Goal: Task Accomplishment & Management: Manage account settings

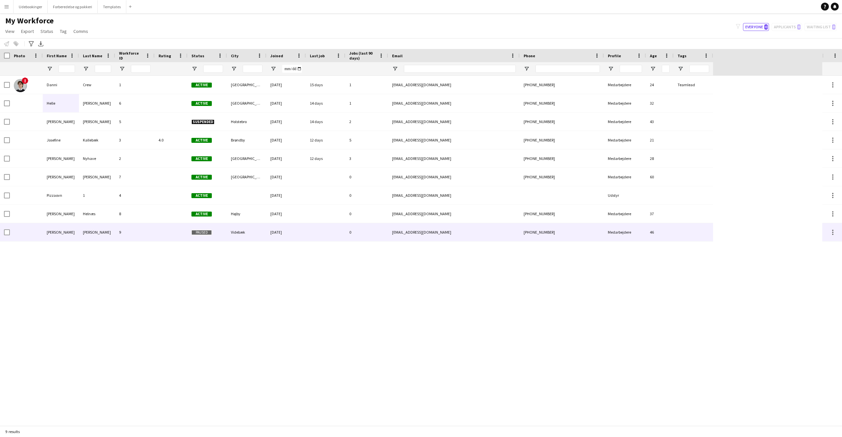
click at [162, 230] on div at bounding box center [171, 232] width 33 height 18
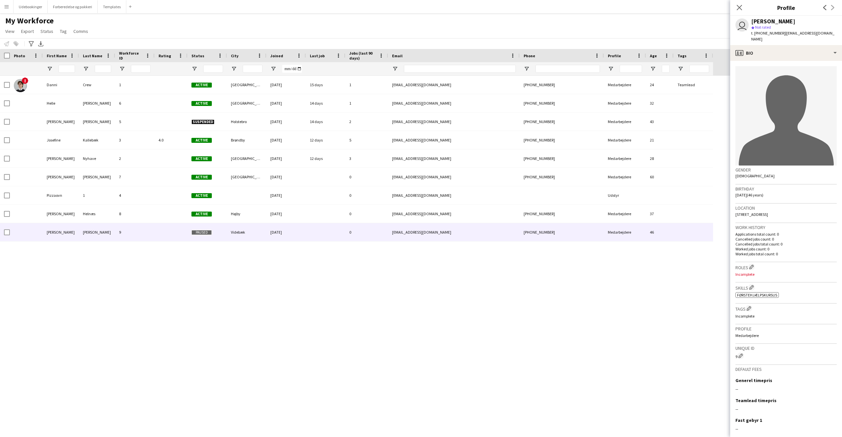
scroll to position [38, 0]
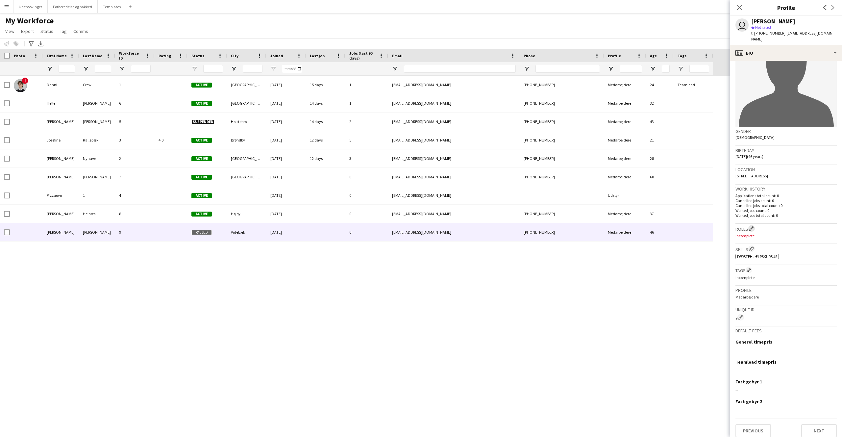
click at [753, 226] on app-icon "Edit crew company roles" at bounding box center [751, 228] width 5 height 5
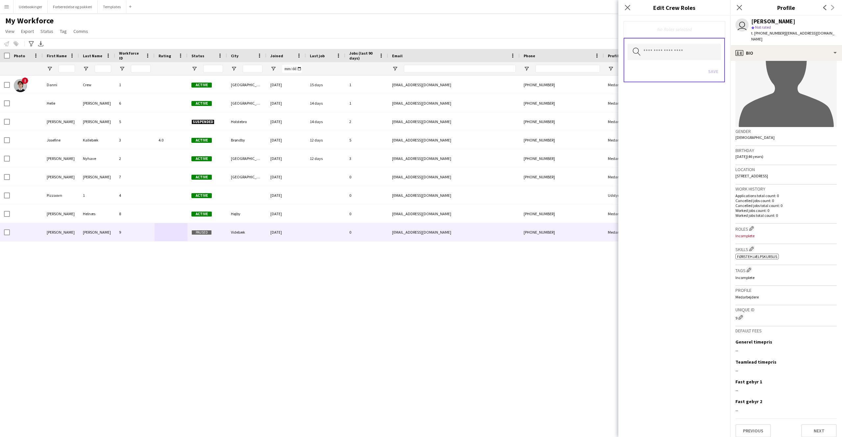
drag, startPoint x: 637, startPoint y: 32, endPoint x: 648, endPoint y: 40, distance: 13.5
click at [639, 33] on div "No Roles selected" at bounding box center [674, 29] width 101 height 16
click at [663, 52] on input "text" at bounding box center [673, 52] width 93 height 16
click at [810, 275] on p "Incomplete" at bounding box center [785, 277] width 101 height 5
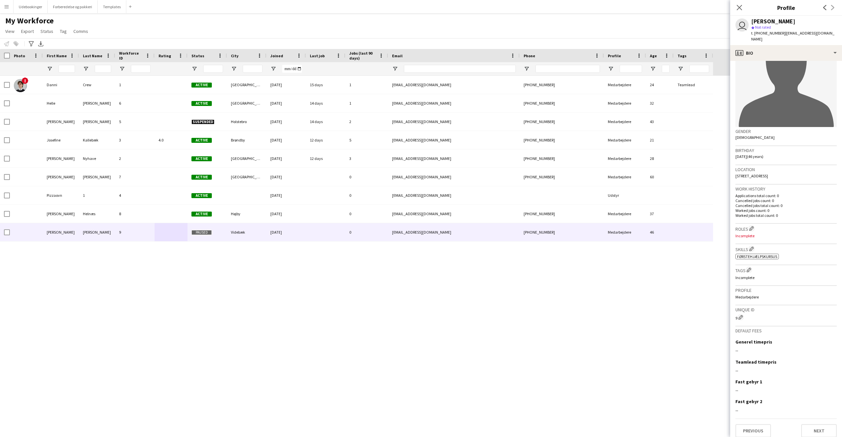
click at [750, 287] on h3 "Profile" at bounding box center [785, 290] width 101 height 6
click at [750, 267] on app-icon "Edit crew company tags" at bounding box center [749, 269] width 5 height 5
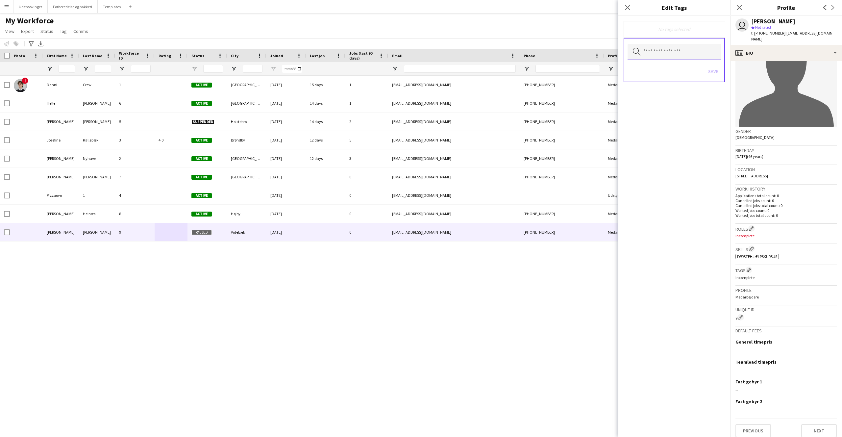
click at [656, 54] on input "text" at bounding box center [673, 52] width 93 height 16
click at [661, 169] on div "No tags selected Search by tag name Save" at bounding box center [674, 226] width 112 height 421
click at [786, 267] on h3 "Tags Edit crew company tags" at bounding box center [785, 269] width 101 height 7
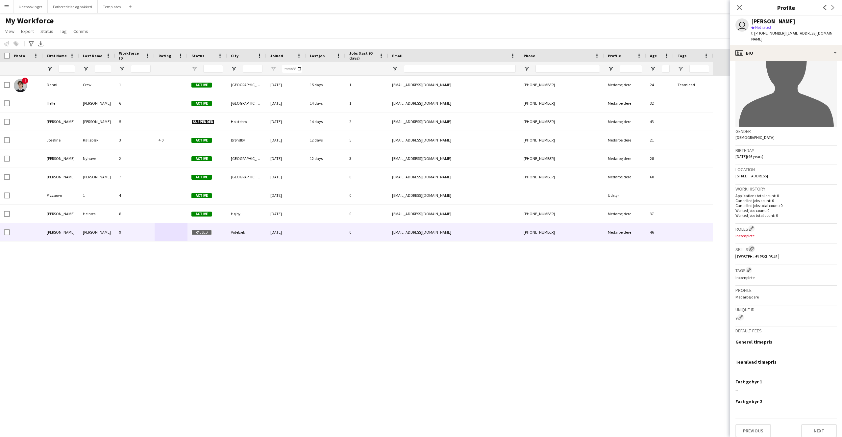
click at [755, 245] on button "Edit crew company skills" at bounding box center [751, 248] width 7 height 7
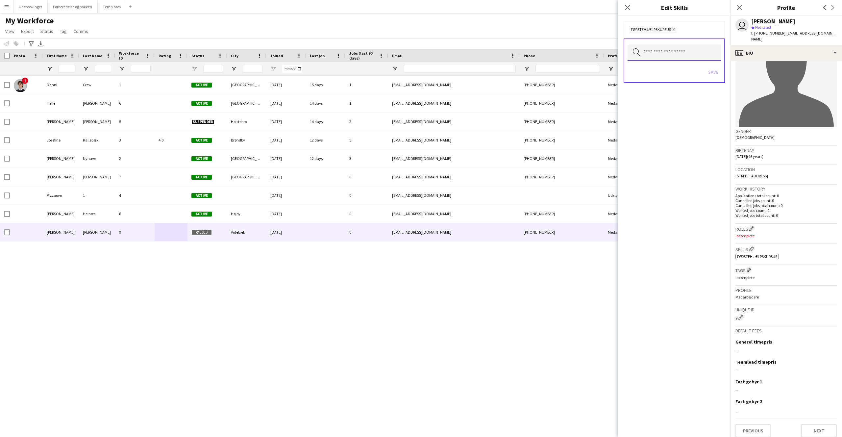
click at [681, 50] on input "text" at bounding box center [673, 52] width 93 height 16
click at [748, 254] on div "Skills Edit crew company skills ok-circled2 background Layer 1 cross-circle-red…" at bounding box center [785, 254] width 101 height 21
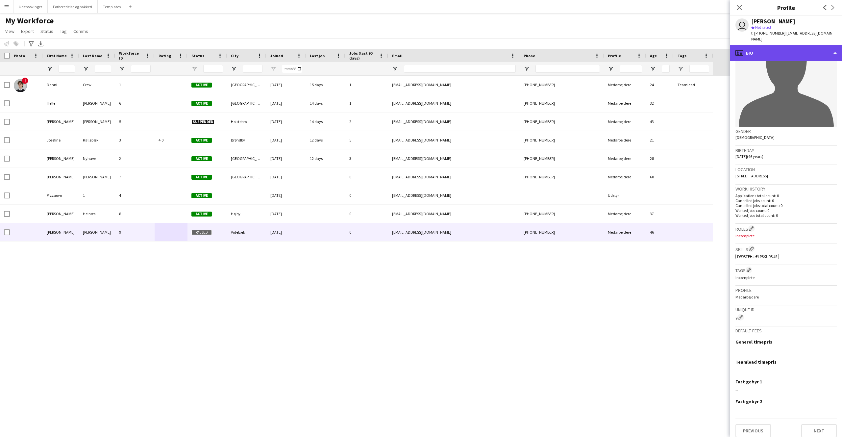
click at [768, 52] on div "profile Bio" at bounding box center [786, 53] width 112 height 16
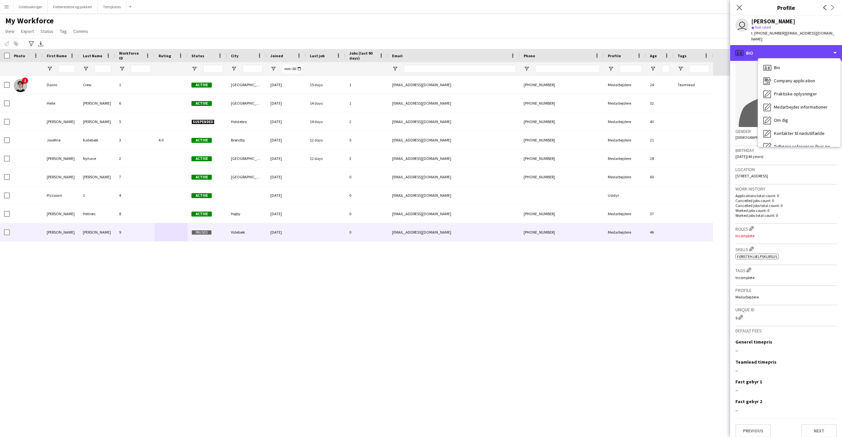
scroll to position [62, 0]
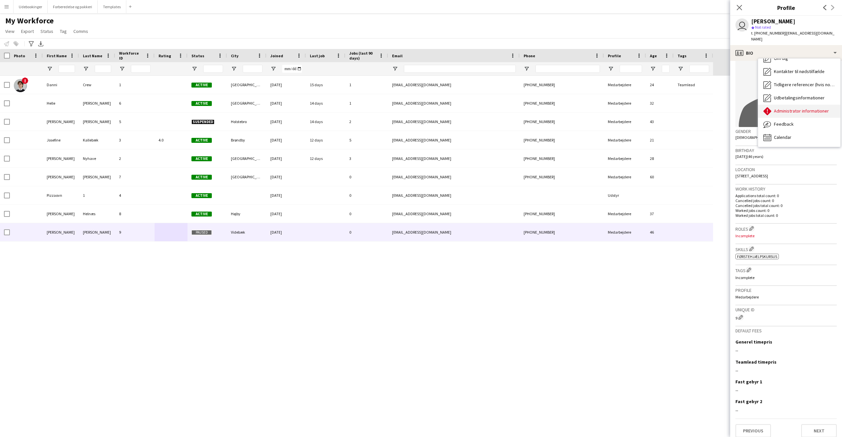
click at [797, 108] on span "Administrator informationer" at bounding box center [801, 111] width 55 height 6
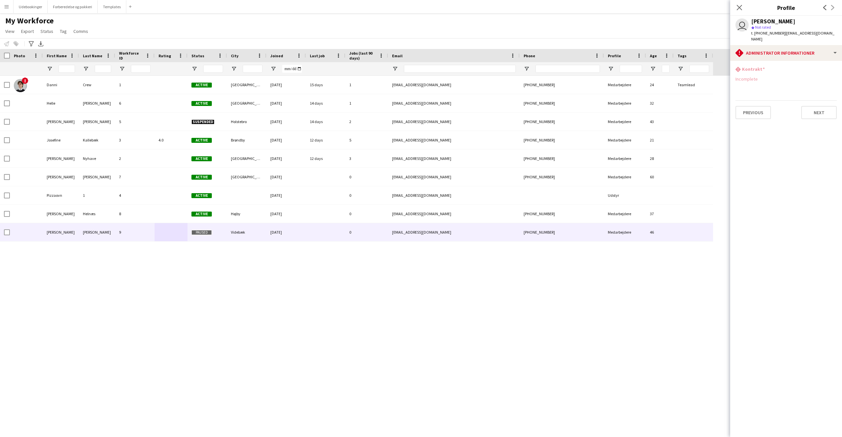
click at [750, 66] on h3 "Kontrakt" at bounding box center [753, 69] width 23 height 6
click at [749, 78] on div "rhombus-alert Kontrakt Incomplete" at bounding box center [785, 76] width 101 height 21
click at [749, 76] on div "Incomplete" at bounding box center [785, 79] width 101 height 6
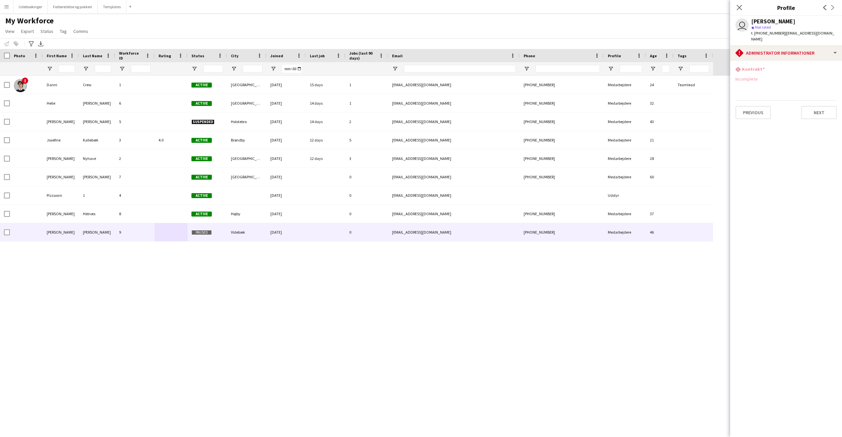
click at [749, 76] on div "Incomplete" at bounding box center [785, 79] width 101 height 6
drag, startPoint x: 749, startPoint y: 74, endPoint x: 753, endPoint y: 72, distance: 4.6
click at [749, 76] on div "Incomplete" at bounding box center [785, 79] width 101 height 6
click at [784, 61] on app-section-data-types "rhombus-alert Kontrakt Incomplete Previous Next" at bounding box center [786, 249] width 112 height 376
click at [785, 52] on div "rhombus-alert Administrator informationer" at bounding box center [786, 53] width 112 height 16
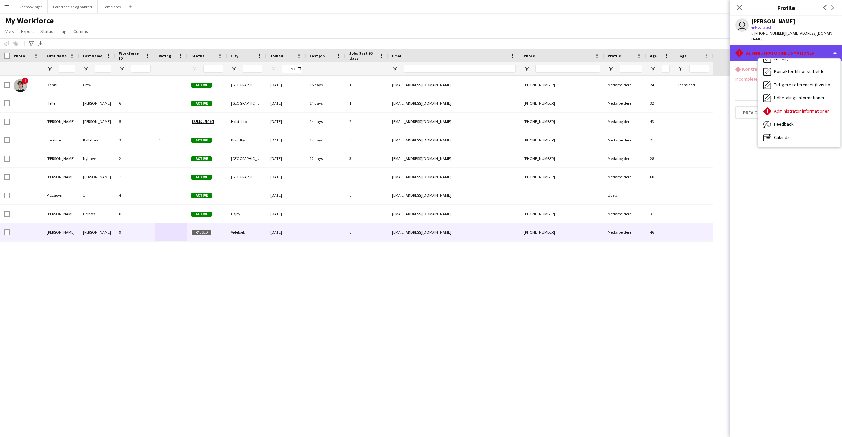
click at [786, 49] on div "rhombus-alert Administrator informationer" at bounding box center [786, 53] width 112 height 16
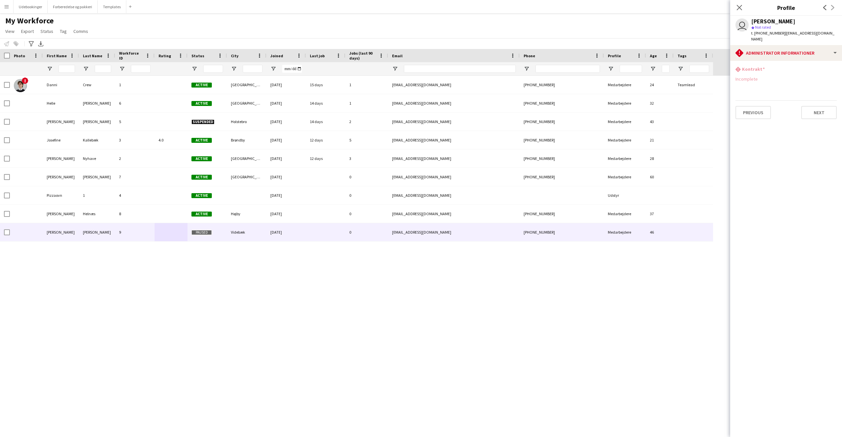
click at [762, 162] on app-section-data-types "rhombus-alert Kontrakt Incomplete Previous Next" at bounding box center [786, 249] width 112 height 376
click at [545, 345] on div "! Danni Crew 1 Active Aalborg 28-07-2025 15 days 1 dd+crew@combine.dk +45303600…" at bounding box center [411, 251] width 822 height 350
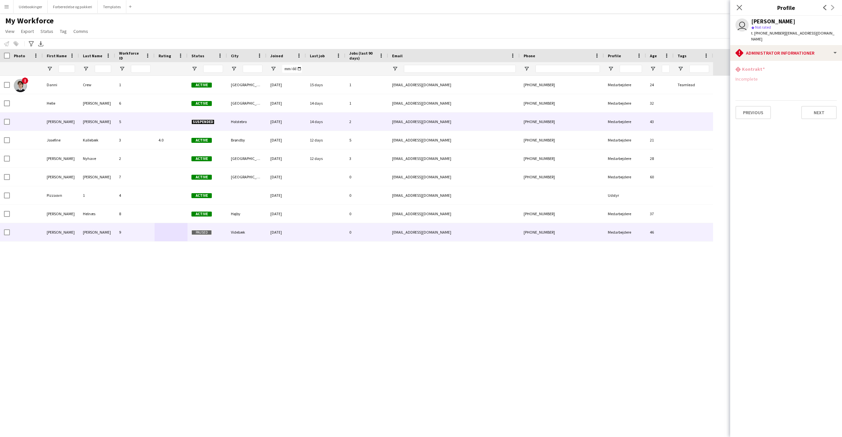
click at [73, 111] on div "Helle" at bounding box center [61, 103] width 36 height 18
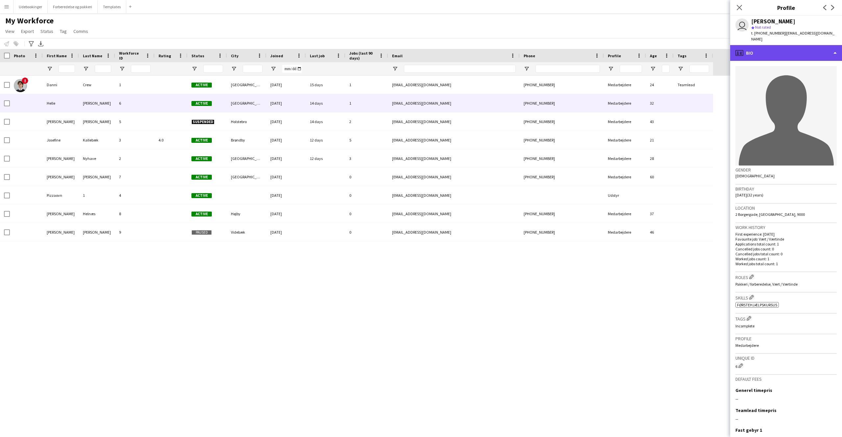
click at [805, 51] on div "profile Bio" at bounding box center [786, 53] width 112 height 16
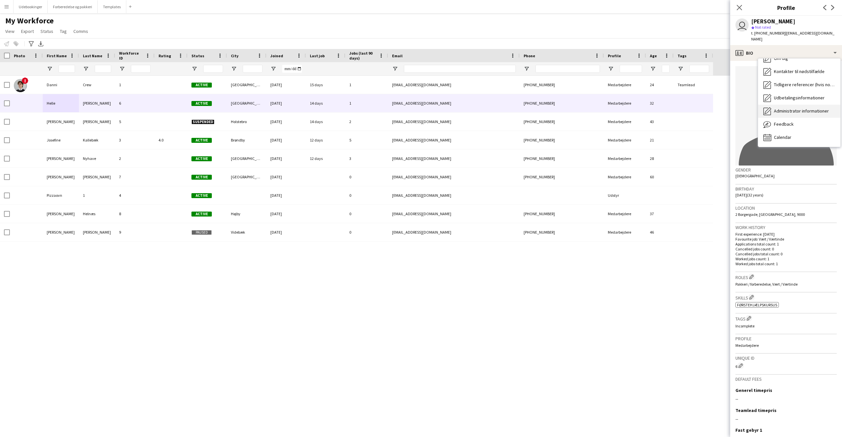
click at [785, 108] on span "Administrator informationer" at bounding box center [801, 111] width 55 height 6
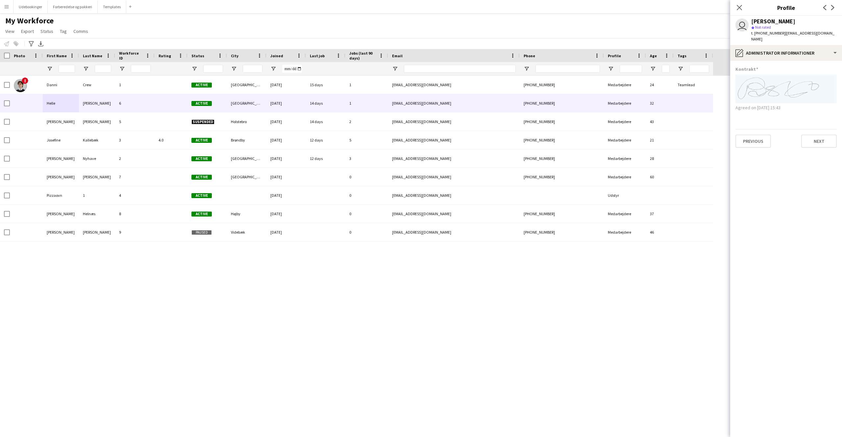
click at [783, 84] on img at bounding box center [785, 89] width 101 height 29
click at [784, 92] on img at bounding box center [785, 89] width 101 height 29
click at [784, 90] on img at bounding box center [785, 89] width 101 height 29
click at [784, 88] on img at bounding box center [785, 89] width 101 height 29
click at [777, 113] on app-section-data-types "Kontrakt Agreed on 13-08-2025 15:43 Previous Next" at bounding box center [786, 249] width 112 height 376
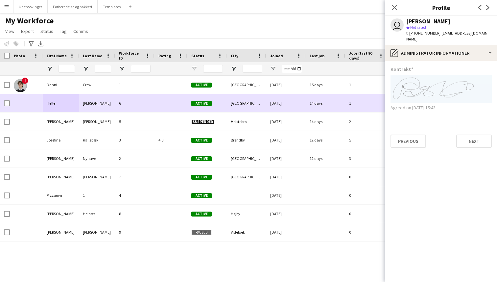
click at [108, 104] on div "Petersen" at bounding box center [97, 103] width 36 height 18
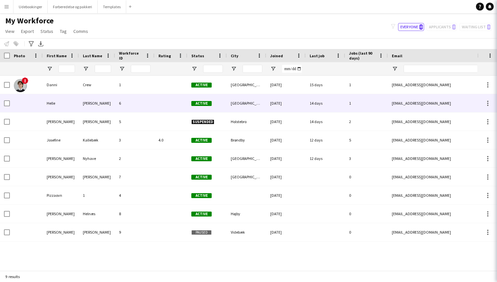
click at [123, 105] on div "6" at bounding box center [134, 103] width 39 height 18
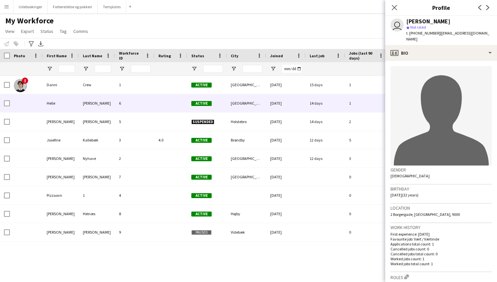
click at [463, 61] on app-crew-profile-bio "avatar-single-neutral Gender Female Birthday 11-12-1992 (32 years) Location 2 B…" at bounding box center [441, 171] width 112 height 221
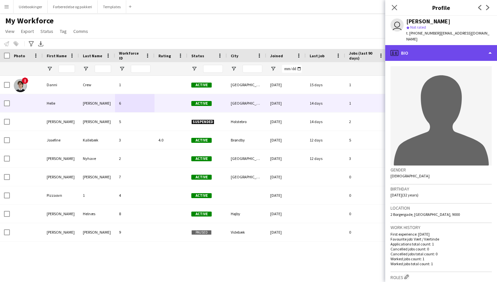
click at [454, 47] on div "profile Bio" at bounding box center [441, 53] width 112 height 16
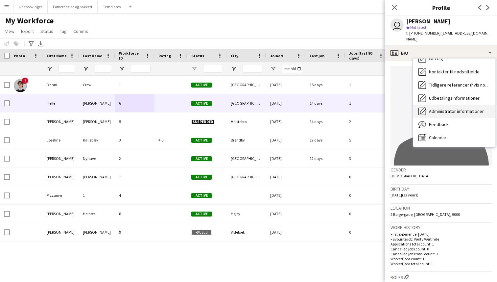
click at [441, 108] on span "Administrator informationer" at bounding box center [456, 111] width 55 height 6
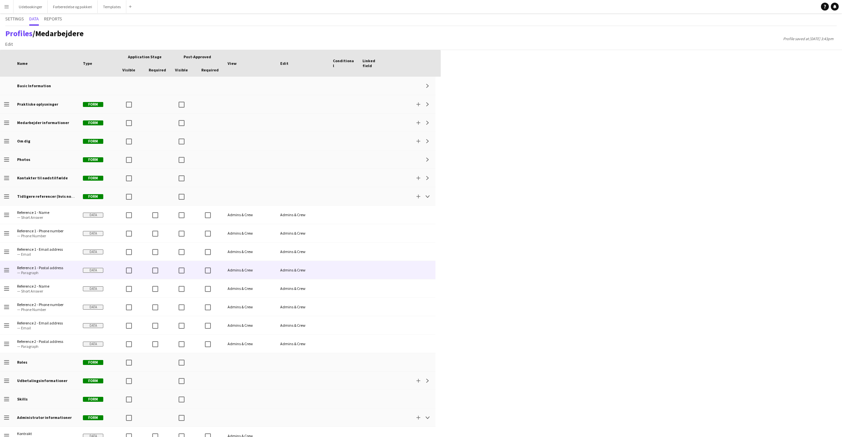
scroll to position [63, 0]
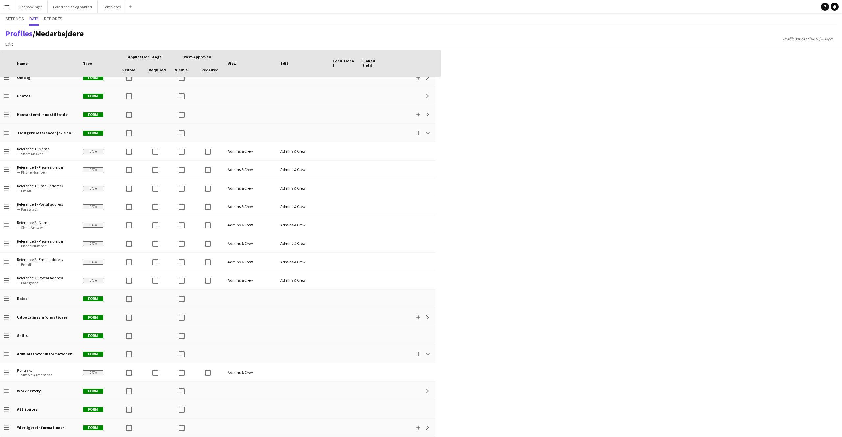
click at [9, 8] on app-icon "Menu" at bounding box center [6, 6] width 5 height 5
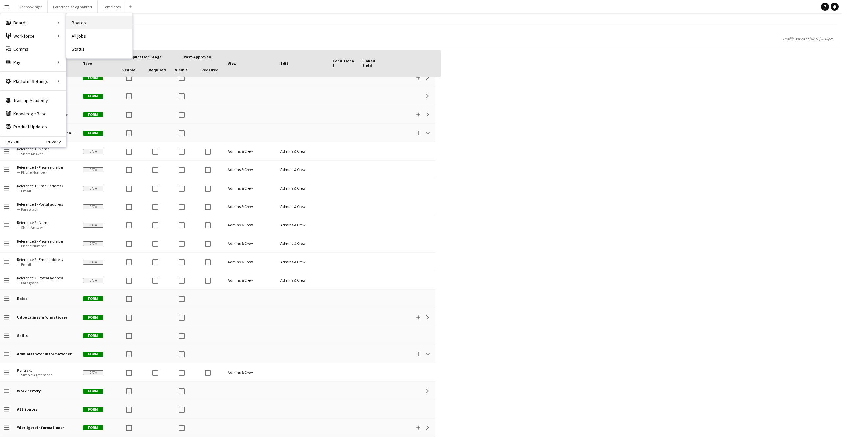
click at [83, 26] on link "Boards" at bounding box center [99, 22] width 66 height 13
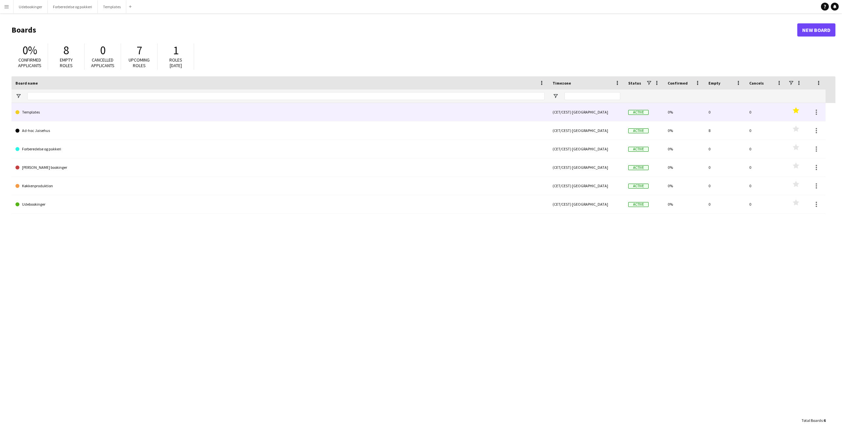
click at [49, 112] on link "Templates" at bounding box center [279, 112] width 529 height 18
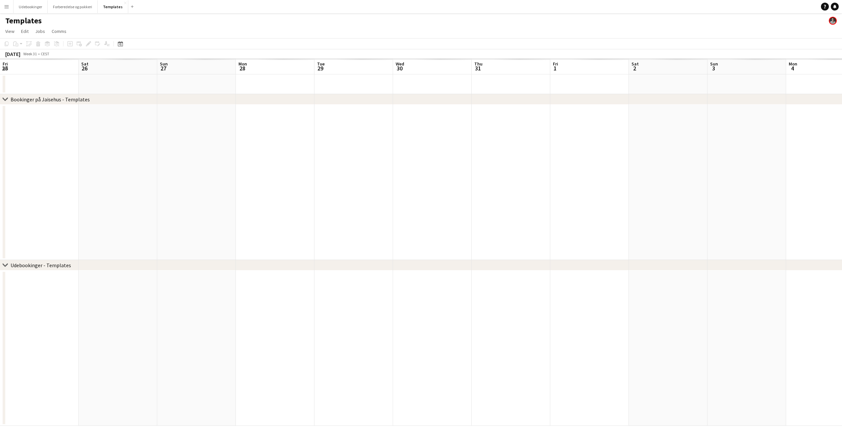
scroll to position [0, 241]
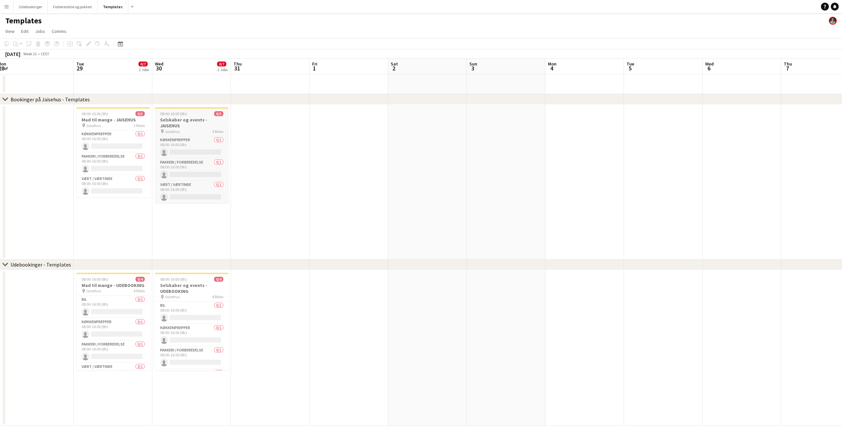
click at [198, 126] on h3 "Selskaber og events - JAISEHUS" at bounding box center [192, 123] width 74 height 12
click at [198, 126] on h3 "Selskaber og events - JAISEHUS" at bounding box center [192, 123] width 72 height 12
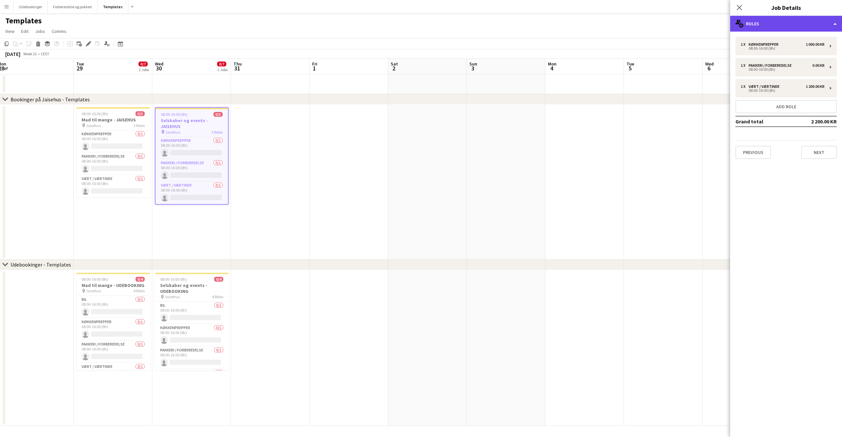
click at [797, 20] on div "multiple-users-add Roles" at bounding box center [786, 24] width 112 height 16
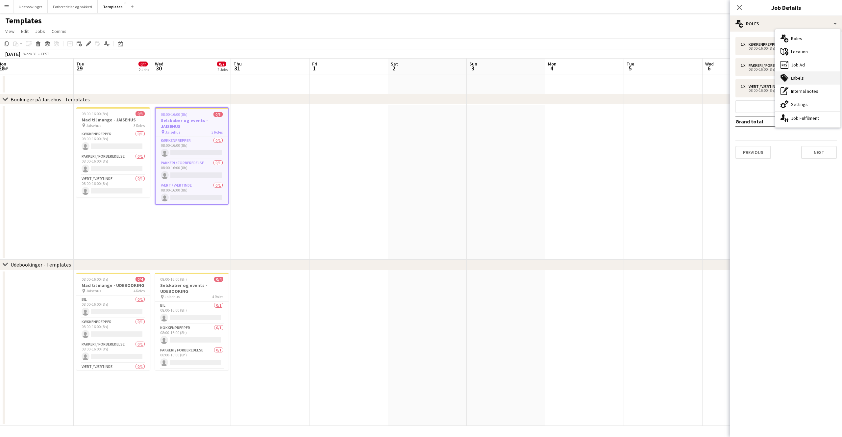
click at [796, 77] on div "tags-double Labels" at bounding box center [807, 77] width 65 height 13
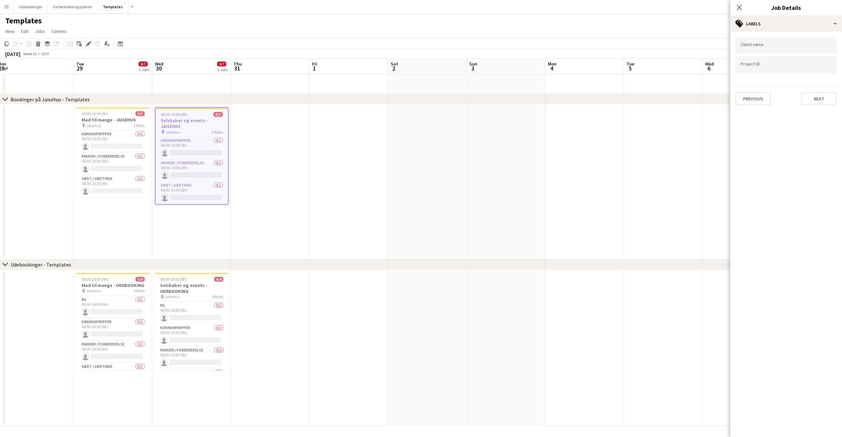
click at [775, 41] on div at bounding box center [785, 45] width 101 height 17
click at [770, 58] on div at bounding box center [785, 64] width 101 height 17
click at [768, 19] on div "tags-double Labels" at bounding box center [786, 24] width 112 height 16
click at [795, 61] on div "ads-window Job Ad" at bounding box center [807, 64] width 65 height 13
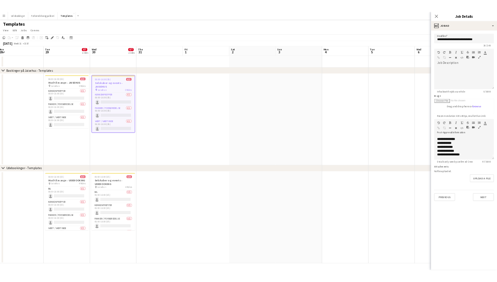
scroll to position [0, 0]
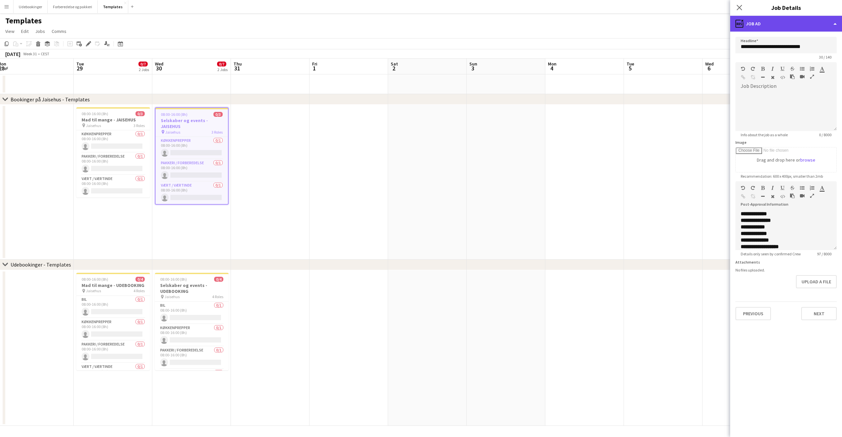
click at [762, 30] on div "ads-window Job Ad" at bounding box center [786, 24] width 112 height 16
click at [762, 26] on div "ads-window Job Ad" at bounding box center [786, 24] width 112 height 16
click at [244, 232] on app-date-cell at bounding box center [270, 182] width 79 height 155
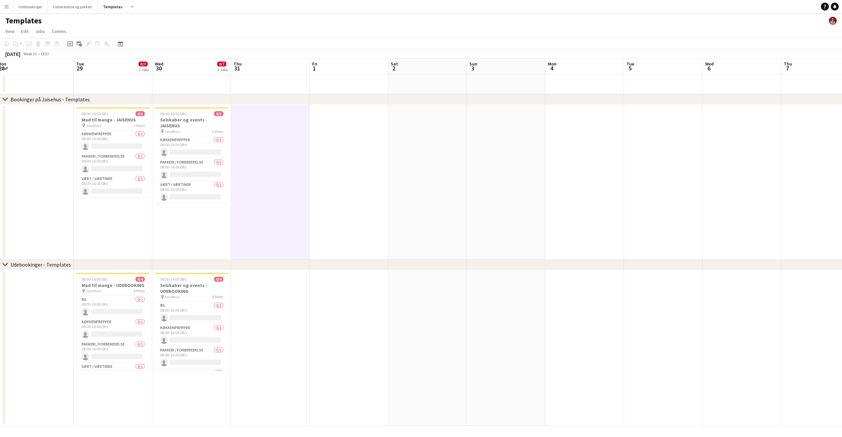
click at [197, 234] on app-date-cell "08:00-16:00 (8h) 0/3 Selskaber og events - JAISEHUS pin Jaisehus 3 Roles Køkken…" at bounding box center [191, 182] width 79 height 155
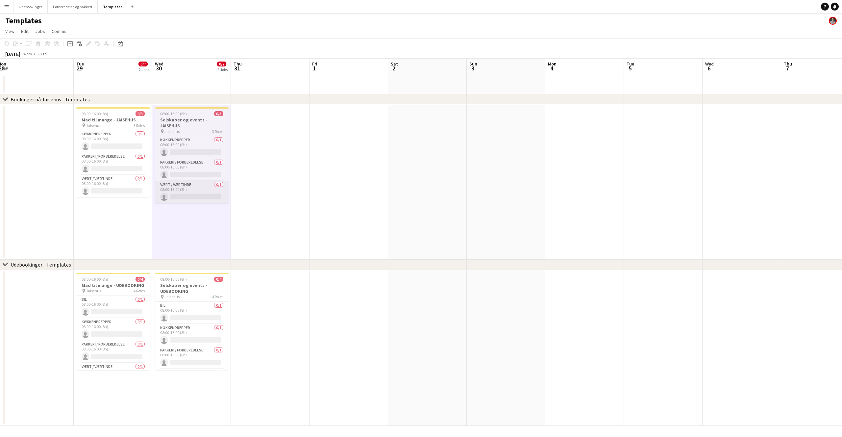
click at [193, 186] on app-card-role "Vært / Værtinde 0/1 08:00-16:00 (8h) single-neutral-actions" at bounding box center [192, 192] width 74 height 22
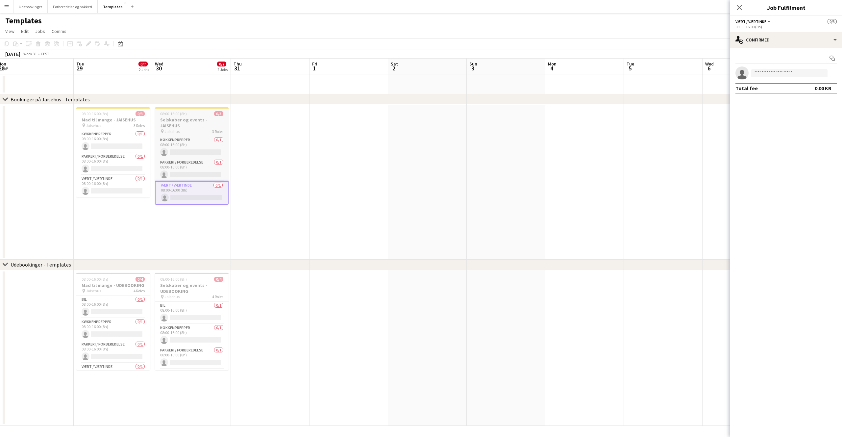
click at [210, 123] on h3 "Selskaber og events - JAISEHUS" at bounding box center [192, 123] width 74 height 12
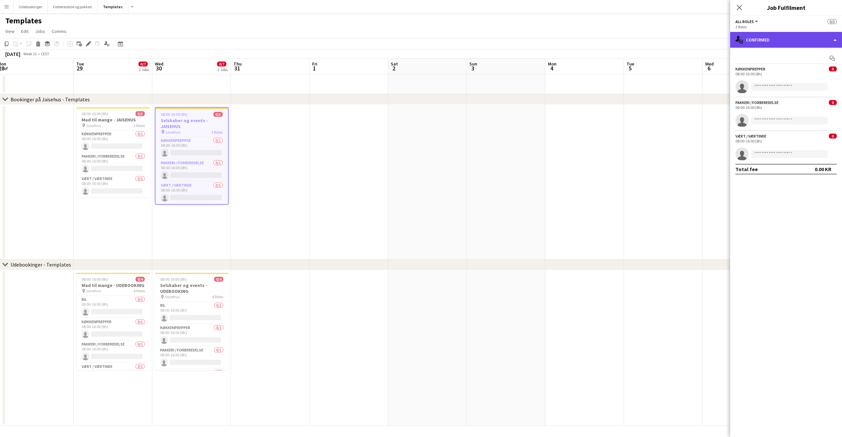
click at [764, 37] on div "single-neutral-actions-check-2 Confirmed" at bounding box center [786, 40] width 112 height 16
click at [107, 37] on app-page-menu "View Day view expanded Day view collapsed Month view Date picker Jump to today …" at bounding box center [421, 32] width 842 height 12
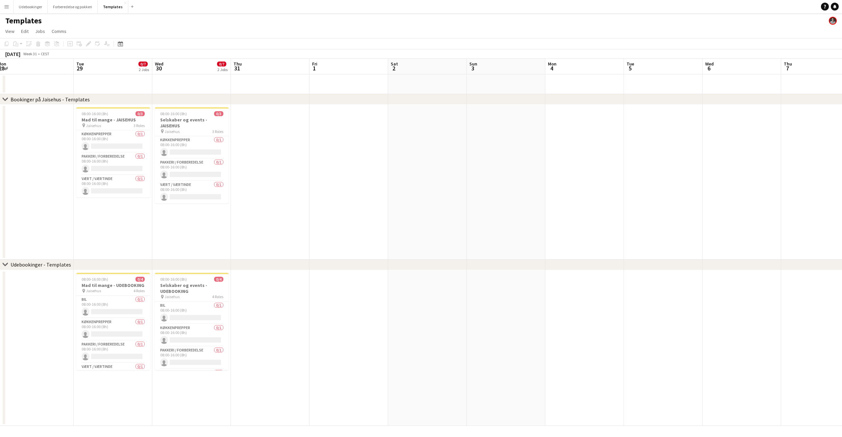
click at [87, 42] on div "Add job Add linked Job Edit Edit linked Job Applicants" at bounding box center [86, 44] width 50 height 8
drag, startPoint x: 137, startPoint y: 95, endPoint x: 160, endPoint y: 108, distance: 25.8
click at [137, 95] on div "chevron-right Bookinger på Jaisehus - Templates" at bounding box center [421, 99] width 842 height 11
click at [160, 108] on div at bounding box center [192, 107] width 74 height 1
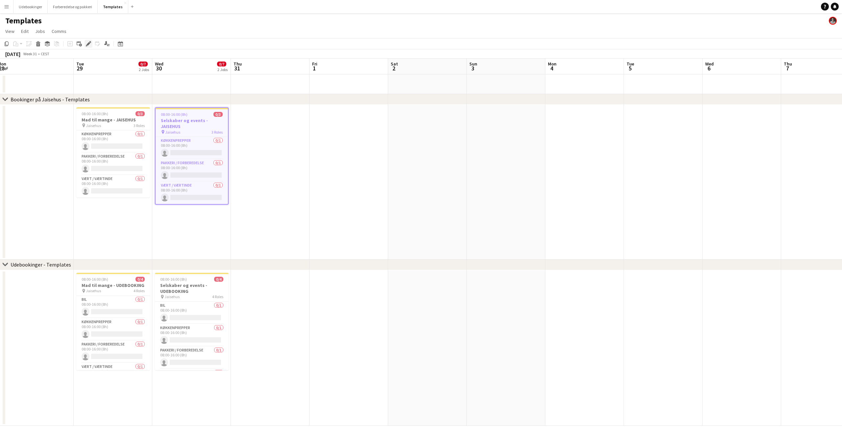
click at [87, 43] on icon "Edit" at bounding box center [88, 43] width 5 height 5
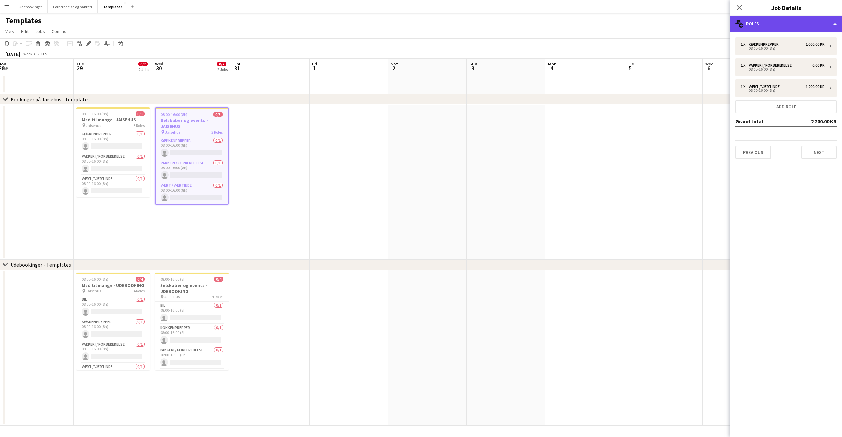
click at [752, 24] on div "multiple-users-add Roles" at bounding box center [786, 24] width 112 height 16
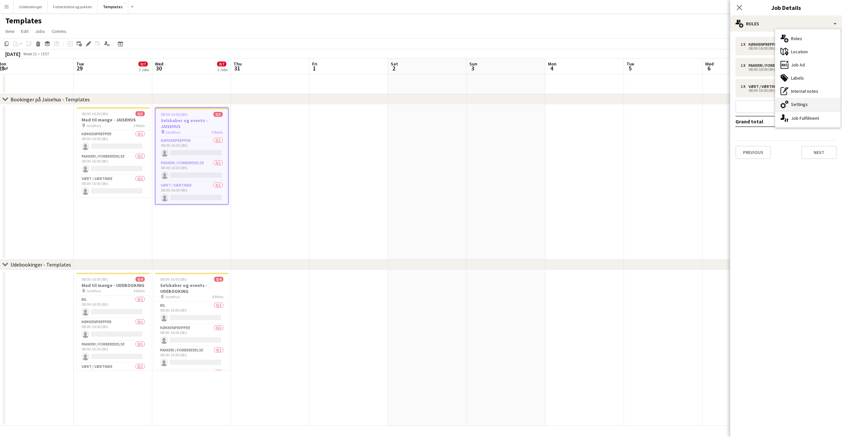
click at [807, 106] on div "cog-double-3 Settings" at bounding box center [807, 104] width 65 height 13
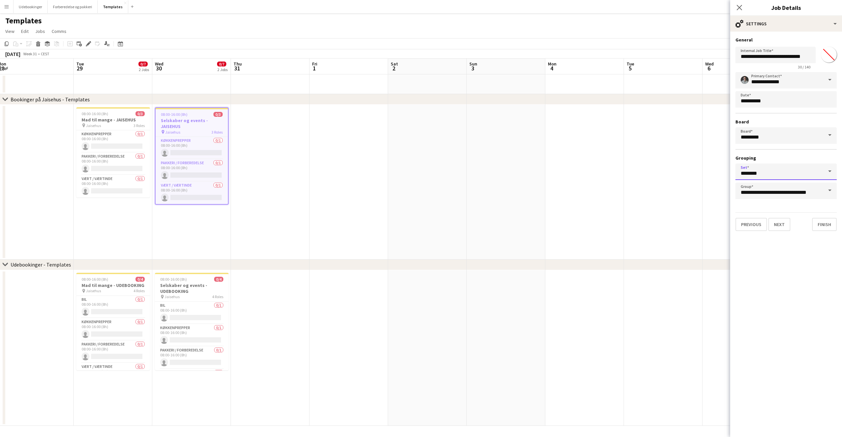
click at [784, 173] on input "********" at bounding box center [785, 171] width 101 height 16
click at [779, 258] on mat-expansion-panel "**********" at bounding box center [786, 234] width 112 height 405
click at [782, 194] on input "**********" at bounding box center [785, 191] width 101 height 16
click at [791, 300] on mat-expansion-panel "**********" at bounding box center [786, 234] width 112 height 405
click at [765, 115] on div "**********" at bounding box center [785, 135] width 101 height 127
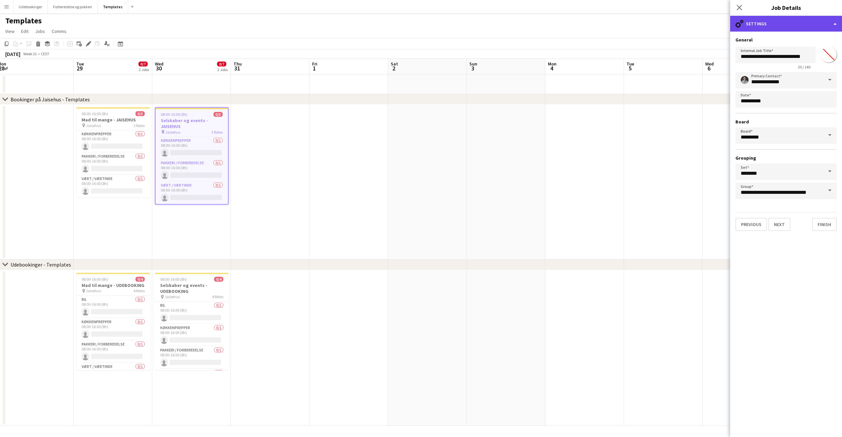
click at [760, 17] on div "cog-double-3 Settings" at bounding box center [786, 24] width 112 height 16
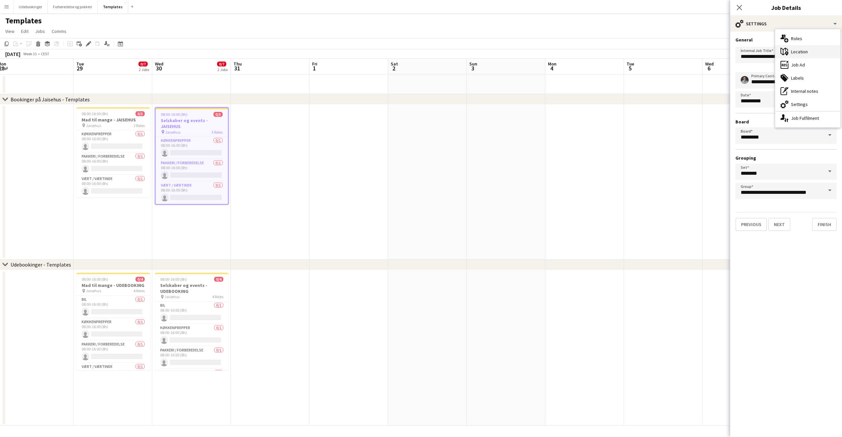
click at [786, 52] on icon at bounding box center [786, 53] width 3 height 4
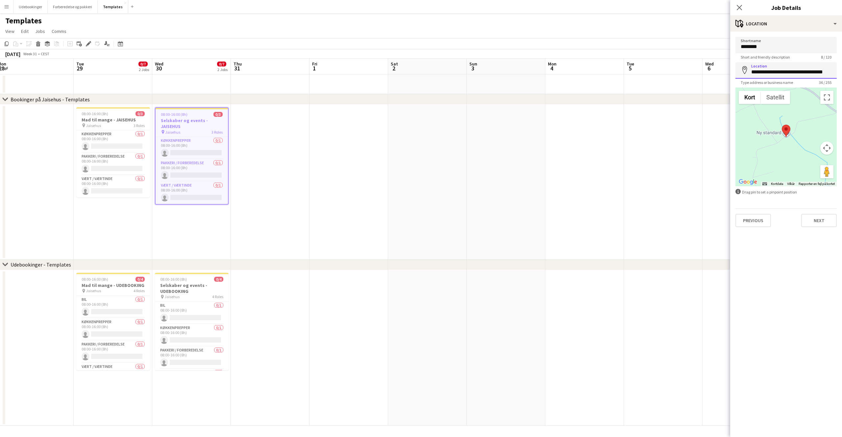
click at [777, 71] on input "**********" at bounding box center [785, 70] width 101 height 16
click at [804, 235] on mat-expansion-panel "**********" at bounding box center [786, 234] width 112 height 405
click at [784, 45] on input "********" at bounding box center [785, 45] width 101 height 16
click at [776, 28] on div "maps-pin-1 Location" at bounding box center [786, 24] width 112 height 16
click at [787, 75] on icon "tags-double" at bounding box center [784, 78] width 8 height 8
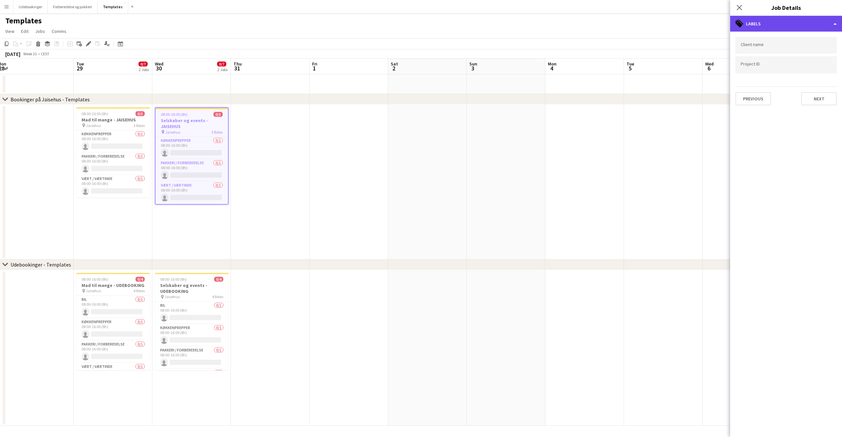
click at [779, 28] on div "tags-double Labels" at bounding box center [786, 24] width 112 height 16
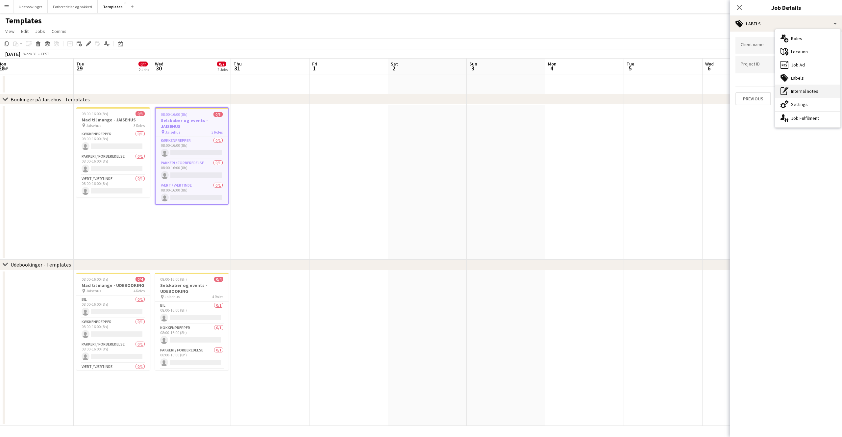
click at [794, 93] on div "pen-write Internal notes" at bounding box center [807, 91] width 65 height 13
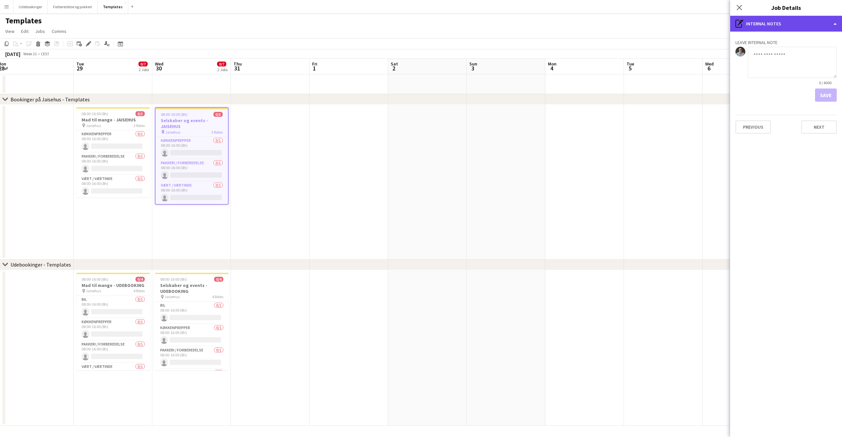
click at [763, 22] on div "pen-write Internal notes" at bounding box center [786, 24] width 112 height 16
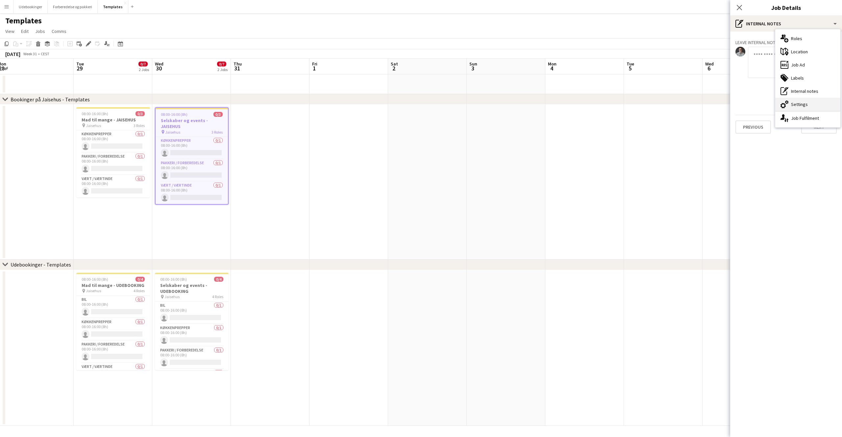
click at [781, 100] on div "cog-double-3 Settings" at bounding box center [807, 104] width 65 height 13
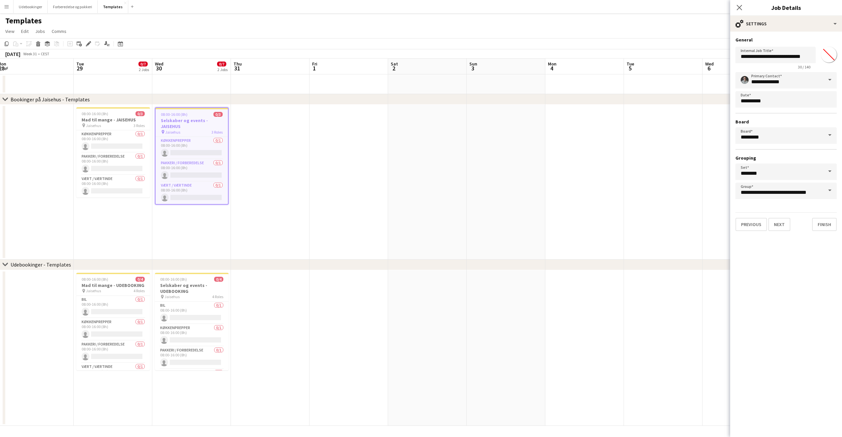
click at [6, 6] on app-icon "Menu" at bounding box center [6, 6] width 5 height 5
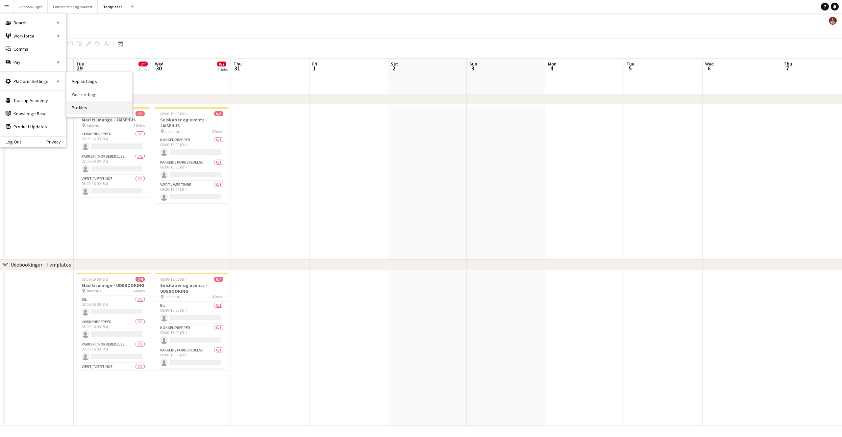
click at [94, 110] on link "Profiles" at bounding box center [99, 107] width 66 height 13
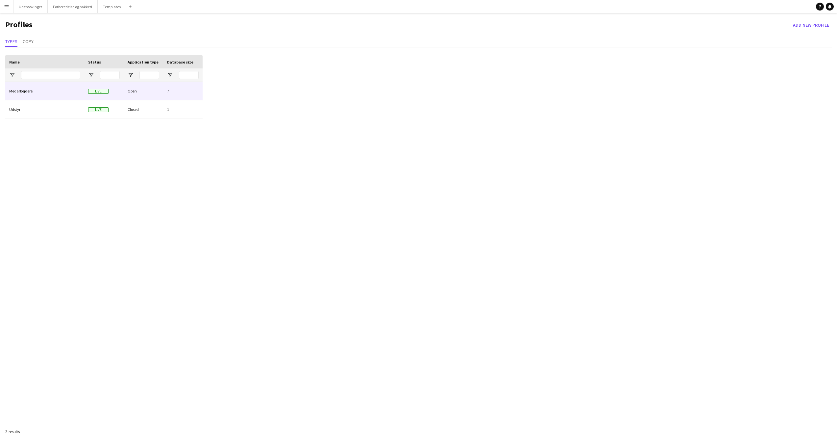
click at [39, 98] on div "Medarbejdere" at bounding box center [44, 91] width 79 height 18
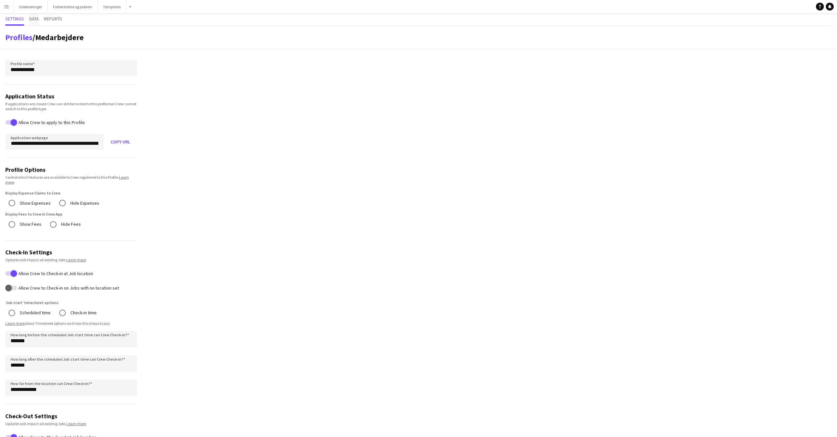
click at [33, 21] on span "Data" at bounding box center [34, 18] width 10 height 5
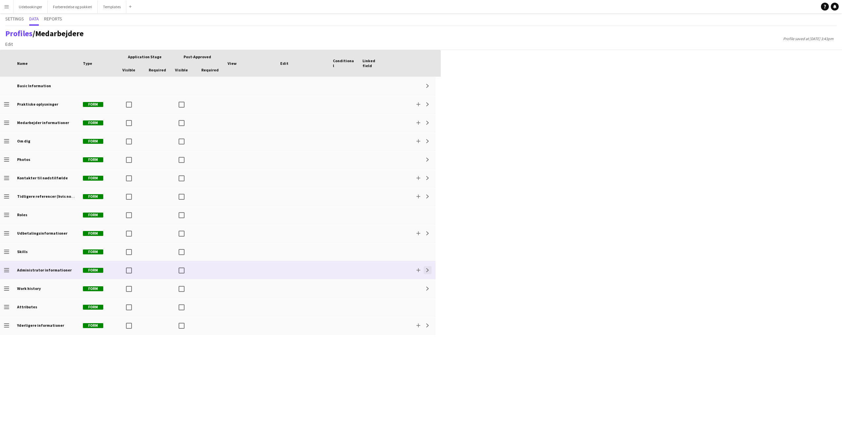
click at [428, 268] on app-icon "Expand" at bounding box center [428, 270] width 4 height 4
click at [417, 272] on app-icon "Add" at bounding box center [418, 270] width 4 height 4
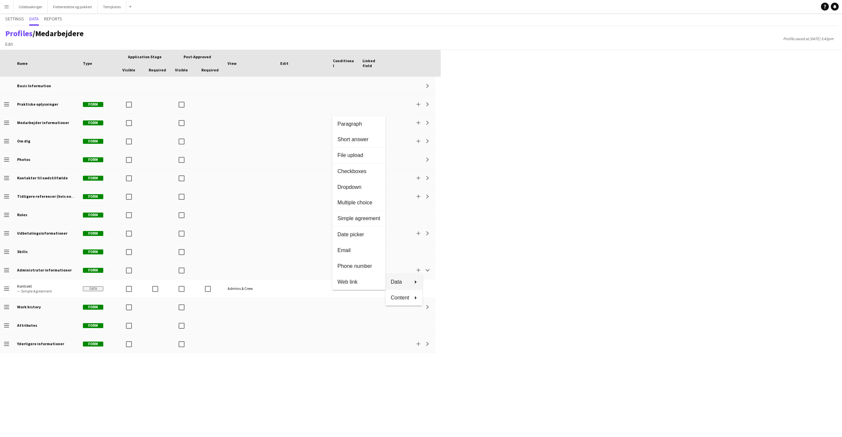
click at [216, 287] on div at bounding box center [421, 218] width 842 height 437
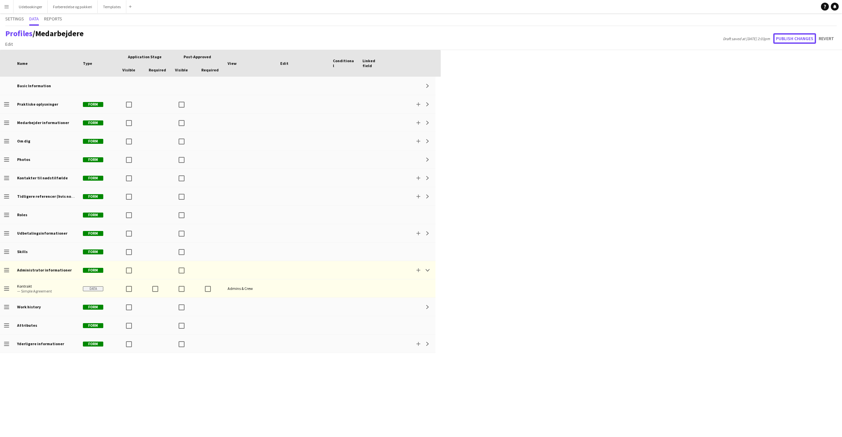
click at [781, 38] on button "Publish changes" at bounding box center [794, 38] width 43 height 11
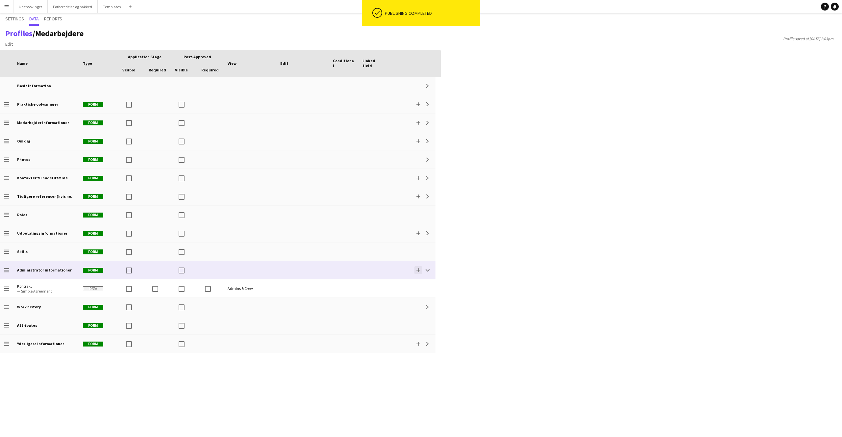
click at [419, 270] on app-icon "Add" at bounding box center [418, 270] width 4 height 4
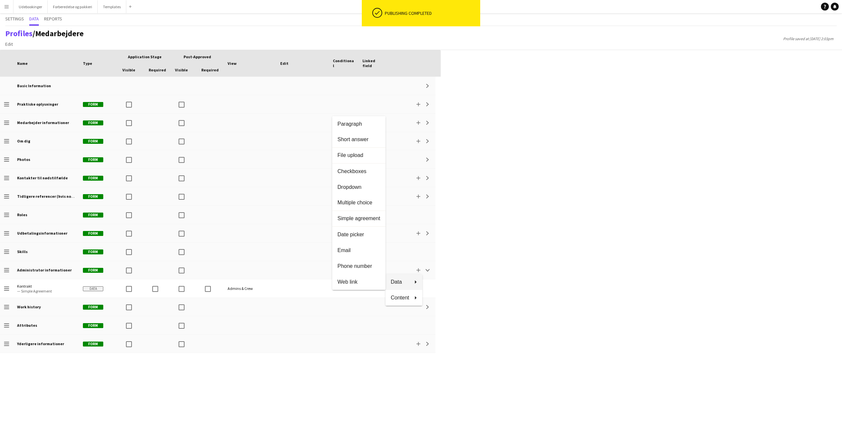
click at [522, 291] on div at bounding box center [421, 218] width 842 height 437
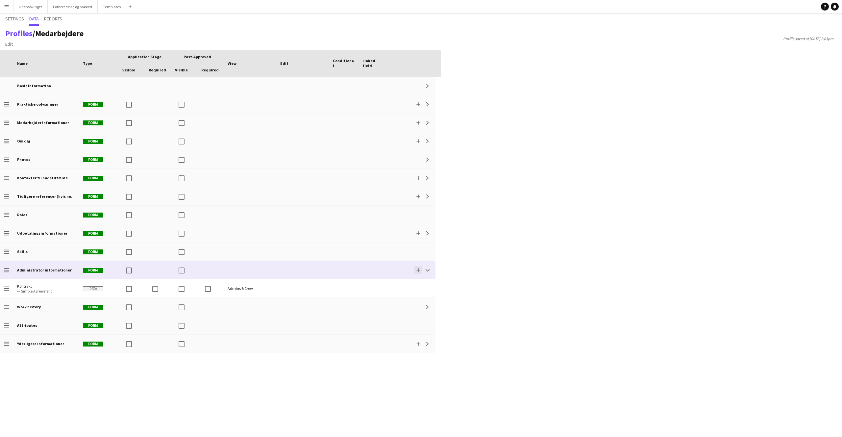
click at [417, 269] on app-icon "Add" at bounding box center [418, 270] width 4 height 4
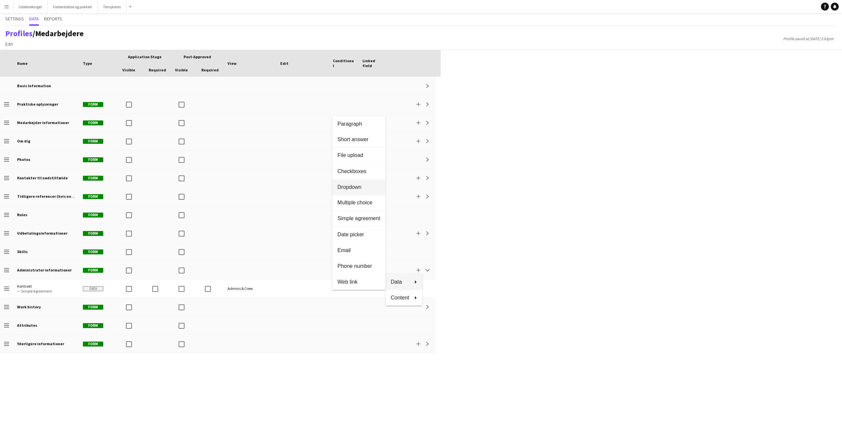
click at [358, 186] on span "Dropdown" at bounding box center [358, 187] width 43 height 6
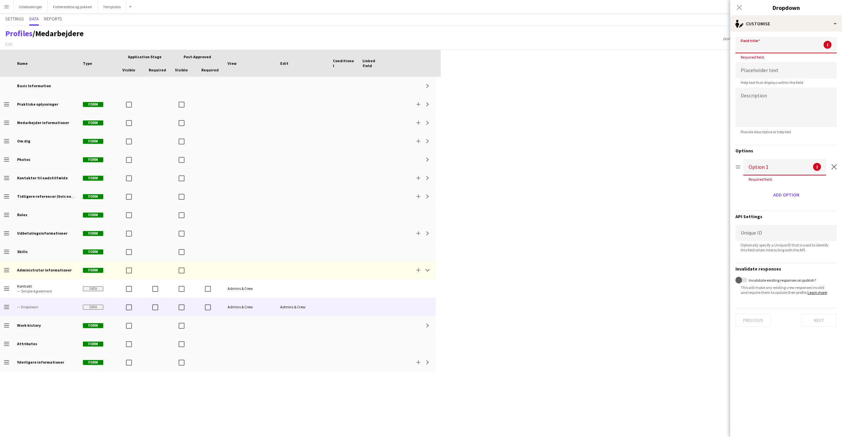
click at [784, 49] on input at bounding box center [785, 45] width 101 height 16
click at [577, 211] on div "Press SPACE to select this row Drag here to set row groups Drag here to set col…" at bounding box center [421, 243] width 842 height 387
click at [759, 31] on div "single-neutral-actions-edit-1 Customise" at bounding box center [786, 24] width 112 height 16
click at [756, 46] on input at bounding box center [785, 45] width 101 height 16
click at [754, 26] on div "single-neutral-actions-edit-1 Customise" at bounding box center [786, 24] width 112 height 16
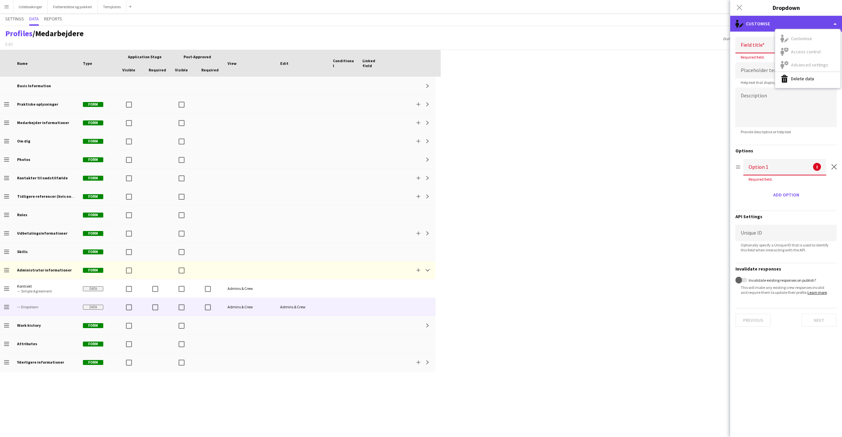
click at [754, 26] on div "single-neutral-actions-edit-1 Customise" at bounding box center [786, 24] width 112 height 16
click at [757, 41] on input at bounding box center [785, 45] width 101 height 16
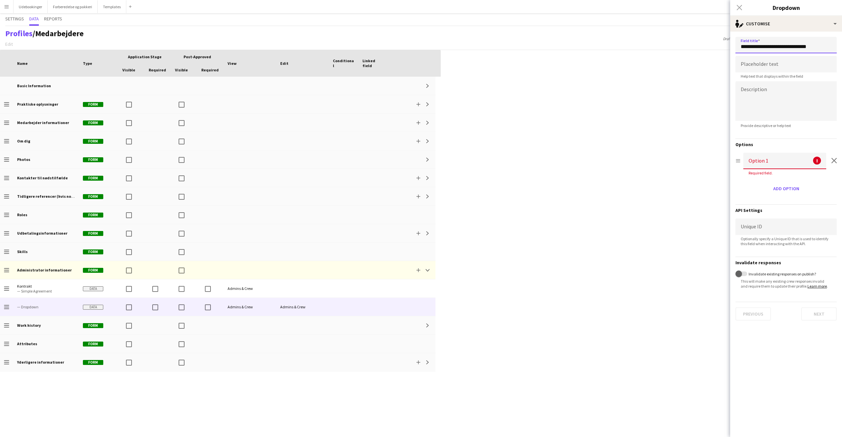
type input "**********"
click at [767, 70] on input at bounding box center [785, 64] width 101 height 16
click at [812, 66] on input "**********" at bounding box center [785, 64] width 101 height 16
type input "**********"
click at [782, 107] on textarea at bounding box center [785, 100] width 101 height 39
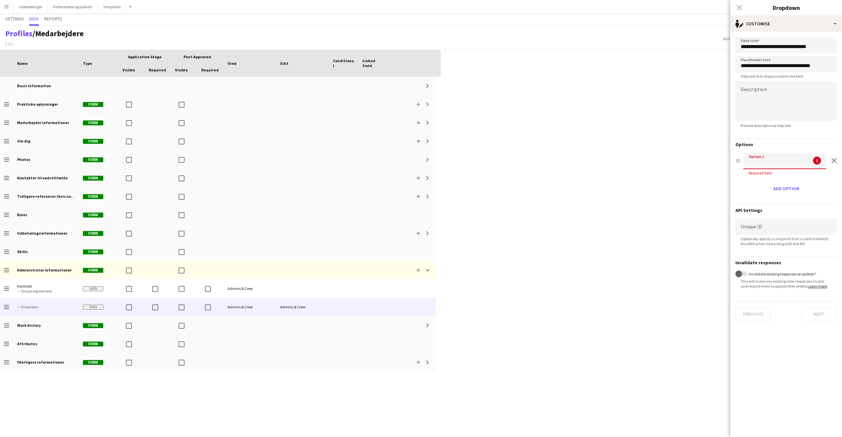
click at [773, 163] on input at bounding box center [784, 161] width 83 height 16
type input "*"
type input "**********"
click at [791, 184] on button "Add option" at bounding box center [786, 182] width 31 height 11
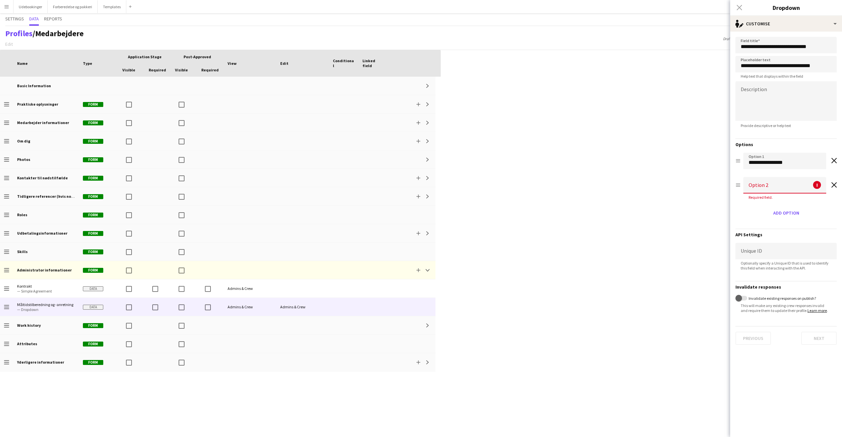
click at [780, 181] on input at bounding box center [784, 185] width 83 height 16
type input "********"
click at [790, 210] on button "Add option" at bounding box center [786, 206] width 31 height 11
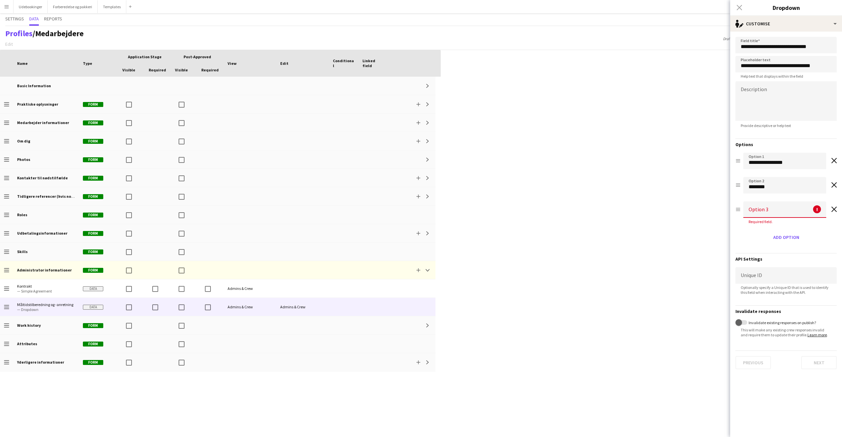
click at [780, 201] on div "**********" at bounding box center [785, 192] width 101 height 79
click at [778, 208] on input at bounding box center [784, 209] width 83 height 16
type input "********"
click at [789, 232] on button "Add option" at bounding box center [786, 231] width 31 height 11
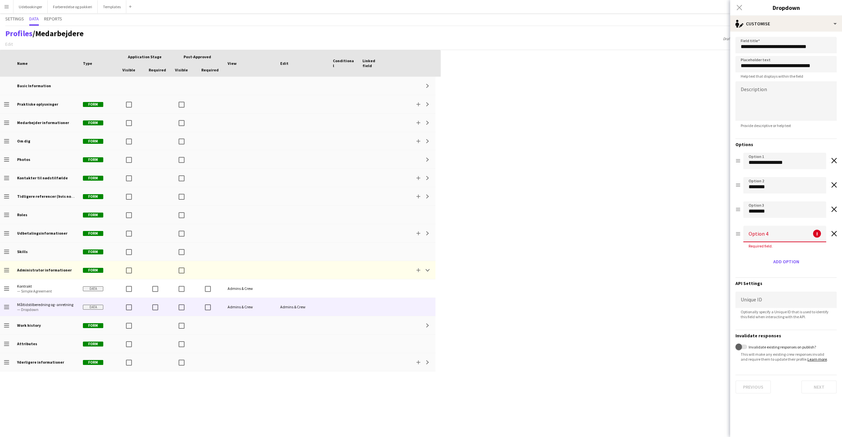
click at [782, 230] on input at bounding box center [784, 234] width 83 height 16
type input "********"
click at [802, 256] on div "**********" at bounding box center [785, 199] width 101 height 122
click at [793, 257] on button "Add option" at bounding box center [786, 255] width 31 height 11
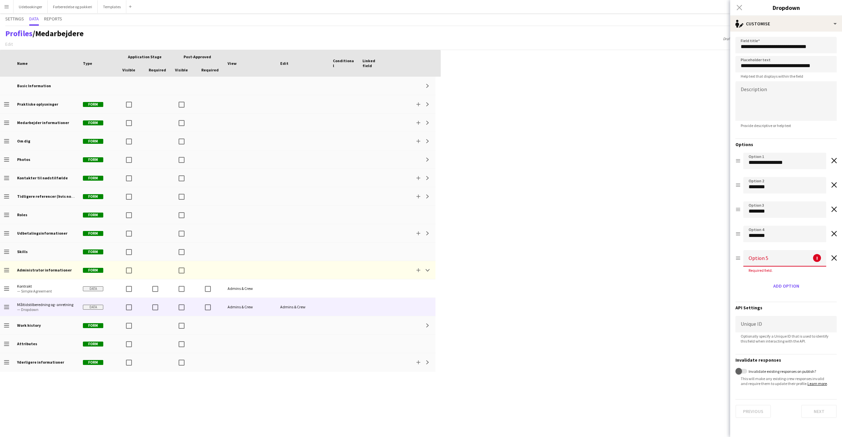
click at [787, 253] on input at bounding box center [784, 258] width 83 height 16
type input "********"
click at [761, 296] on hr at bounding box center [785, 295] width 101 height 0
click at [756, 322] on input at bounding box center [785, 317] width 101 height 16
click at [755, 320] on input at bounding box center [785, 317] width 101 height 16
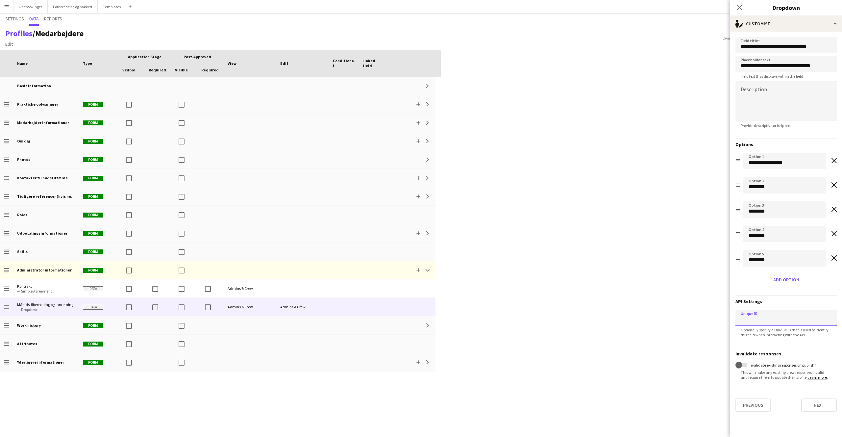
click at [755, 320] on input at bounding box center [785, 317] width 101 height 16
click at [776, 346] on form "**********" at bounding box center [786, 224] width 112 height 385
click at [769, 321] on input "**********" at bounding box center [785, 317] width 101 height 16
click at [782, 319] on input "**********" at bounding box center [785, 317] width 101 height 16
drag, startPoint x: 787, startPoint y: 319, endPoint x: 781, endPoint y: 319, distance: 5.6
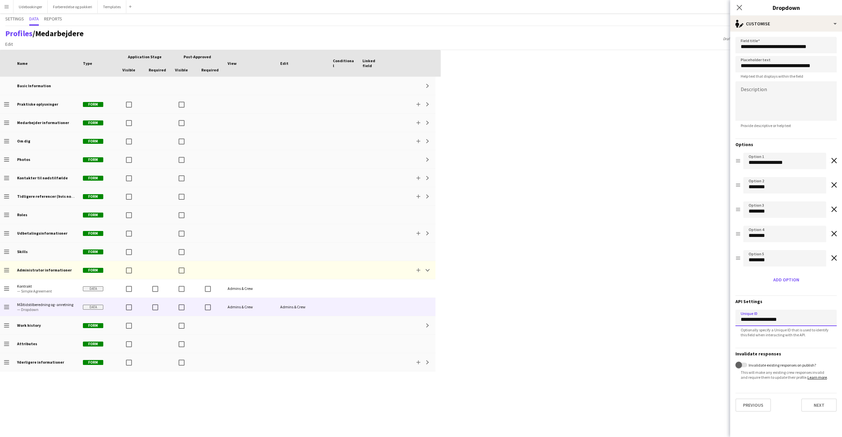
click at [782, 319] on input "**********" at bounding box center [785, 317] width 101 height 16
click at [788, 319] on input "**********" at bounding box center [785, 317] width 101 height 16
drag, startPoint x: 791, startPoint y: 319, endPoint x: 758, endPoint y: 321, distance: 32.9
click at [758, 321] on input "**********" at bounding box center [785, 317] width 101 height 16
click at [758, 320] on input "**********" at bounding box center [785, 317] width 101 height 16
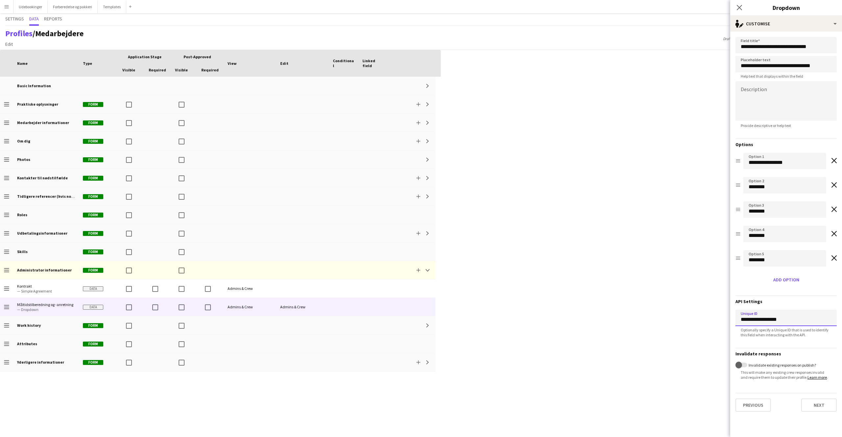
drag, startPoint x: 758, startPoint y: 319, endPoint x: 808, endPoint y: 317, distance: 50.1
click at [808, 317] on input "**********" at bounding box center [785, 317] width 101 height 16
type input "*"
click at [763, 315] on input "**********" at bounding box center [785, 317] width 101 height 16
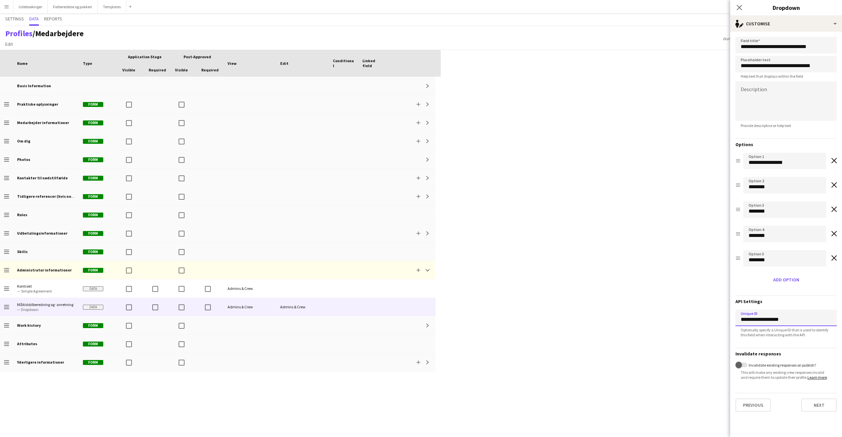
click at [763, 315] on input "**********" at bounding box center [785, 317] width 101 height 16
type input "**********"
drag, startPoint x: 805, startPoint y: 328, endPoint x: 804, endPoint y: 323, distance: 4.6
click at [805, 327] on span "Optionally specify a Unique ID that is used to identify this field when interac…" at bounding box center [785, 332] width 101 height 10
click at [801, 320] on input "**********" at bounding box center [785, 317] width 101 height 16
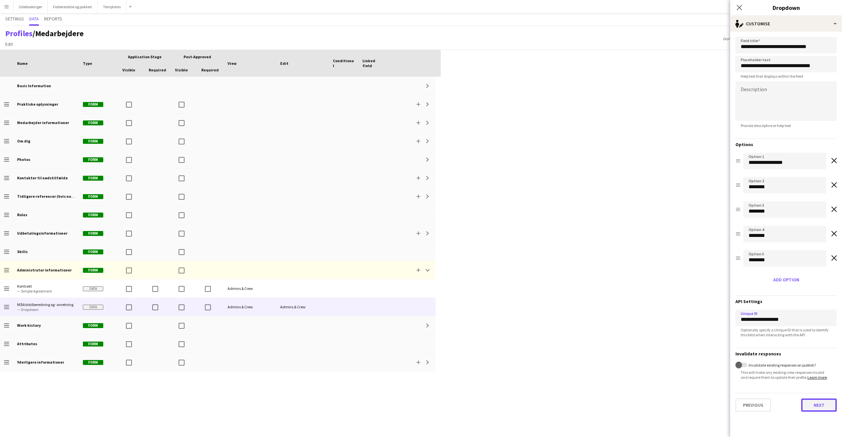
click at [824, 408] on button "Next" at bounding box center [819, 404] width 36 height 13
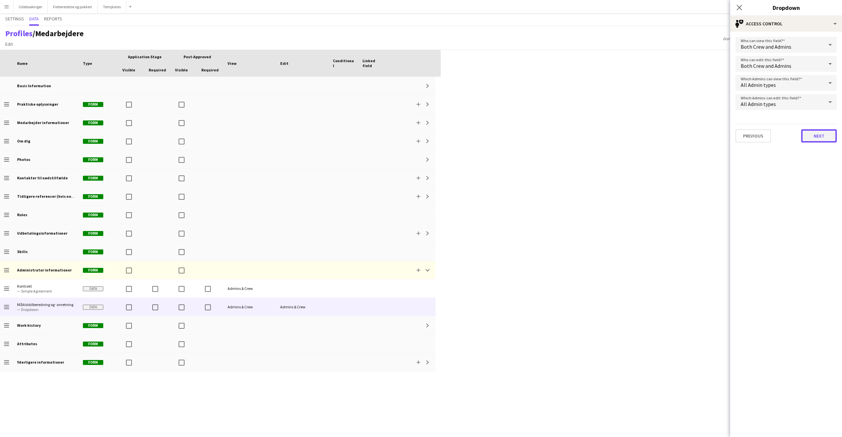
click at [813, 135] on button "Next" at bounding box center [819, 135] width 36 height 13
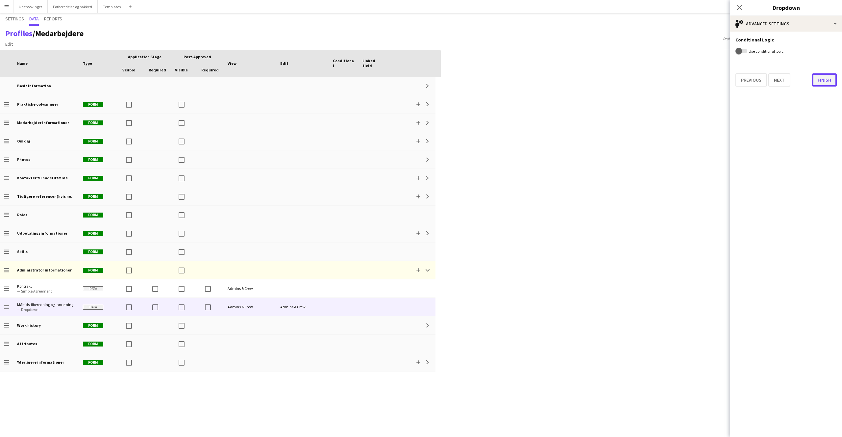
click at [819, 84] on button "Finish" at bounding box center [824, 79] width 25 height 13
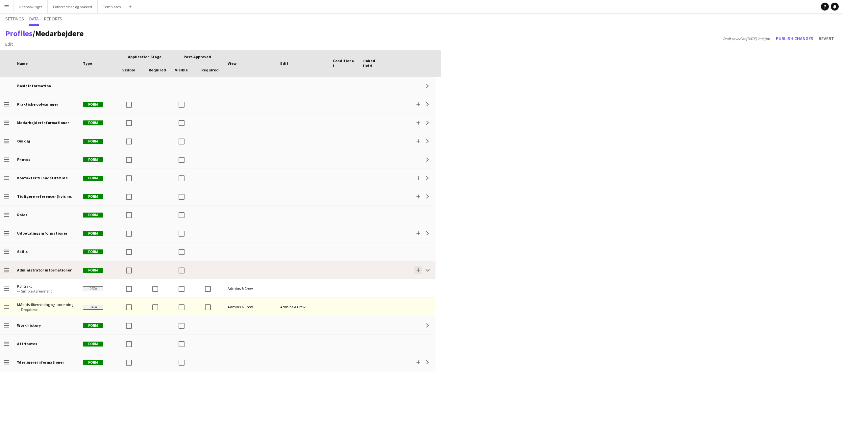
click at [416, 271] on button "Add" at bounding box center [418, 270] width 8 height 8
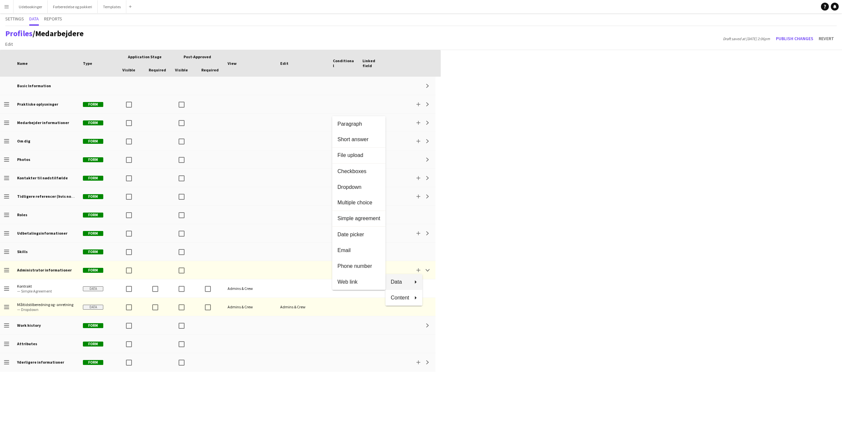
click at [412, 278] on button "Data" at bounding box center [403, 282] width 37 height 16
click at [352, 125] on span "Paragraph" at bounding box center [358, 124] width 43 height 6
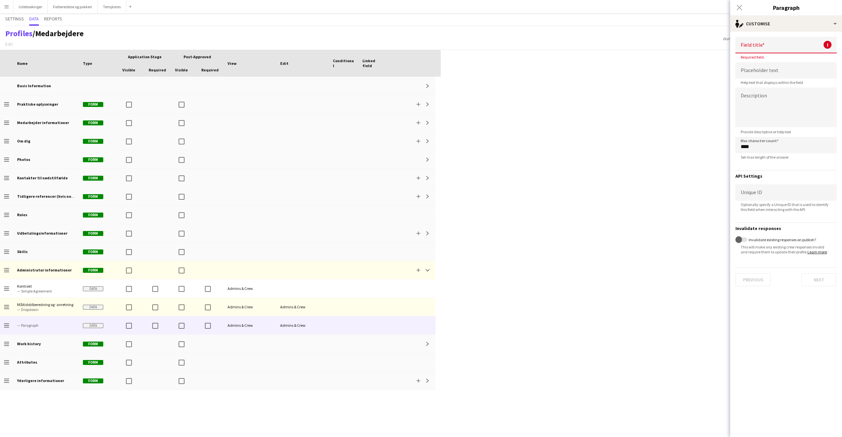
click at [462, 331] on div "Press SPACE to select this row. Drag here to set row groups Drag here to set co…" at bounding box center [421, 243] width 842 height 387
click at [789, 12] on div "Close pop-in Paragraph" at bounding box center [786, 8] width 112 height 16
click at [788, 18] on div "single-neutral-actions-edit-1 Customise" at bounding box center [786, 24] width 112 height 16
click at [790, 78] on button "Delete data Delete data" at bounding box center [807, 78] width 65 height 13
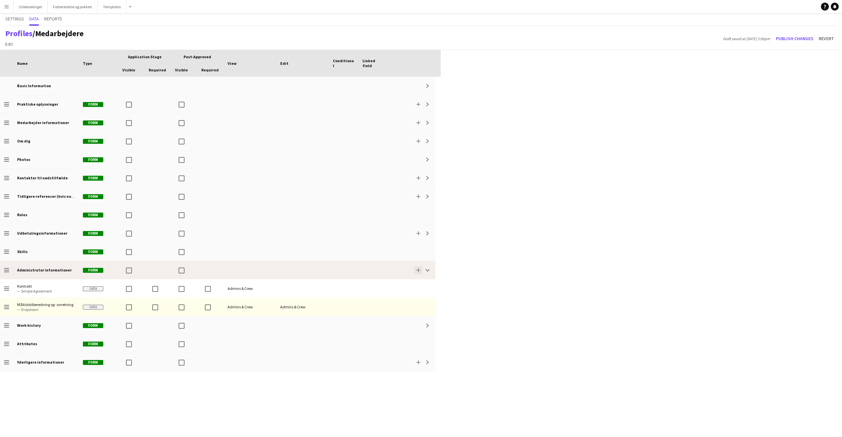
click at [420, 271] on app-icon "Add" at bounding box center [418, 270] width 4 height 4
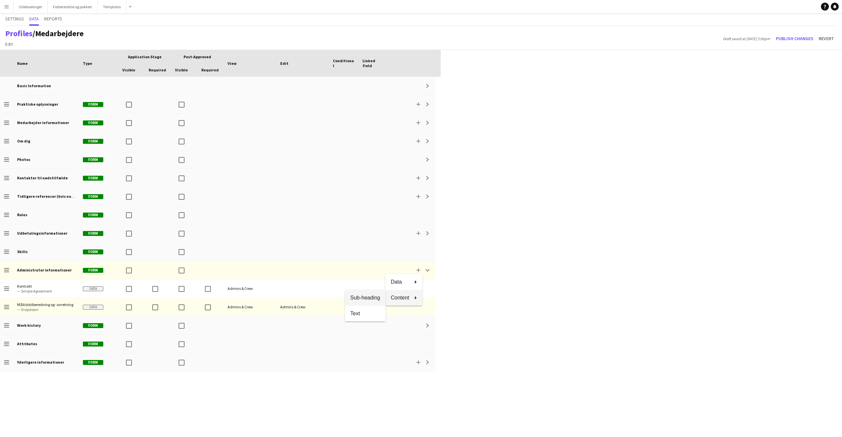
click at [361, 300] on span "Sub-heading" at bounding box center [365, 297] width 30 height 6
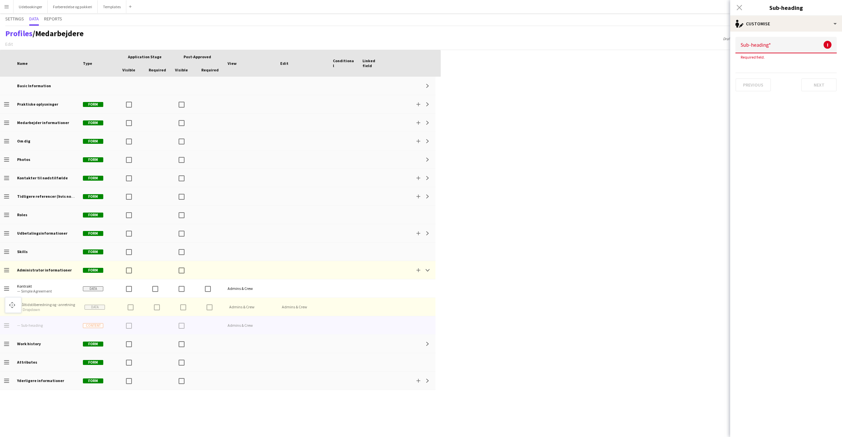
drag, startPoint x: 7, startPoint y: 325, endPoint x: 8, endPoint y: 301, distance: 23.7
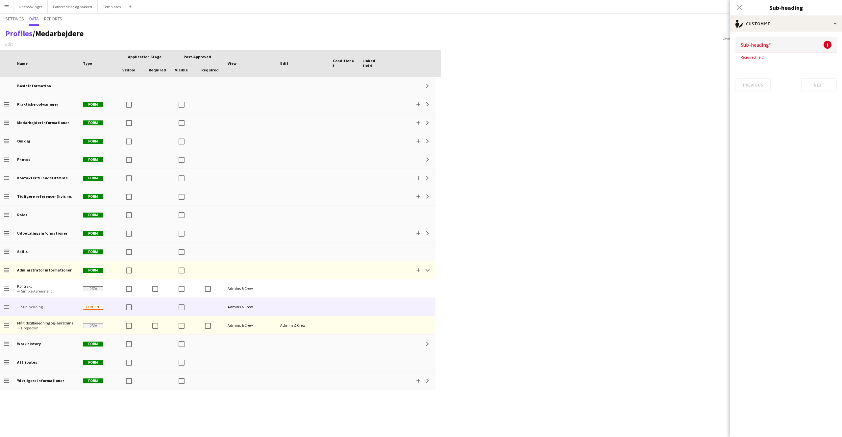
click at [790, 35] on form "Sub-heading ! Required field. Previous Next" at bounding box center [786, 64] width 112 height 65
click at [779, 43] on input at bounding box center [785, 45] width 101 height 16
type input "*"
type input "**********"
click at [812, 80] on button "Next" at bounding box center [819, 78] width 36 height 13
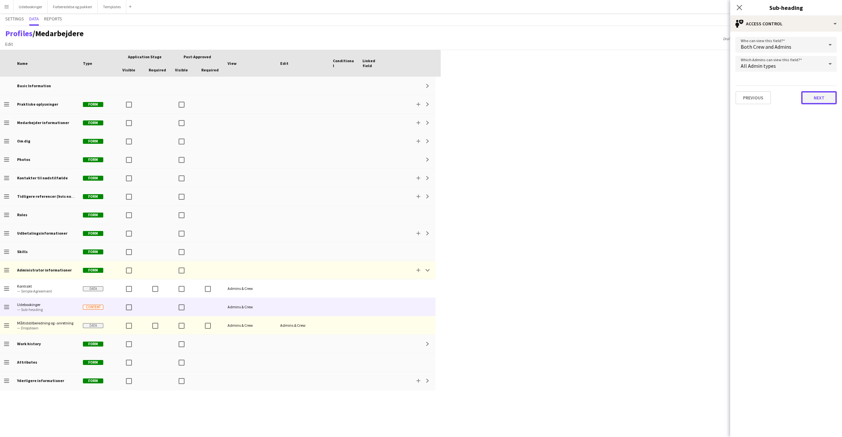
click at [812, 99] on button "Next" at bounding box center [819, 97] width 36 height 13
click at [821, 82] on button "Finish" at bounding box center [824, 79] width 25 height 13
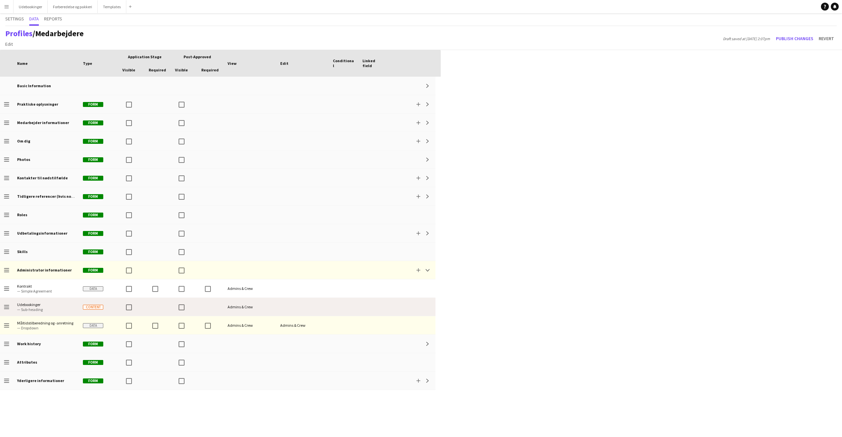
click at [245, 306] on div "Admins & Crew" at bounding box center [250, 307] width 53 height 18
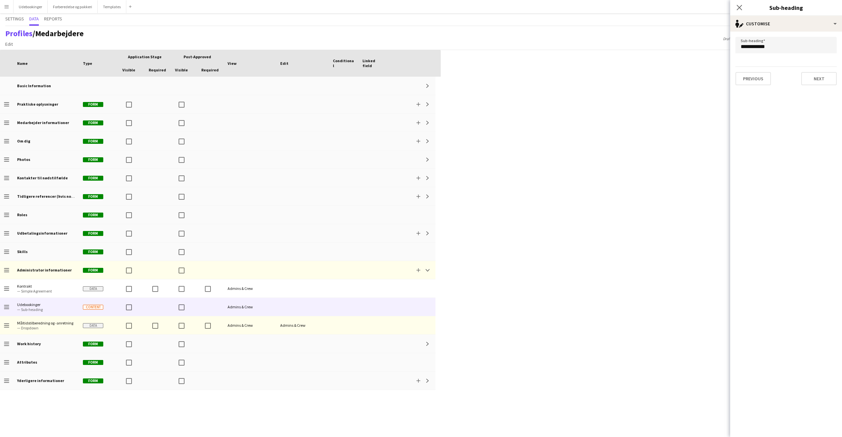
click at [774, 32] on form "**********" at bounding box center [786, 61] width 112 height 59
click at [773, 27] on div "single-neutral-actions-edit-1 Customise" at bounding box center [786, 24] width 112 height 16
click at [792, 56] on div "Access control Access control" at bounding box center [807, 51] width 65 height 13
click at [787, 43] on div "Both Crew and Admins" at bounding box center [779, 45] width 88 height 16
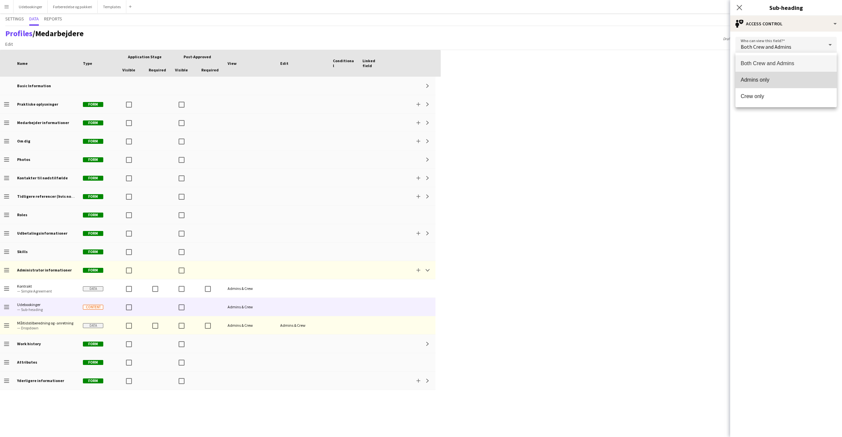
click at [766, 82] on span "Admins only" at bounding box center [786, 80] width 91 height 6
click at [830, 107] on form "Who can view this field? Admins only Which Admins can view this field? All Admi…" at bounding box center [786, 71] width 112 height 78
click at [828, 102] on button "Next" at bounding box center [819, 97] width 36 height 13
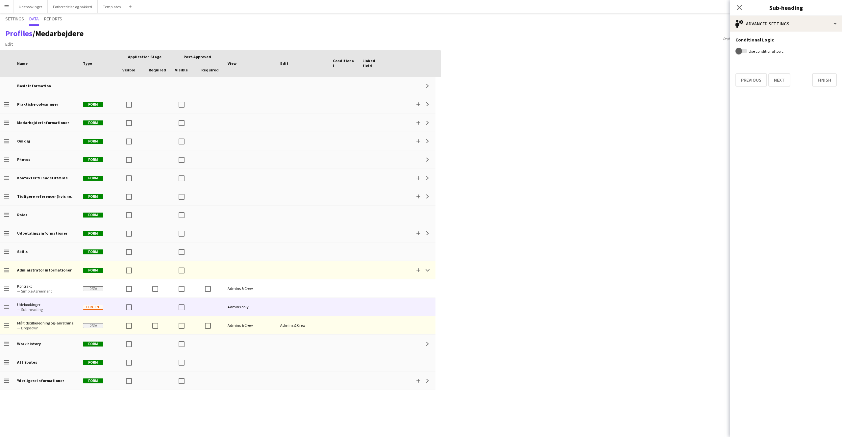
click at [823, 87] on app-edit-data-type-advanced-settings "Conditional Logic Use conditional logic Previous Next Finish" at bounding box center [786, 234] width 112 height 405
click at [824, 81] on button "Finish" at bounding box center [824, 79] width 25 height 13
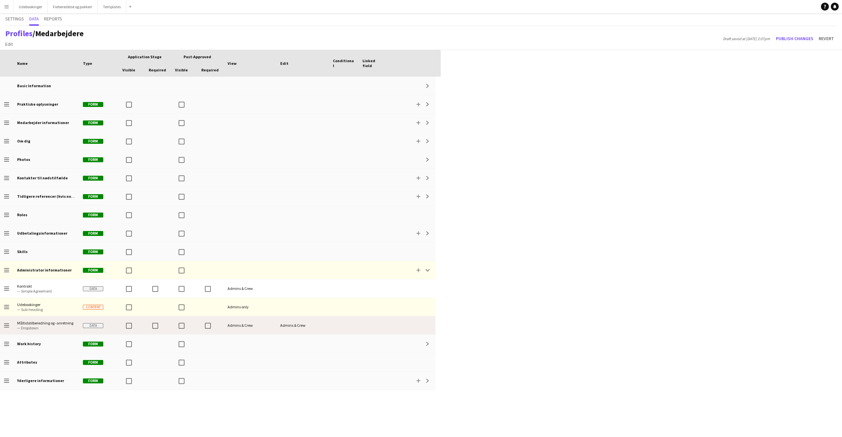
click at [248, 324] on div "Admins & Crew" at bounding box center [250, 325] width 53 height 18
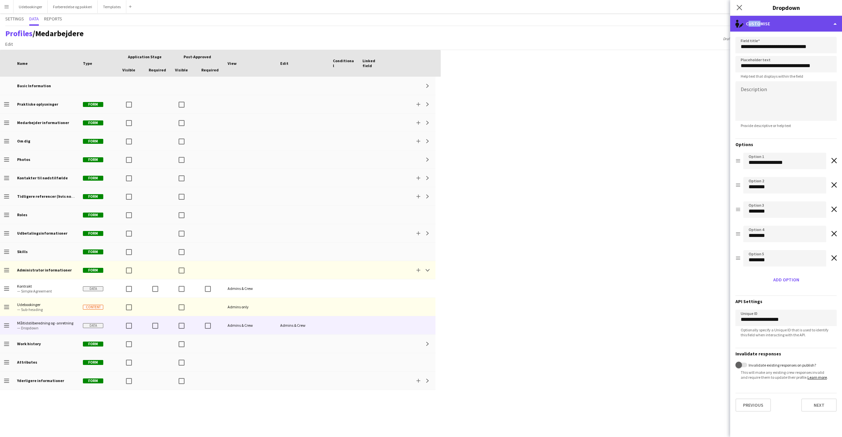
click at [757, 21] on div "single-neutral-actions-edit-1 Customise" at bounding box center [786, 24] width 112 height 16
click at [789, 64] on div "Advanced settings Advanced settings" at bounding box center [807, 64] width 65 height 13
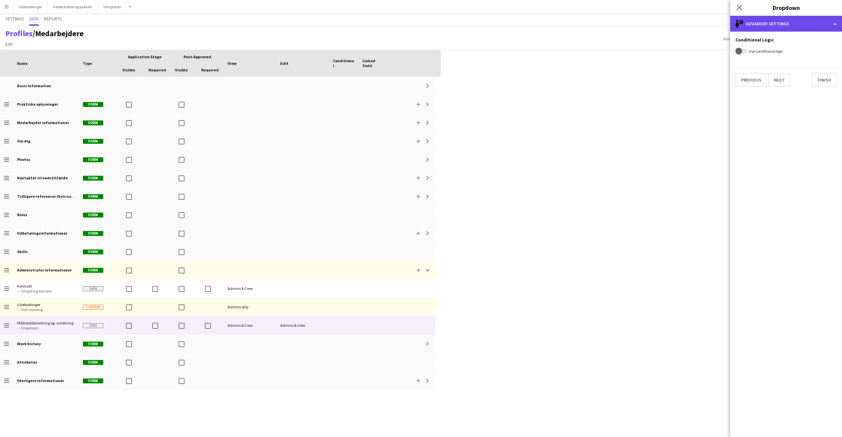
click at [763, 30] on div "single-neutral-setting Advanced settings" at bounding box center [786, 24] width 112 height 16
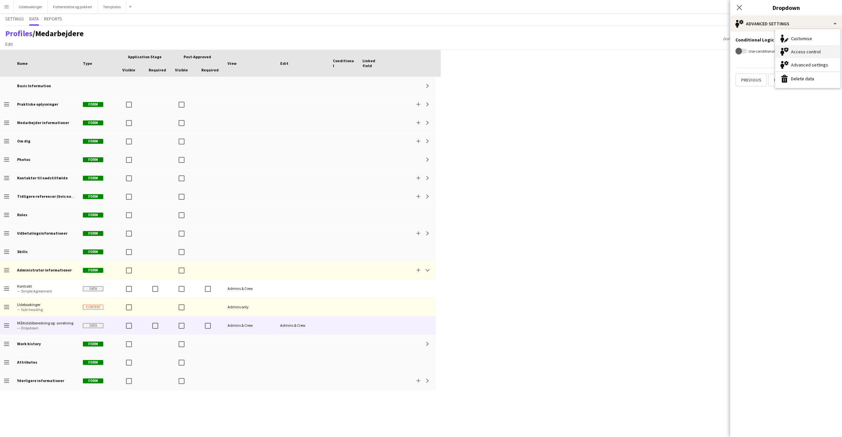
click at [787, 53] on icon "Access control" at bounding box center [784, 52] width 8 height 8
click at [774, 48] on span "Both Crew and Admins" at bounding box center [766, 46] width 51 height 7
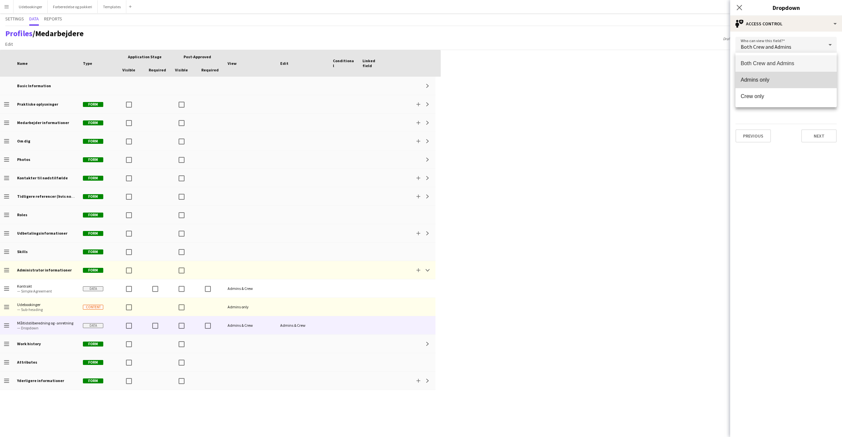
click at [767, 80] on span "Admins only" at bounding box center [786, 80] width 91 height 6
click at [766, 66] on span "Admins only" at bounding box center [755, 65] width 28 height 7
click at [770, 86] on mat-option "Admins only" at bounding box center [785, 82] width 101 height 16
click at [821, 135] on button "Next" at bounding box center [819, 135] width 36 height 13
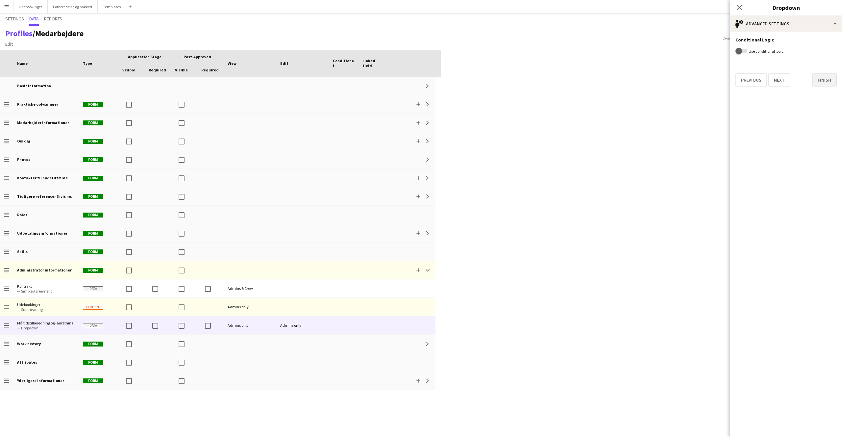
drag, startPoint x: 823, startPoint y: 66, endPoint x: 824, endPoint y: 79, distance: 12.6
click at [823, 67] on app-edit-data-type-advanced-settings "Conditional Logic Use conditional logic Previous Next Finish" at bounding box center [786, 234] width 112 height 405
click at [824, 80] on button "Finish" at bounding box center [824, 79] width 25 height 13
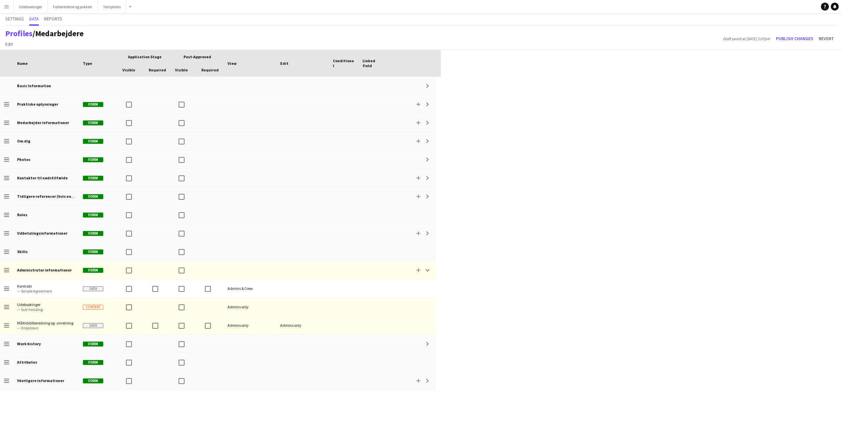
click at [541, 298] on div "Press SPACE to select this row. Drag here to set row groups Drag here to set co…" at bounding box center [421, 243] width 842 height 387
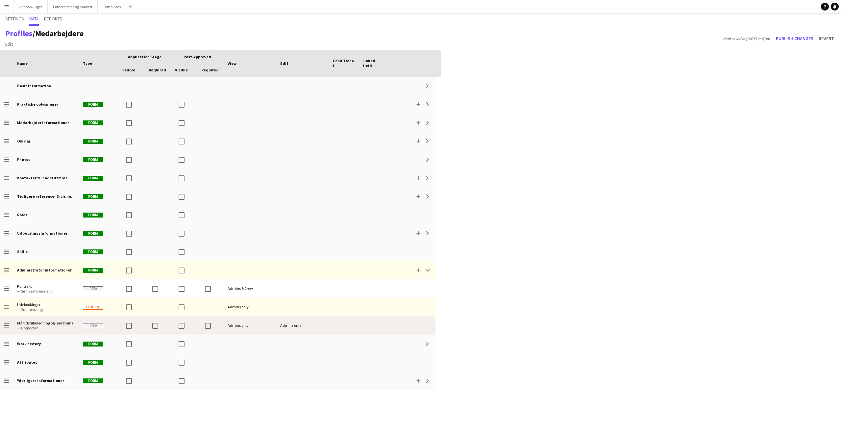
click at [146, 326] on div at bounding box center [158, 325] width 26 height 18
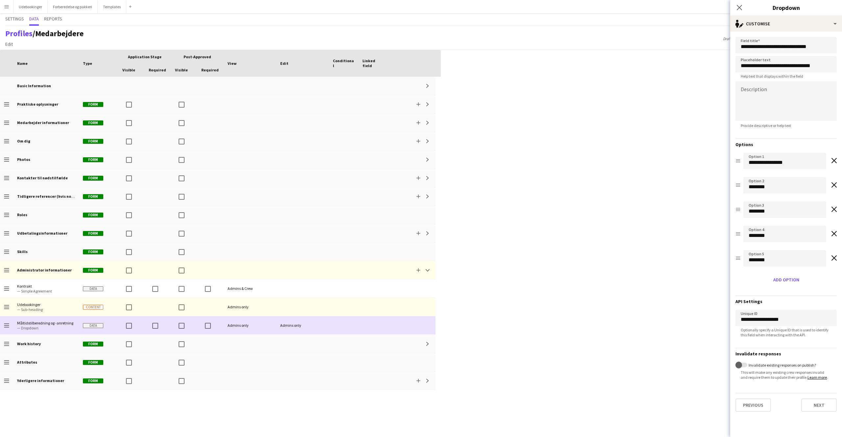
click at [194, 324] on div at bounding box center [184, 325] width 26 height 18
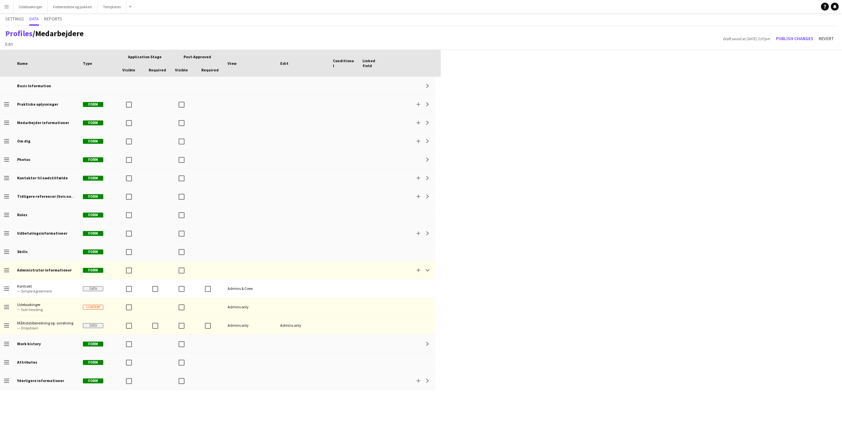
click at [510, 320] on div "Press SPACE to select this row Drag here to set row groups Drag here to set col…" at bounding box center [421, 243] width 842 height 387
click at [484, 310] on div "Press SPACE to select this row Drag here to set row groups Drag here to set col…" at bounding box center [421, 243] width 842 height 387
click at [533, 284] on div "Press SPACE to select this row Drag here to set row groups Drag here to set col…" at bounding box center [421, 243] width 842 height 387
click at [783, 34] on button "Publish changes" at bounding box center [794, 38] width 43 height 11
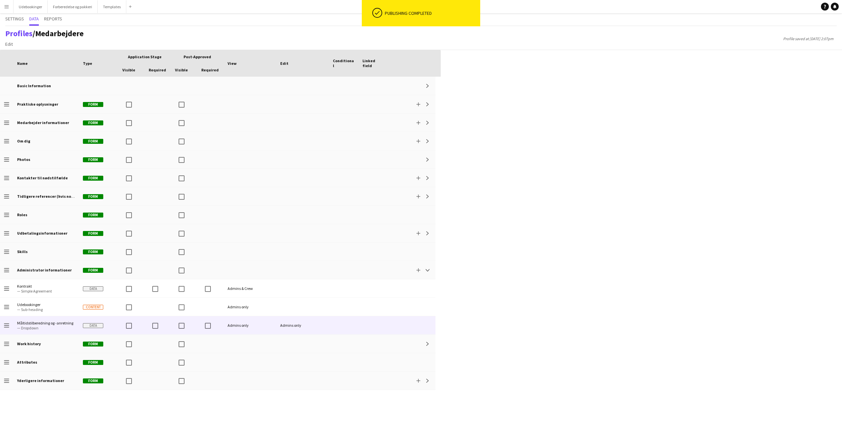
click at [52, 324] on span "Måltidstilberedning og -anretning" at bounding box center [46, 322] width 58 height 5
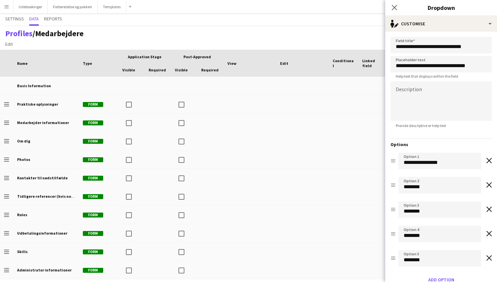
click at [122, 41] on div "Profiles / Medarbejdere Edit Add section Profile saved at 14th Aug 2:07pm" at bounding box center [248, 38] width 497 height 24
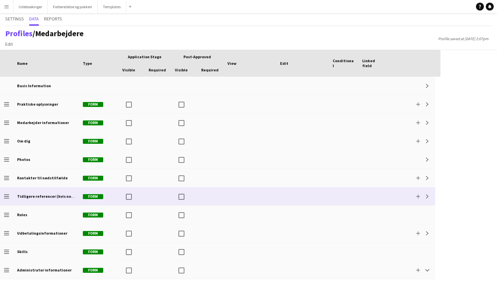
scroll to position [4, 0]
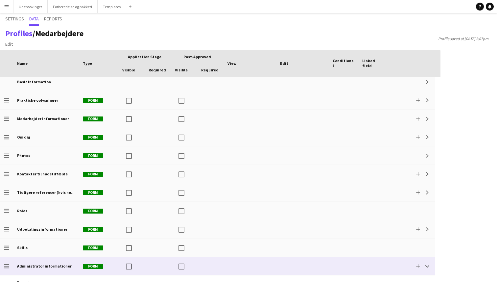
click at [433, 264] on div "Add Collapse" at bounding box center [411, 266] width 47 height 18
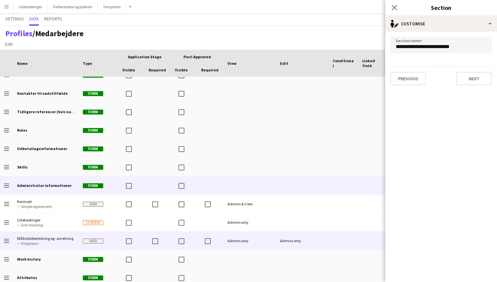
scroll to position [108, 0]
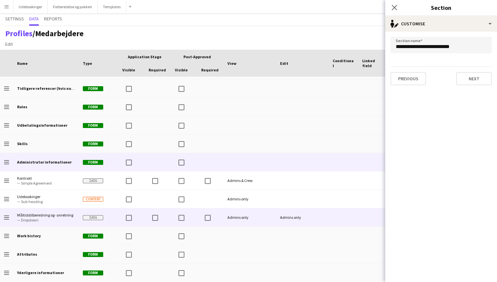
click at [62, 217] on span "Måltidstilberedning og -anretning" at bounding box center [46, 214] width 58 height 5
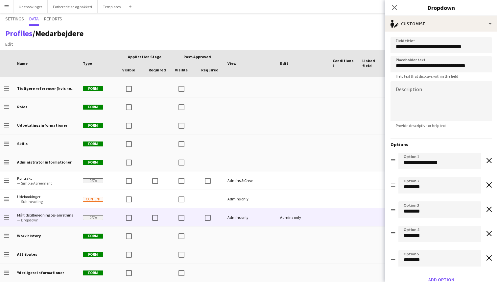
click at [413, 45] on input "**********" at bounding box center [441, 45] width 101 height 16
click at [422, 64] on input "**********" at bounding box center [441, 64] width 101 height 16
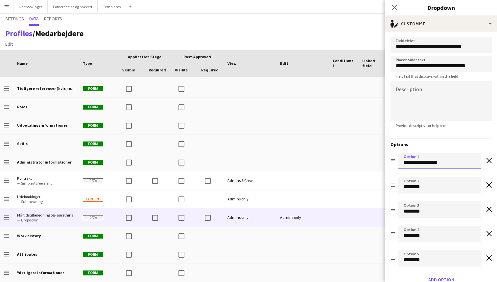
click at [429, 163] on input "**********" at bounding box center [440, 161] width 83 height 16
click at [428, 163] on input "**********" at bounding box center [440, 161] width 83 height 16
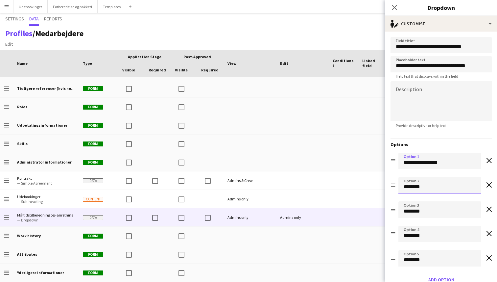
click at [420, 187] on input "********" at bounding box center [440, 185] width 83 height 16
drag, startPoint x: 441, startPoint y: 188, endPoint x: 398, endPoint y: 188, distance: 43.4
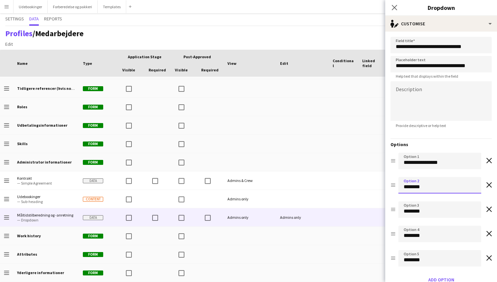
click at [397, 187] on div "Drag option Option 2 ******** Remove option" at bounding box center [441, 186] width 101 height 19
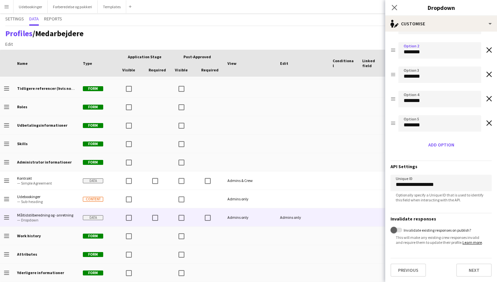
click at [424, 178] on input "**********" at bounding box center [441, 183] width 101 height 16
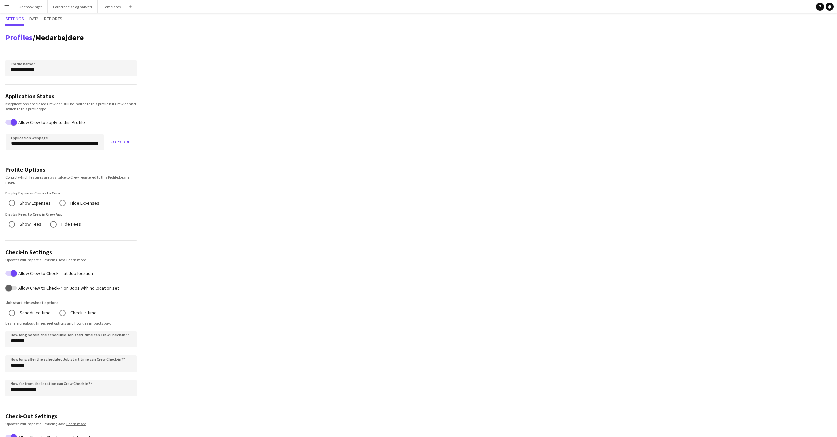
click at [26, 15] on div "Settings Data Reports" at bounding box center [418, 19] width 826 height 13
click at [29, 18] on div "Settings Data Reports" at bounding box center [418, 19] width 826 height 13
click at [31, 20] on span "Data" at bounding box center [34, 18] width 10 height 5
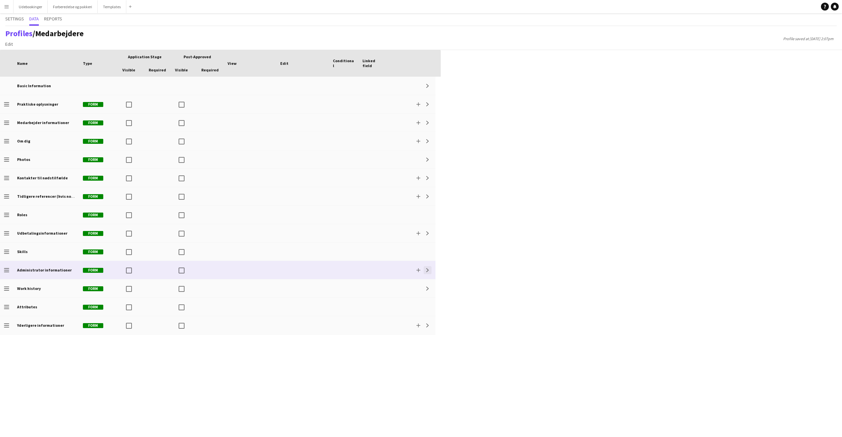
click at [427, 269] on app-icon "Expand" at bounding box center [428, 270] width 4 height 4
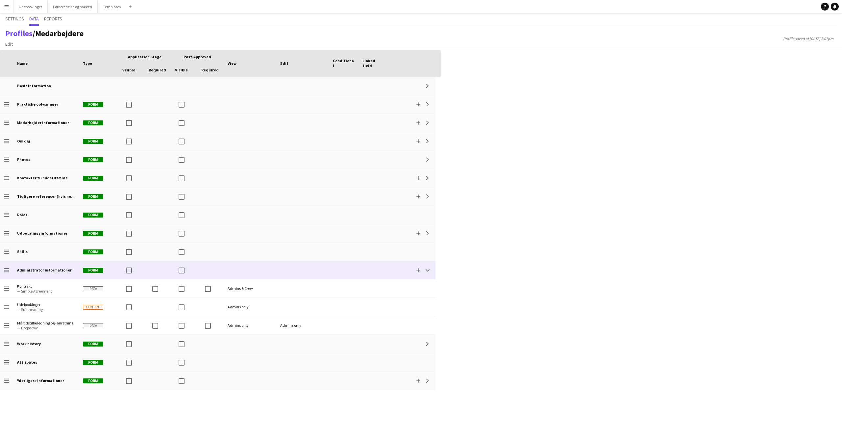
click at [287, 271] on div at bounding box center [302, 270] width 53 height 18
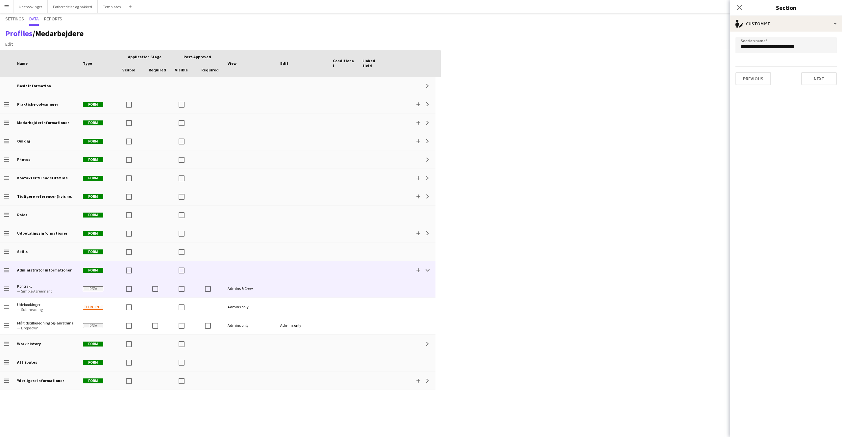
click at [58, 282] on span "— Simple Agreement" at bounding box center [46, 290] width 58 height 5
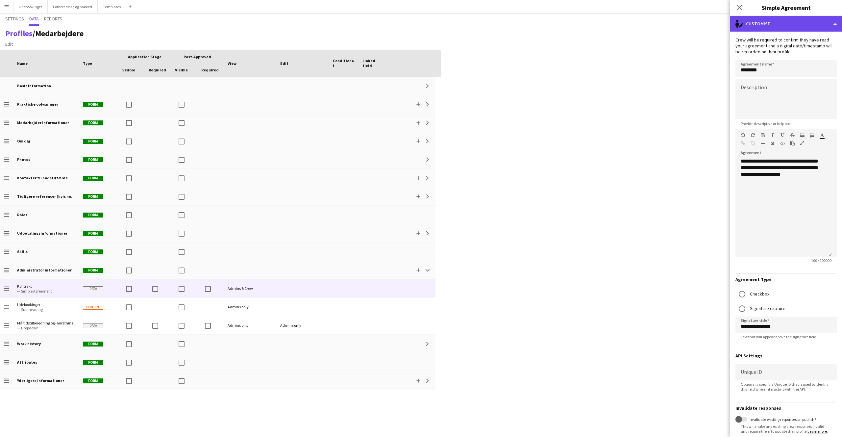
click at [497, 20] on div "single-neutral-actions-edit-1 Customise" at bounding box center [786, 24] width 112 height 16
click at [497, 165] on div "**********" at bounding box center [783, 207] width 96 height 99
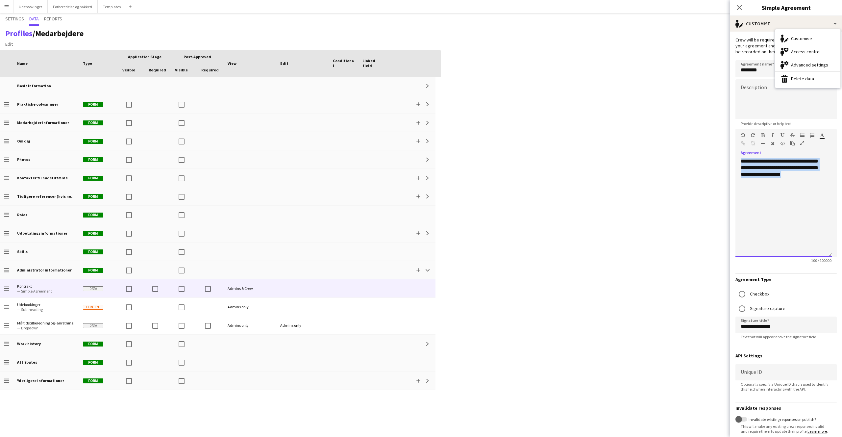
click at [497, 165] on div "**********" at bounding box center [783, 207] width 96 height 99
click at [497, 168] on div "**********" at bounding box center [783, 207] width 96 height 99
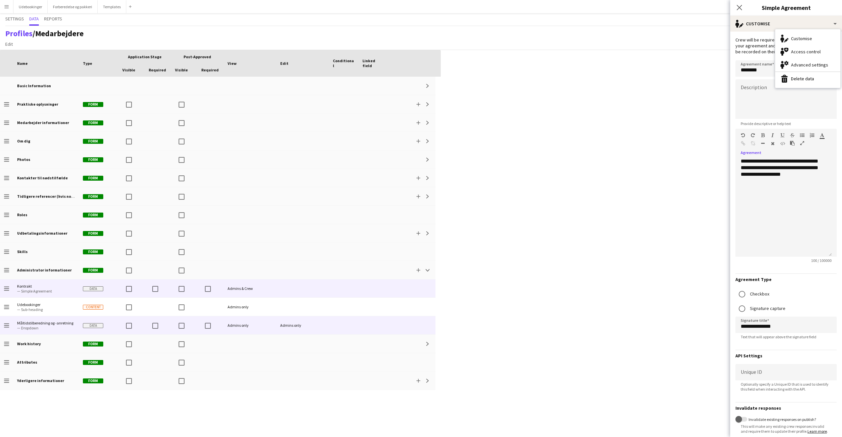
click at [333, 282] on div at bounding box center [344, 325] width 30 height 18
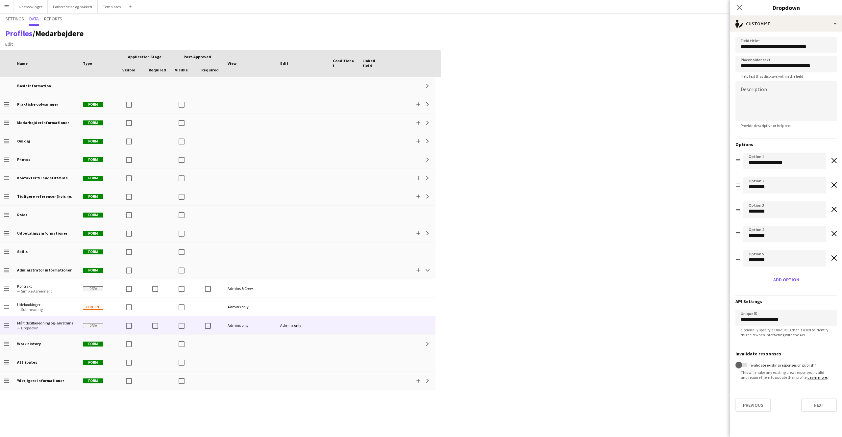
click at [477, 275] on div "Press SPACE to select this row. Drag here to set row groups Drag here to set co…" at bounding box center [421, 243] width 842 height 387
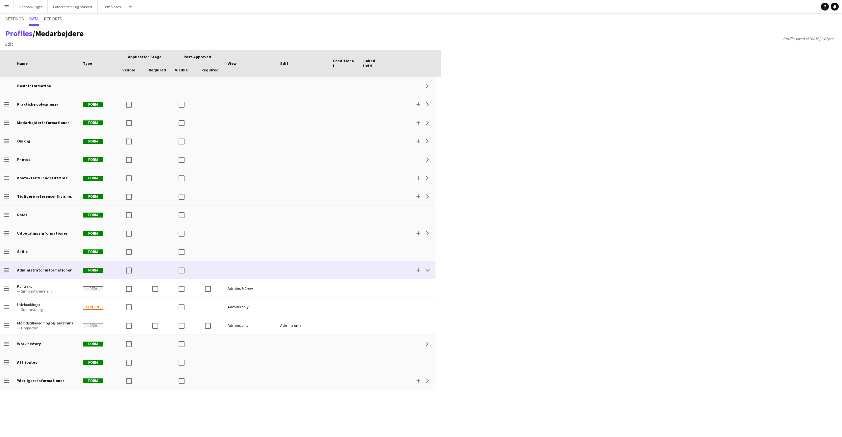
click at [420, 274] on div "Add Collapse" at bounding box center [411, 270] width 47 height 18
click at [497, 25] on div "single-neutral-actions-edit-1 Customise" at bounding box center [786, 24] width 112 height 16
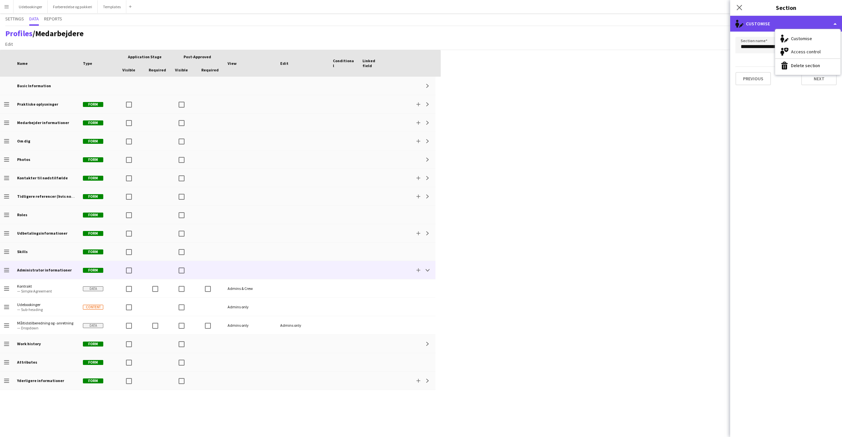
click at [497, 25] on div "single-neutral-actions-edit-1 Customise" at bounding box center [786, 24] width 112 height 16
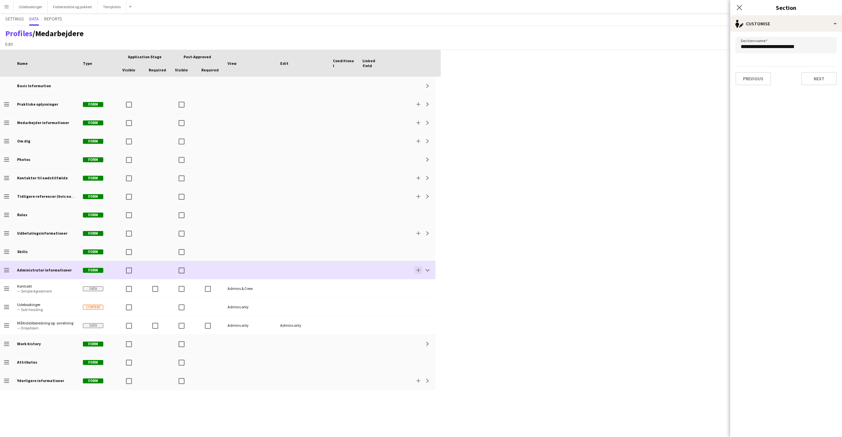
click at [420, 270] on app-icon "Add" at bounding box center [418, 270] width 4 height 4
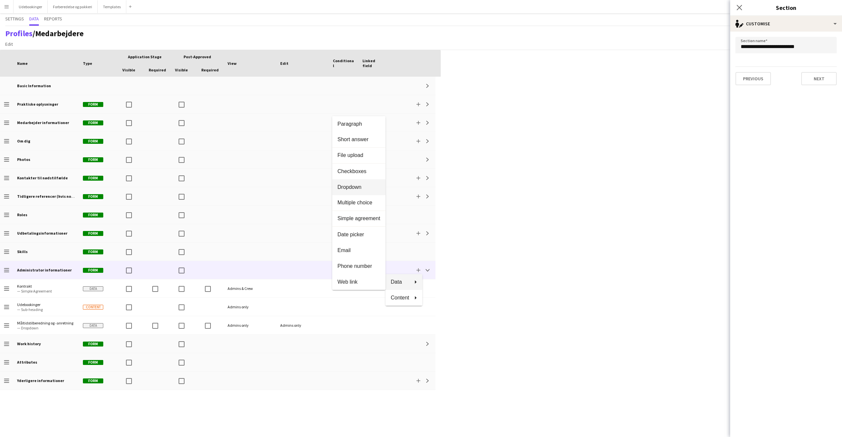
click at [364, 188] on span "Dropdown" at bounding box center [358, 187] width 43 height 6
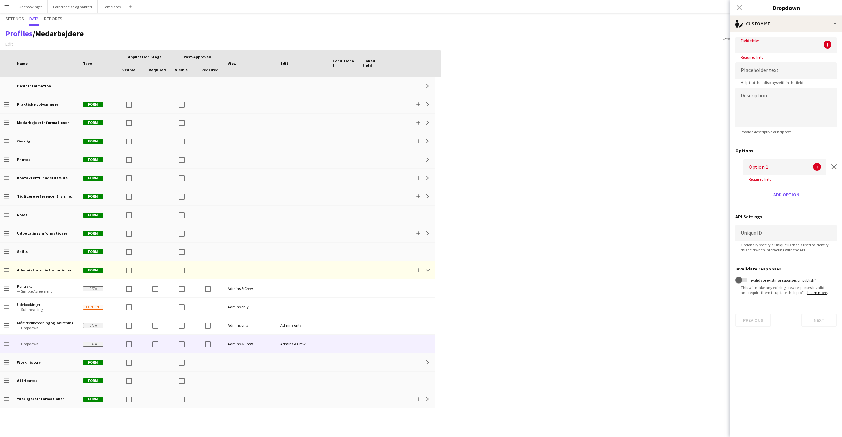
click at [497, 46] on input at bounding box center [785, 45] width 101 height 16
click at [497, 68] on input at bounding box center [785, 70] width 101 height 16
paste input "**********"
type input "**********"
drag, startPoint x: 762, startPoint y: 158, endPoint x: 786, endPoint y: 181, distance: 32.8
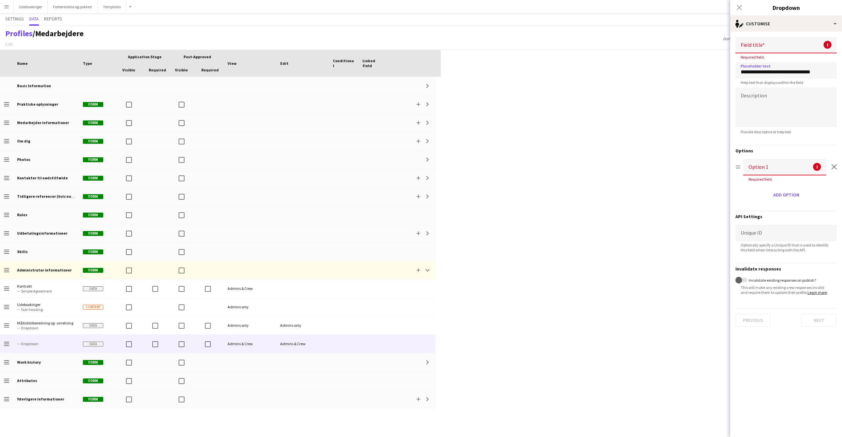
click at [497, 159] on div "Options Drag option Option 1 ! Required field. Remove option Add option" at bounding box center [785, 172] width 101 height 55
click at [497, 195] on button "Add option" at bounding box center [786, 194] width 31 height 11
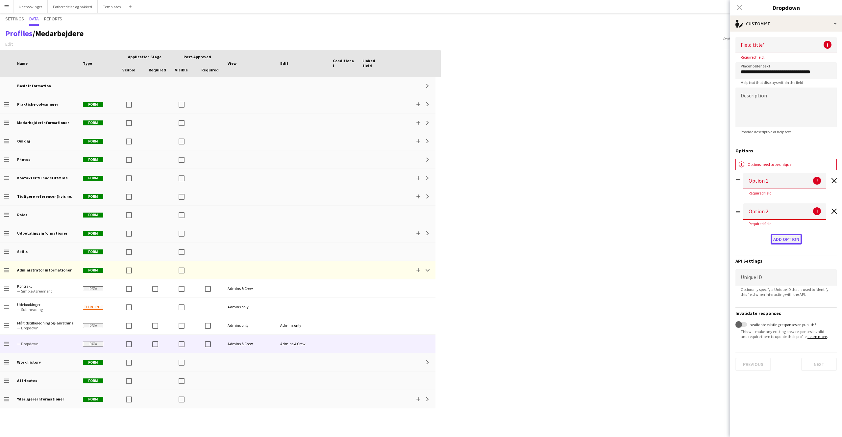
click at [497, 238] on button "Add option" at bounding box center [786, 239] width 31 height 11
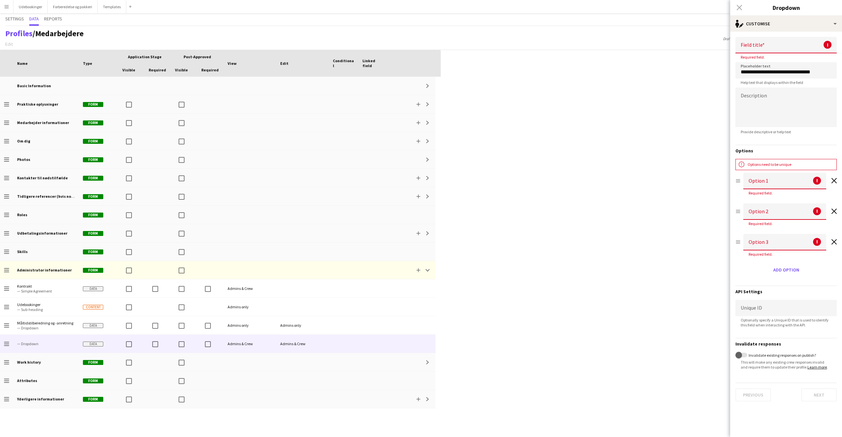
click at [497, 276] on form "**********" at bounding box center [786, 219] width 112 height 375
click at [497, 273] on button "Add option" at bounding box center [786, 269] width 31 height 11
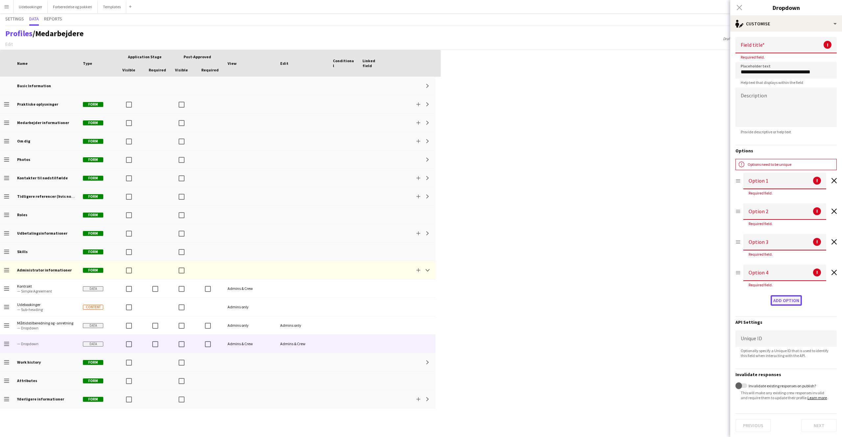
scroll to position [5, 0]
click at [497, 282] on button "Add option" at bounding box center [786, 300] width 31 height 11
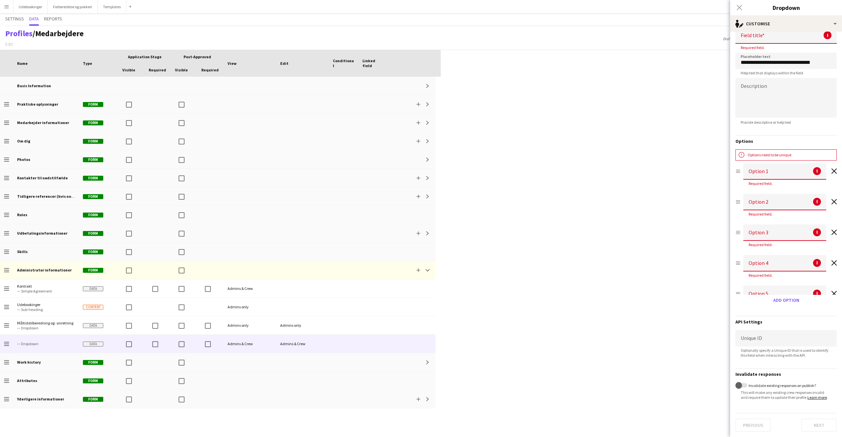
scroll to position [0, 0]
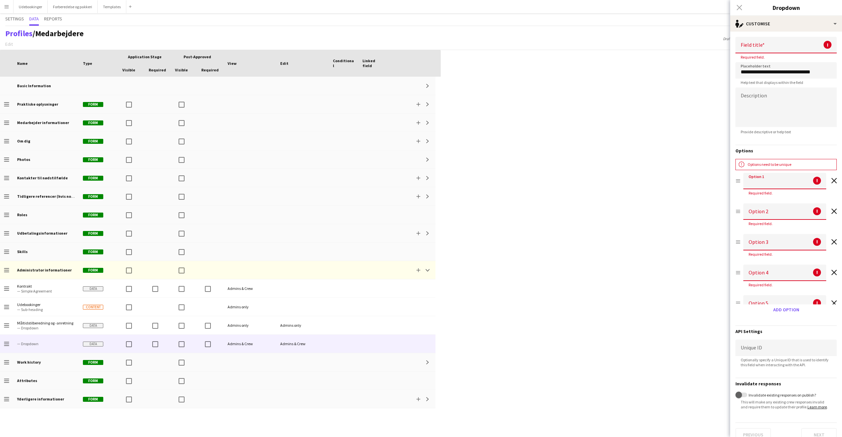
click at [497, 184] on input at bounding box center [784, 181] width 83 height 16
paste input "**********"
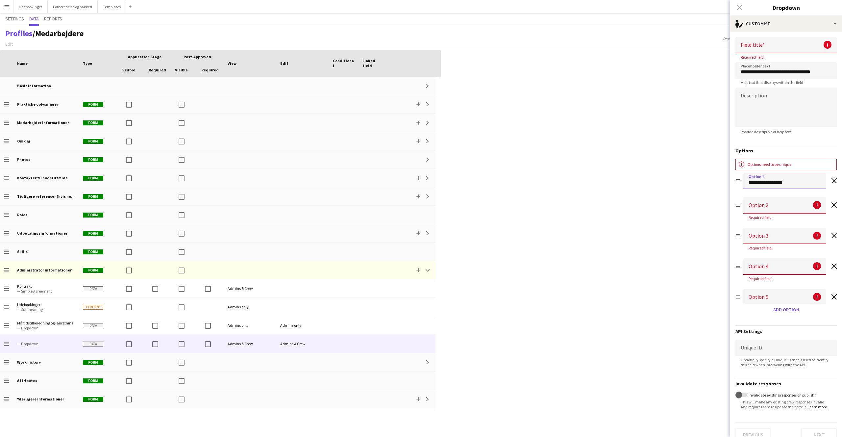
type input "**********"
click at [497, 212] on input at bounding box center [784, 205] width 83 height 16
paste input "********"
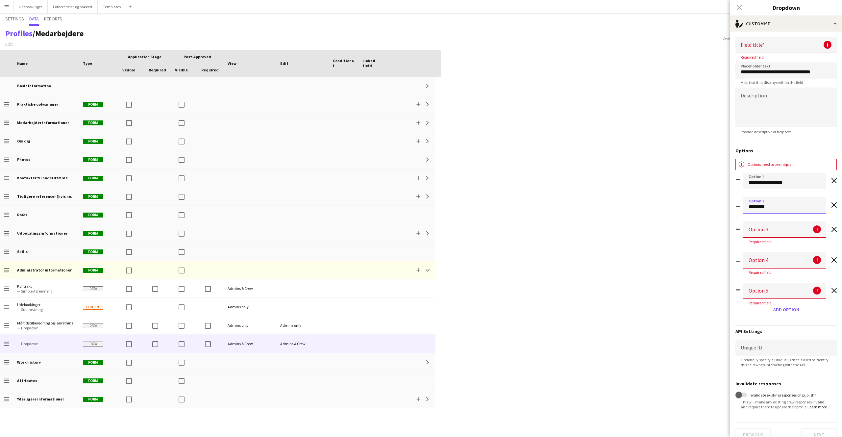
type input "********"
click at [497, 228] on input at bounding box center [784, 229] width 83 height 16
paste input "********"
type input "********"
paste input "********"
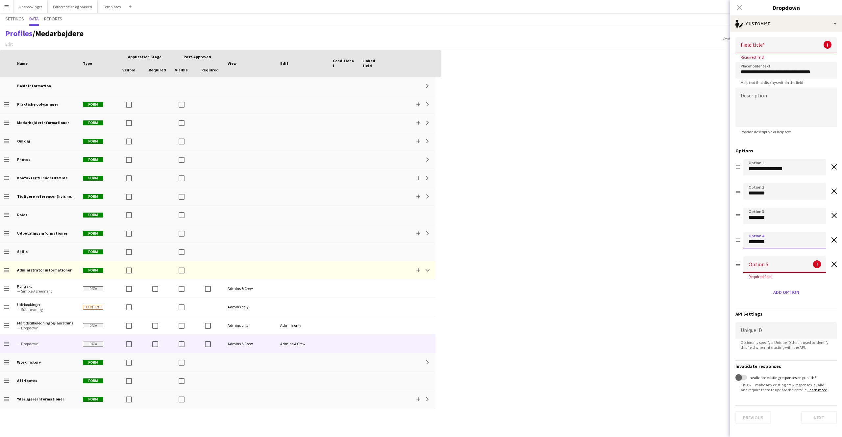
type input "********"
paste input "********"
type input "********"
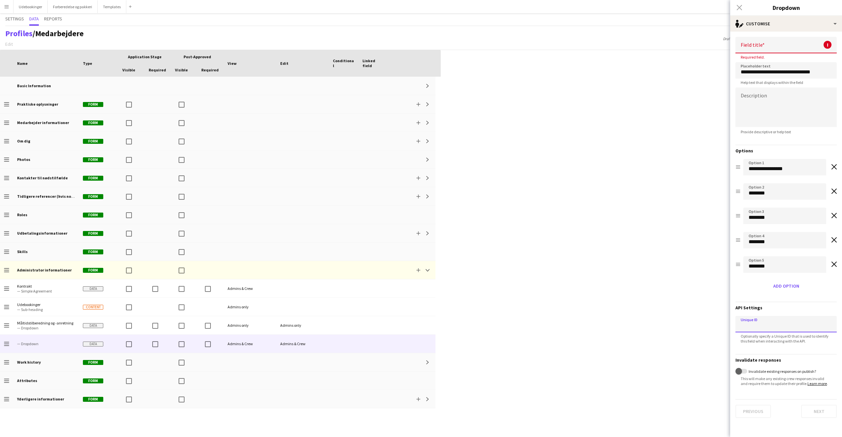
click at [497, 282] on input at bounding box center [785, 324] width 101 height 16
paste input "**********"
type input "**********"
drag, startPoint x: 797, startPoint y: 33, endPoint x: 791, endPoint y: 39, distance: 8.1
click at [497, 34] on form "**********" at bounding box center [786, 227] width 112 height 391
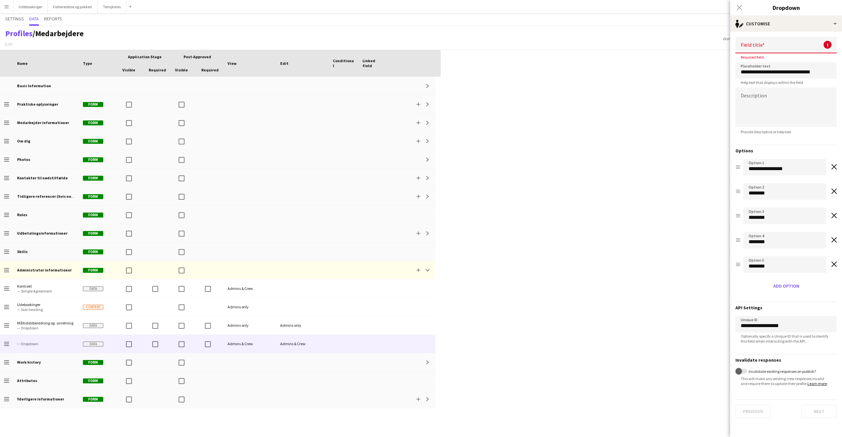
click at [497, 43] on input at bounding box center [785, 45] width 101 height 16
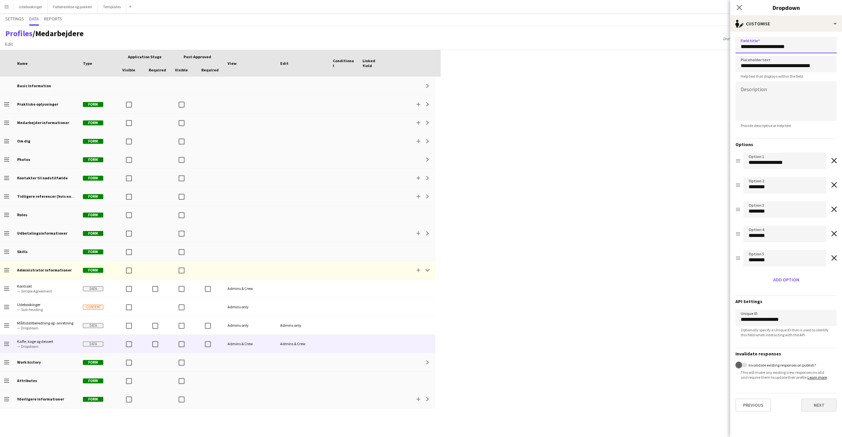
type input "**********"
click at [497, 282] on button "Next" at bounding box center [819, 404] width 36 height 13
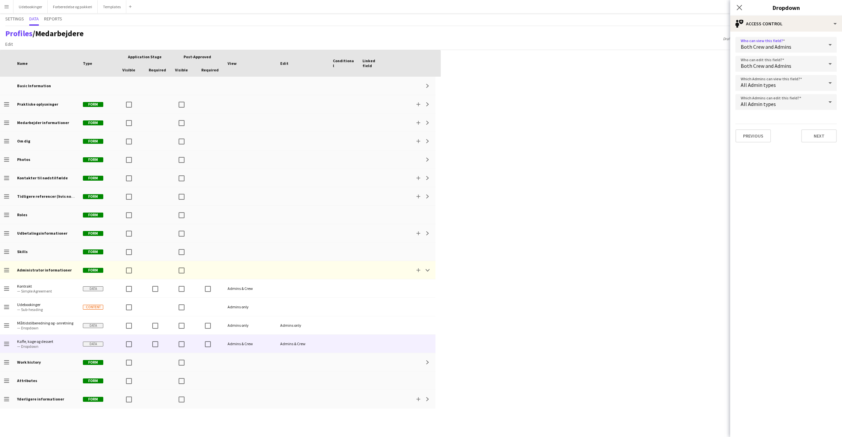
click at [497, 38] on div "Both Crew and Admins" at bounding box center [779, 45] width 88 height 16
click at [497, 86] on mat-option "Admins only" at bounding box center [785, 80] width 101 height 16
click at [497, 139] on button "Next" at bounding box center [819, 135] width 36 height 13
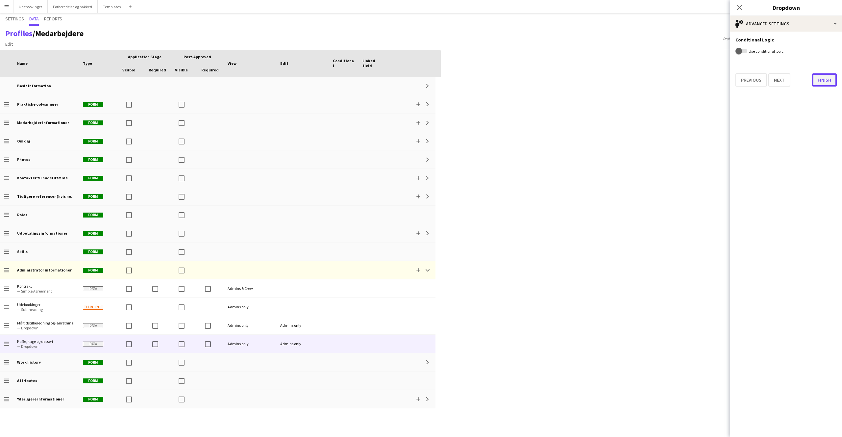
click at [497, 73] on button "Finish" at bounding box center [824, 79] width 25 height 13
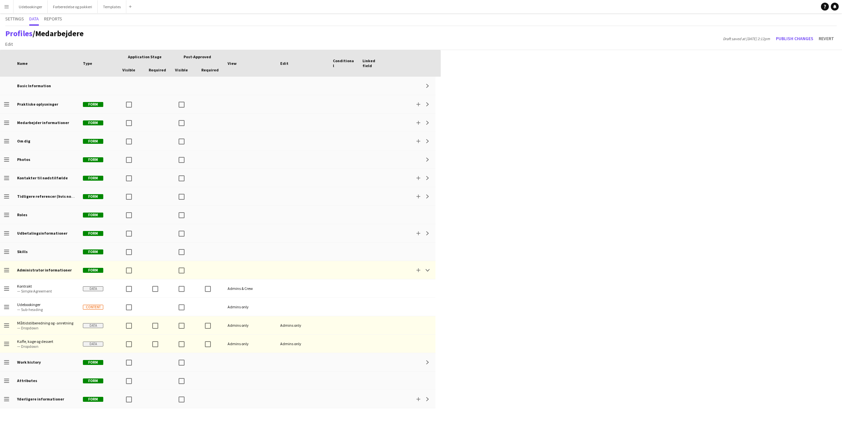
click at [497, 282] on div "Press SPACE to select this row. Drag here to set row groups Drag here to set co…" at bounding box center [421, 243] width 842 height 387
click at [497, 41] on button "Publish changes" at bounding box center [794, 38] width 43 height 11
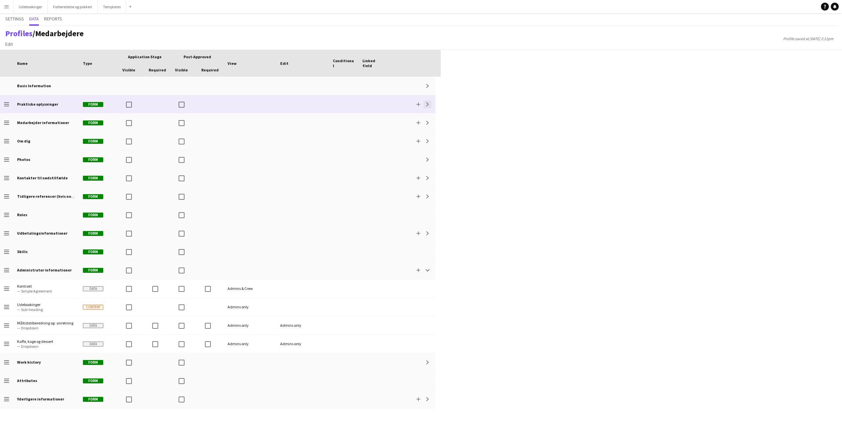
click at [428, 104] on app-icon "Expand" at bounding box center [428, 104] width 4 height 4
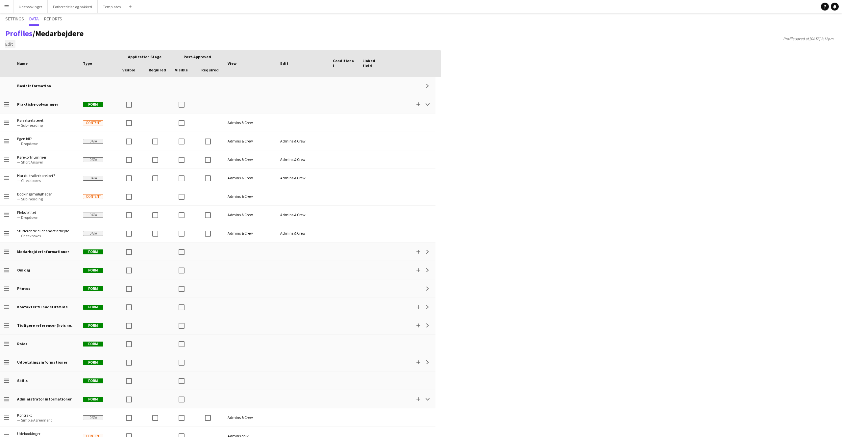
click at [9, 44] on span "Edit" at bounding box center [9, 44] width 8 height 6
click at [28, 54] on link "Add section" at bounding box center [26, 58] width 46 height 14
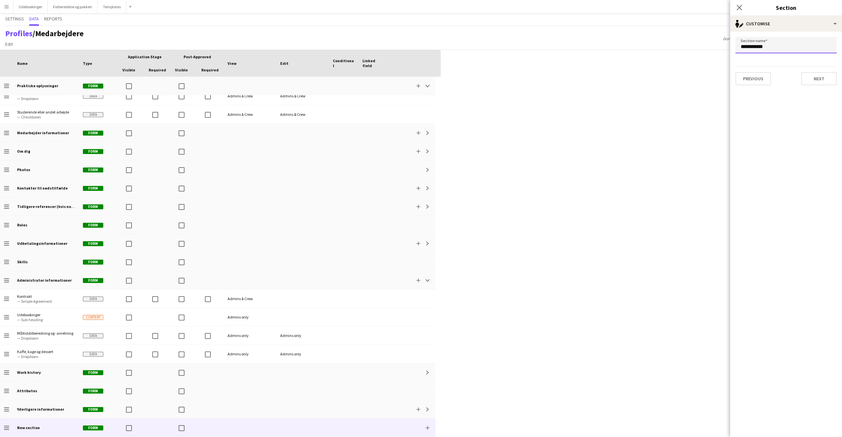
click at [497, 46] on input "**********" at bounding box center [785, 45] width 101 height 16
type input "*"
type input "**********"
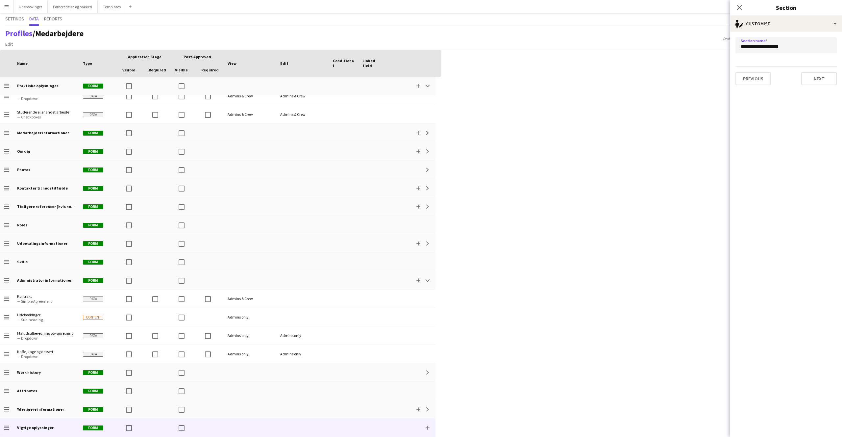
click at [497, 85] on form "**********" at bounding box center [786, 61] width 112 height 59
click at [497, 82] on button "Next" at bounding box center [819, 78] width 36 height 13
click at [497, 46] on div "All Admin types" at bounding box center [779, 45] width 88 height 16
click at [497, 45] on div at bounding box center [421, 218] width 842 height 437
click at [497, 45] on div "All Admin types" at bounding box center [779, 45] width 88 height 16
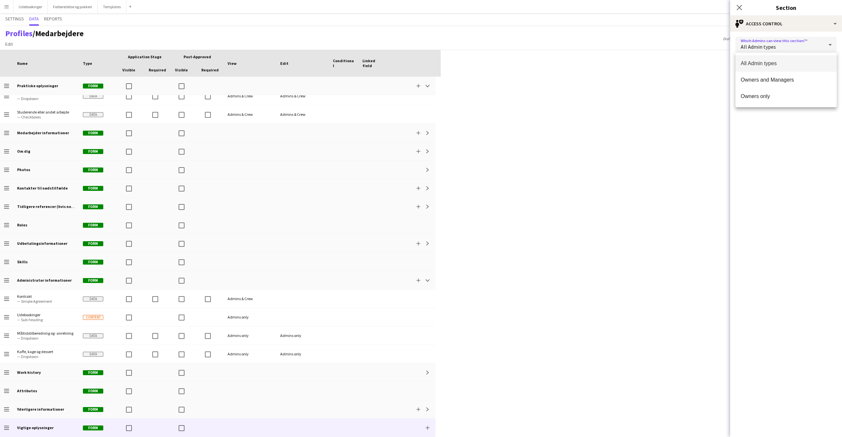
click at [497, 65] on span "All Admin types" at bounding box center [786, 63] width 91 height 6
click at [497, 77] on button "Finish" at bounding box center [824, 78] width 25 height 13
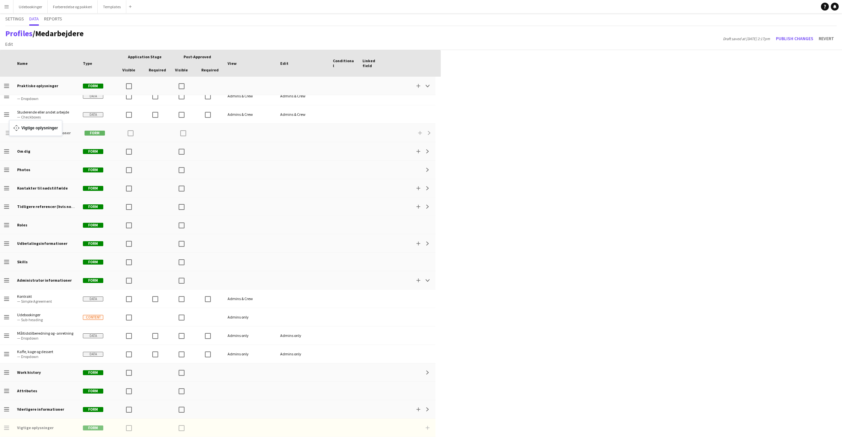
drag, startPoint x: 9, startPoint y: 428, endPoint x: 12, endPoint y: 124, distance: 304.2
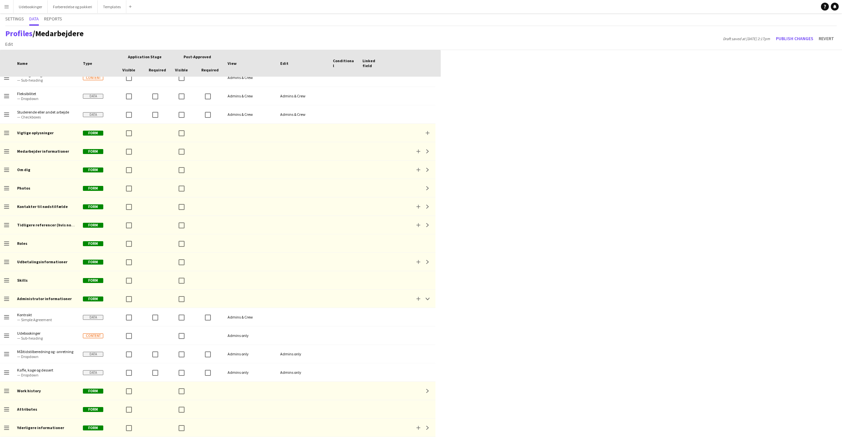
scroll to position [0, 0]
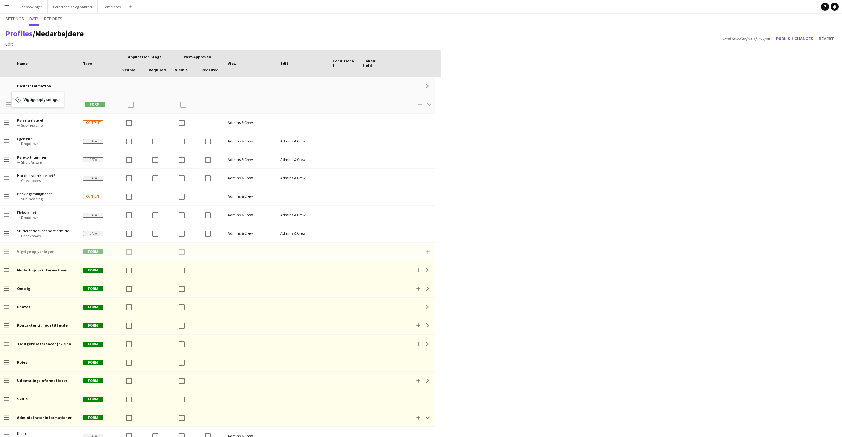
drag, startPoint x: 6, startPoint y: 252, endPoint x: 14, endPoint y: 96, distance: 156.1
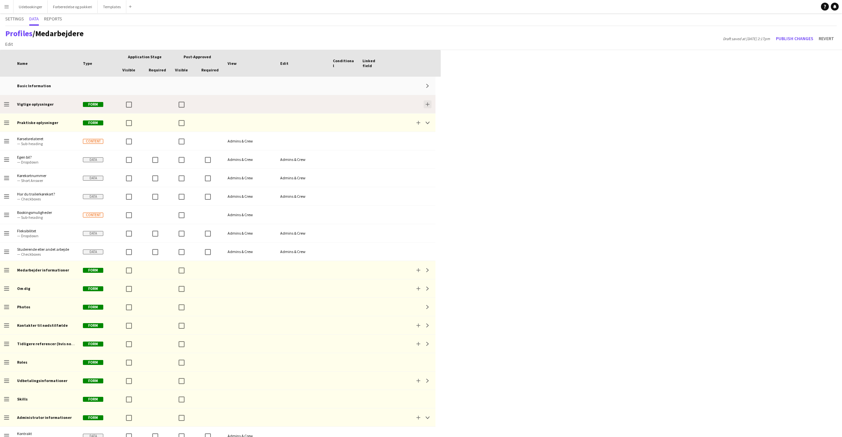
click at [428, 104] on app-icon "Add" at bounding box center [428, 104] width 4 height 4
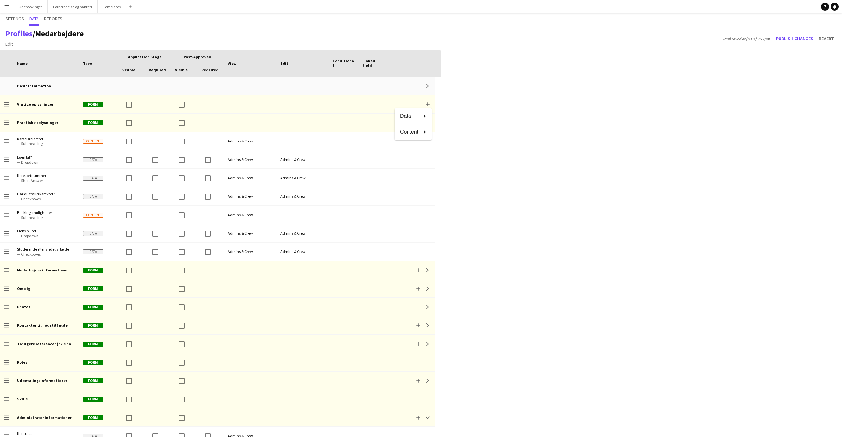
drag, startPoint x: 144, startPoint y: 97, endPoint x: 139, endPoint y: 98, distance: 4.9
click at [143, 97] on div at bounding box center [421, 218] width 842 height 437
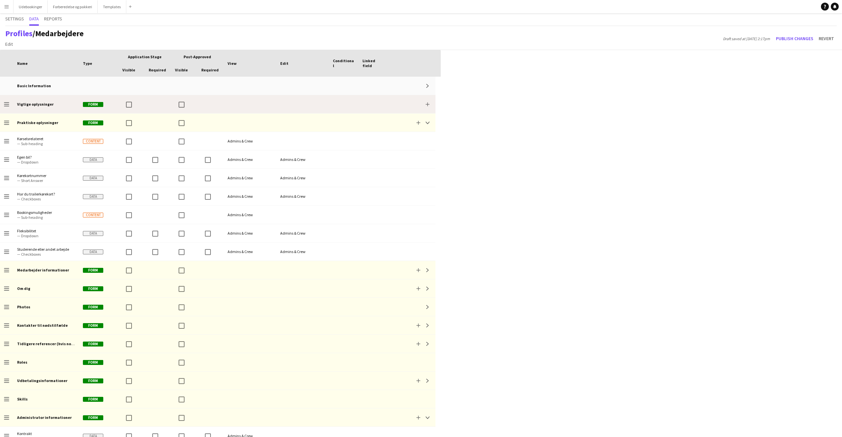
click at [305, 98] on div at bounding box center [302, 104] width 53 height 18
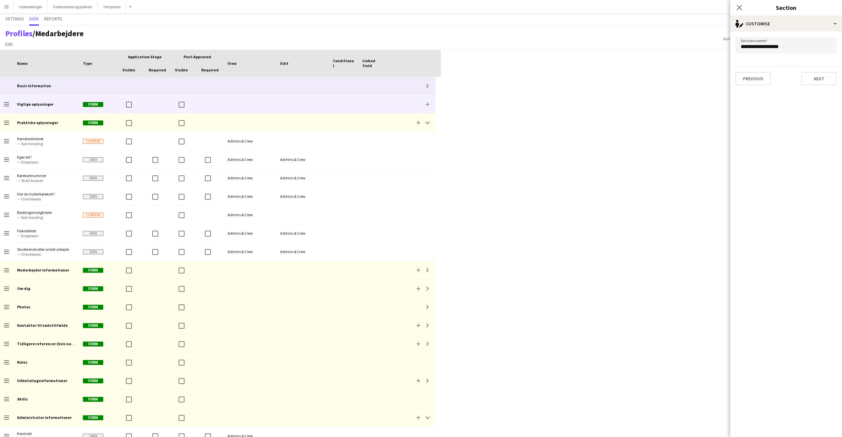
click at [362, 88] on div at bounding box center [373, 86] width 30 height 18
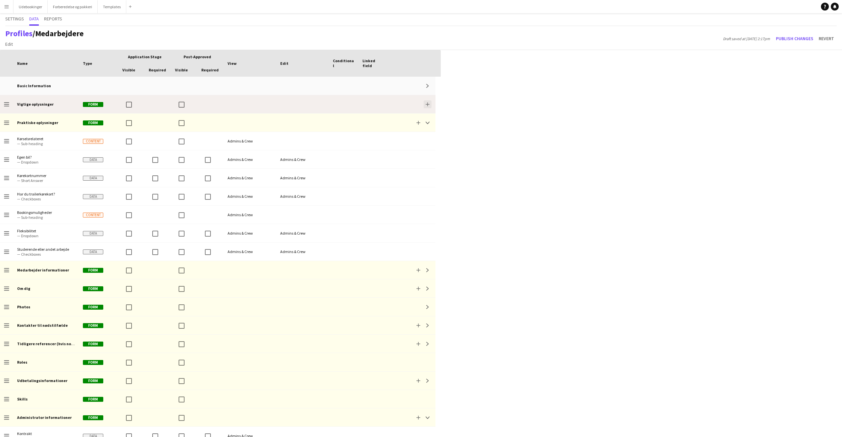
click at [428, 103] on app-icon "Add" at bounding box center [428, 104] width 4 height 4
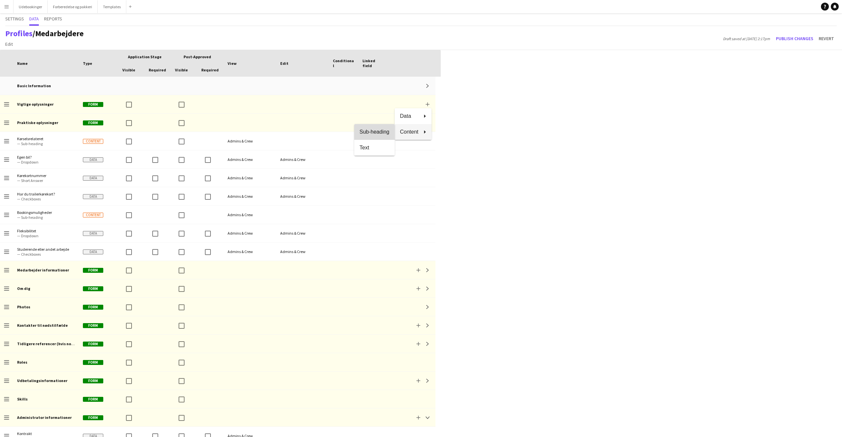
click at [377, 134] on span "Sub-heading" at bounding box center [374, 132] width 30 height 6
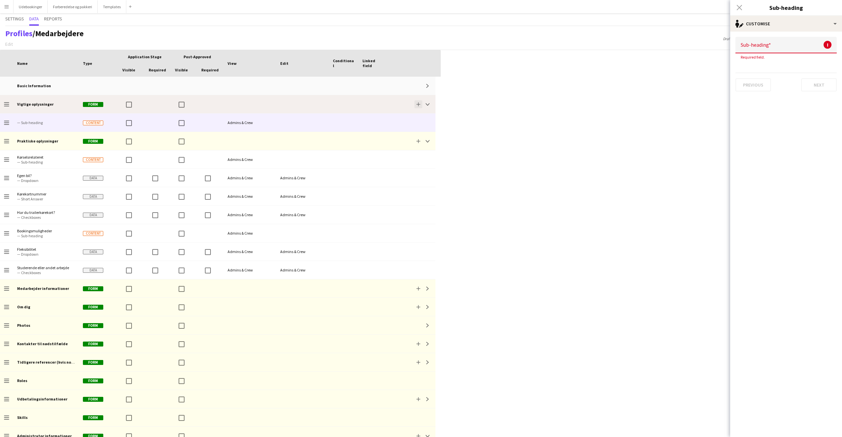
click at [417, 103] on app-icon "Add" at bounding box center [418, 104] width 4 height 4
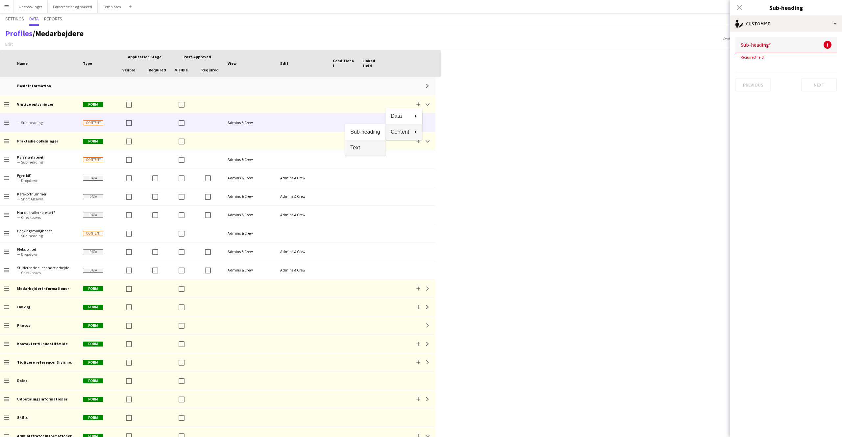
click at [356, 151] on button "Text" at bounding box center [365, 148] width 40 height 16
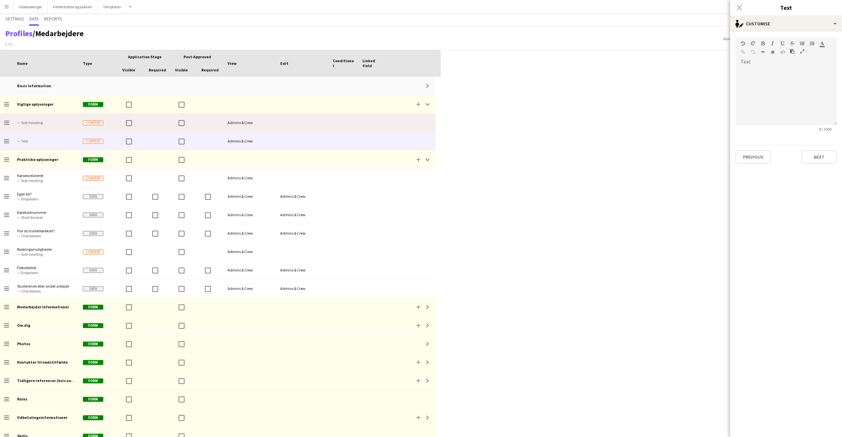
click at [245, 122] on div "Admins & Crew" at bounding box center [250, 122] width 53 height 18
click at [42, 125] on span "— Sub-heading" at bounding box center [46, 122] width 58 height 18
click at [378, 124] on div at bounding box center [373, 122] width 30 height 18
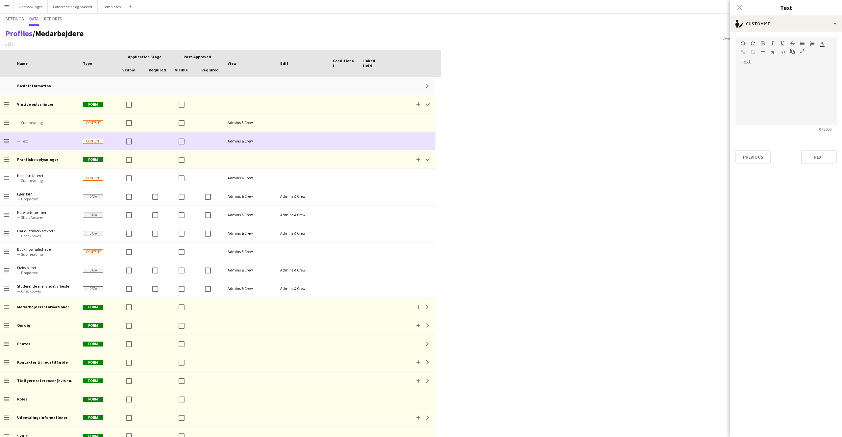
click at [366, 136] on div at bounding box center [373, 141] width 30 height 18
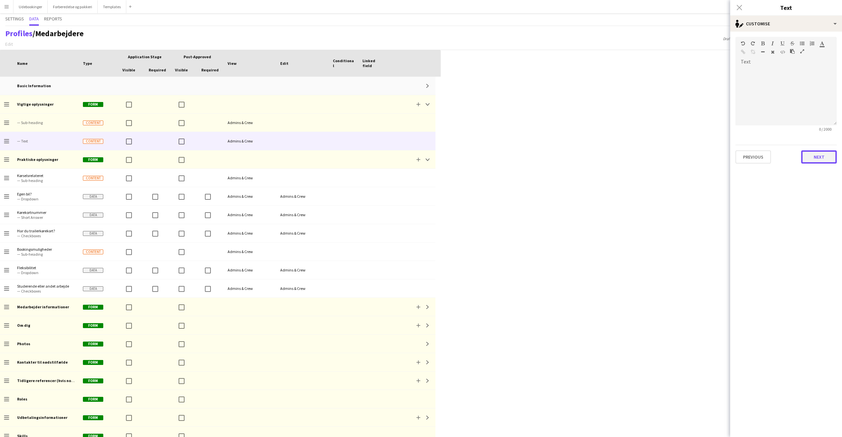
click at [497, 150] on button "Next" at bounding box center [819, 156] width 36 height 13
drag, startPoint x: 825, startPoint y: 109, endPoint x: 821, endPoint y: 98, distance: 11.9
click at [497, 109] on form "Who can view this field? Both Crew and Admins Which Admins can view this field?…" at bounding box center [786, 71] width 112 height 78
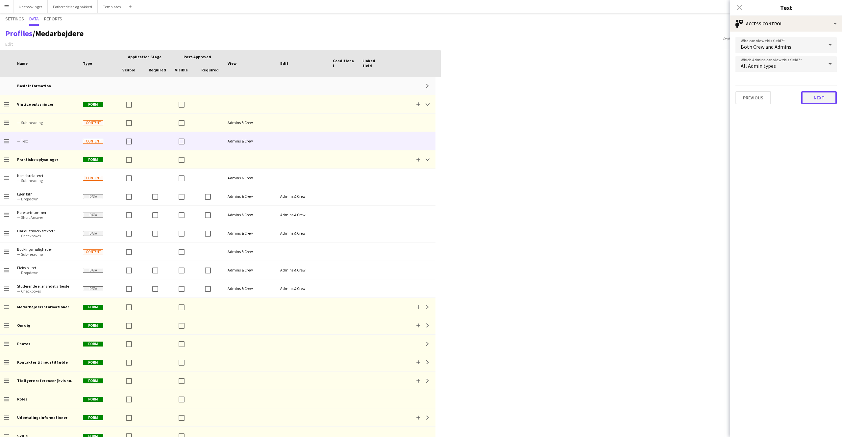
click at [497, 98] on button "Next" at bounding box center [819, 97] width 36 height 13
click at [497, 80] on button "Finish" at bounding box center [824, 79] width 25 height 13
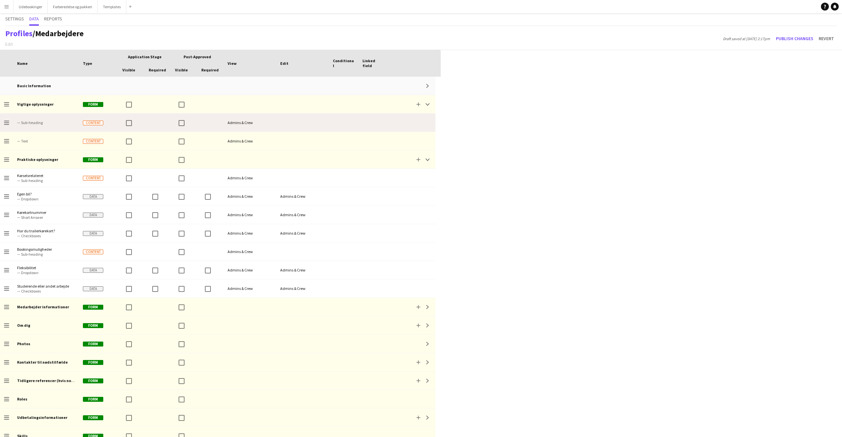
click at [205, 126] on div at bounding box center [210, 122] width 26 height 18
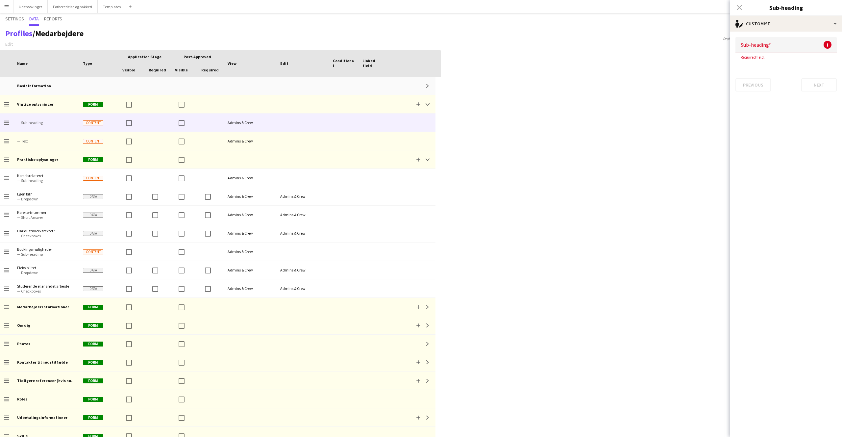
click at [497, 50] on input at bounding box center [785, 45] width 101 height 16
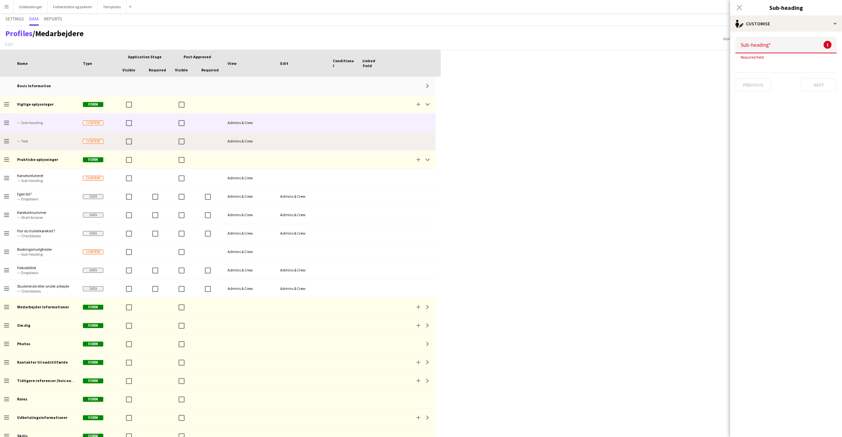
click at [224, 140] on div "Admins & Crew" at bounding box center [250, 141] width 53 height 18
click at [264, 136] on div "Admins & Crew" at bounding box center [250, 141] width 53 height 18
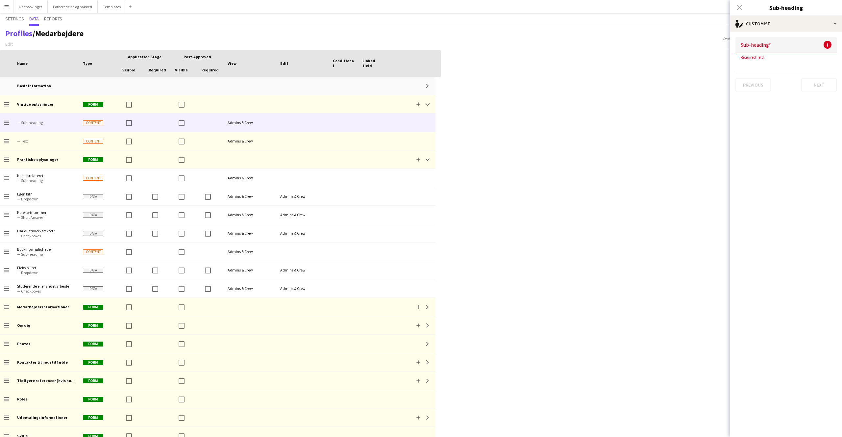
click at [497, 168] on div "Press SPACE to select this row. Drag here to set row groups Drag here to set co…" at bounding box center [421, 243] width 842 height 387
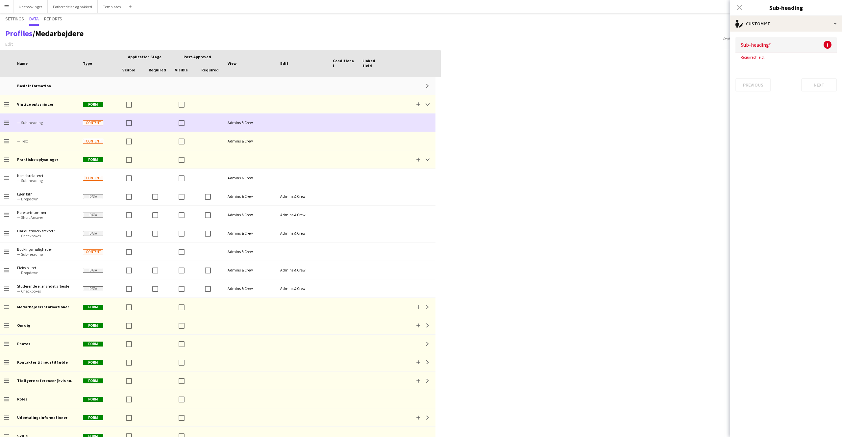
click at [373, 119] on div at bounding box center [373, 122] width 30 height 18
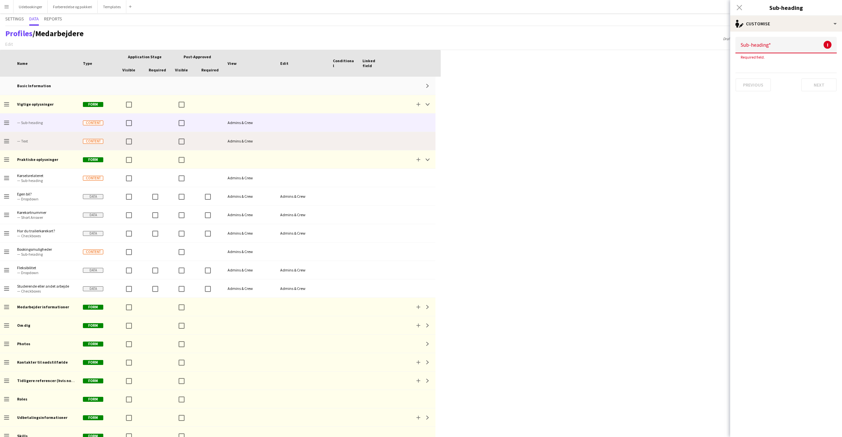
click at [340, 143] on div at bounding box center [344, 141] width 30 height 18
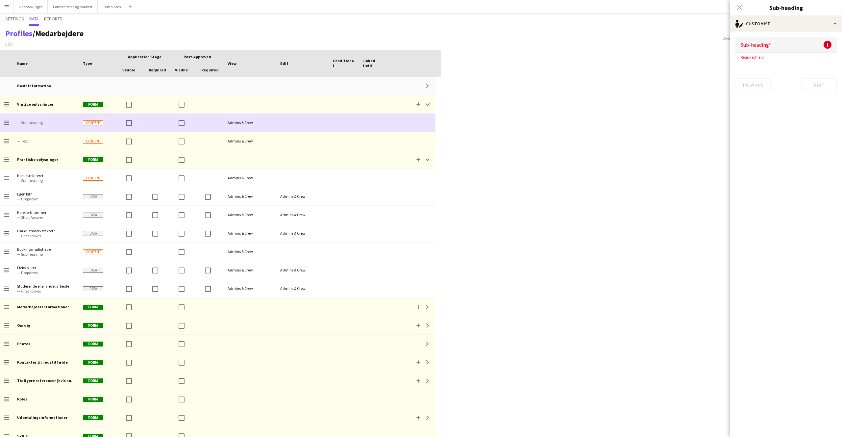
click at [338, 127] on div at bounding box center [344, 122] width 30 height 18
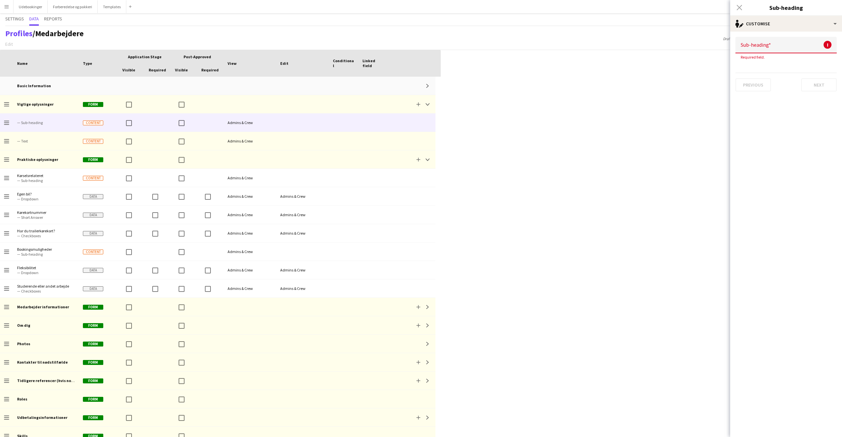
click at [497, 48] on input at bounding box center [785, 45] width 101 height 16
type input "**********"
click at [497, 76] on button "Next" at bounding box center [819, 78] width 36 height 13
click at [497, 97] on button "Next" at bounding box center [819, 97] width 36 height 13
click at [497, 77] on button "Finish" at bounding box center [824, 79] width 25 height 13
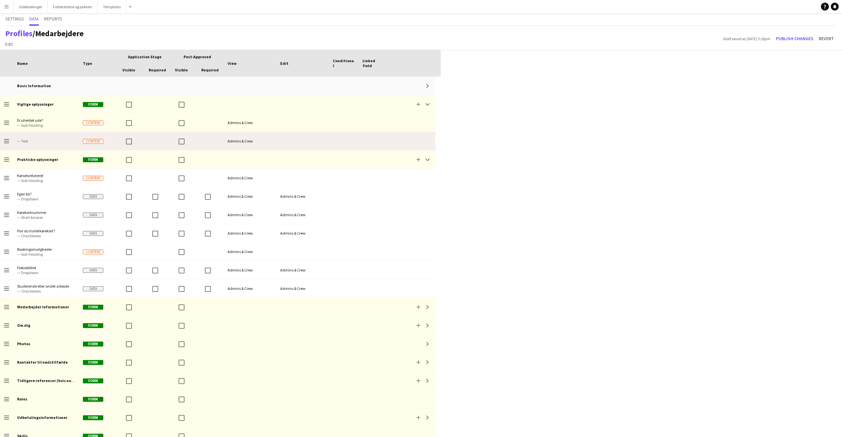
click at [366, 134] on div at bounding box center [373, 141] width 30 height 18
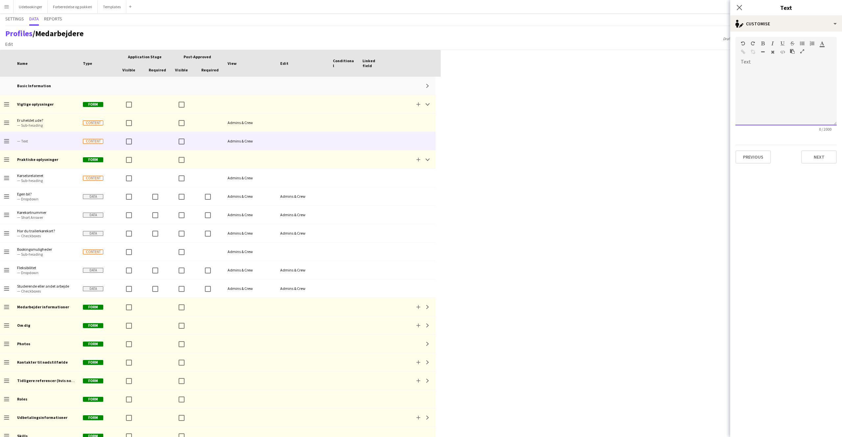
click at [497, 68] on div at bounding box center [785, 95] width 101 height 59
click at [497, 51] on div at bounding box center [756, 53] width 30 height 8
click at [497, 70] on div at bounding box center [785, 95] width 101 height 59
drag, startPoint x: 750, startPoint y: 72, endPoint x: 730, endPoint y: 71, distance: 19.7
click at [497, 71] on body "Menu Boards Boards Boards All jobs Status Workforce Workforce My Workforce Recr…" at bounding box center [421, 218] width 842 height 437
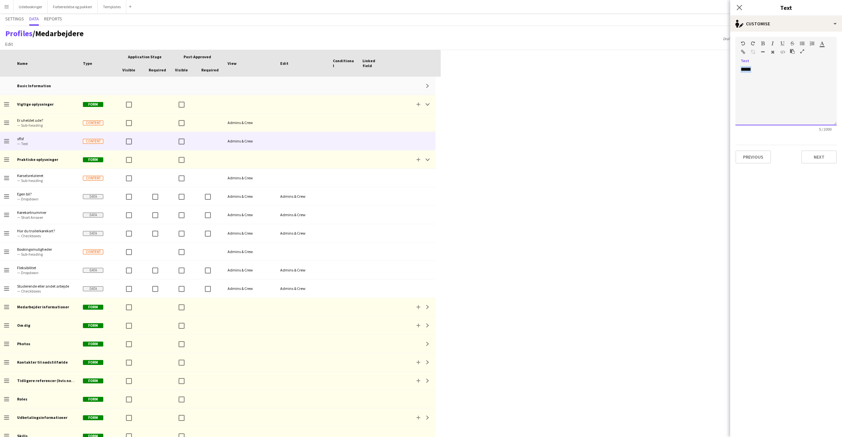
click at [497, 75] on div "*****" at bounding box center [785, 95] width 101 height 59
click at [497, 74] on div "*****" at bounding box center [785, 95] width 101 height 59
drag, startPoint x: 758, startPoint y: 69, endPoint x: 754, endPoint y: 70, distance: 3.7
click at [497, 70] on form "Text Standard Heading 1 Heading 2 Heading 3 Heading 4 Heading 5 Heading 6 Headi…" at bounding box center [786, 100] width 112 height 137
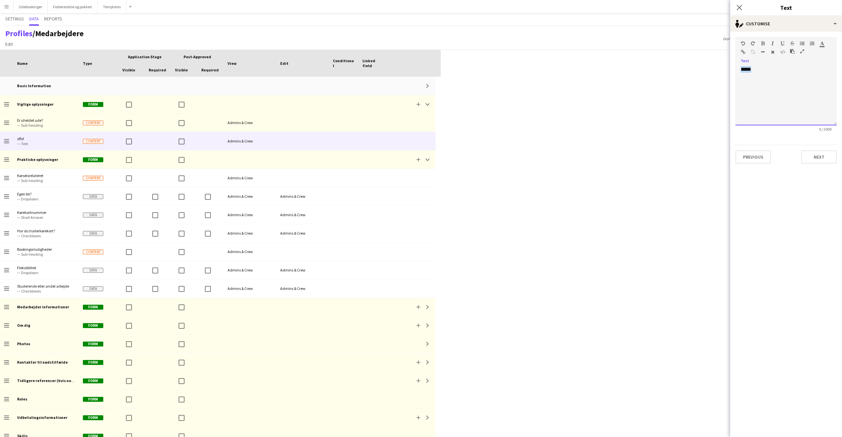
click at [497, 70] on div "*****" at bounding box center [785, 95] width 101 height 59
click at [497, 69] on div "*****" at bounding box center [785, 95] width 101 height 59
click at [497, 85] on div at bounding box center [785, 95] width 101 height 59
drag, startPoint x: 769, startPoint y: 83, endPoint x: 748, endPoint y: 85, distance: 20.8
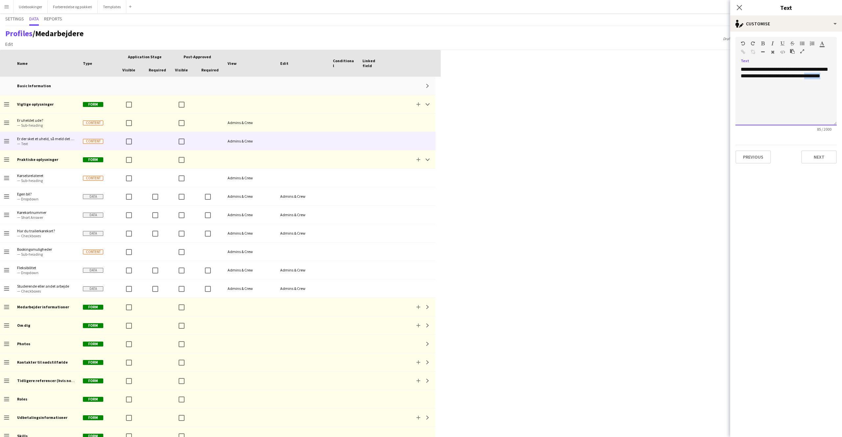
click at [497, 85] on div "**********" at bounding box center [785, 95] width 101 height 59
click at [497, 84] on div "**********" at bounding box center [785, 95] width 101 height 59
drag, startPoint x: 780, startPoint y: 82, endPoint x: 735, endPoint y: 83, distance: 44.4
click at [497, 83] on div "**********" at bounding box center [785, 95] width 101 height 59
click at [497, 51] on div at bounding box center [756, 53] width 30 height 8
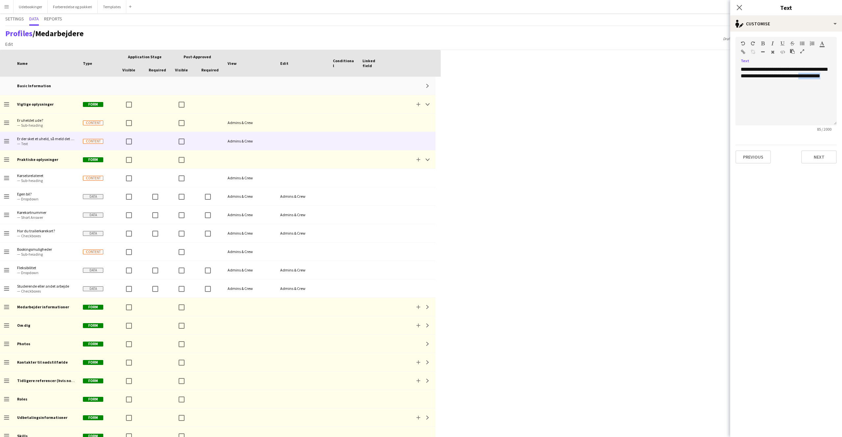
click at [497, 51] on icon "button" at bounding box center [743, 52] width 4 height 5
click at [497, 158] on button "Next" at bounding box center [819, 156] width 36 height 13
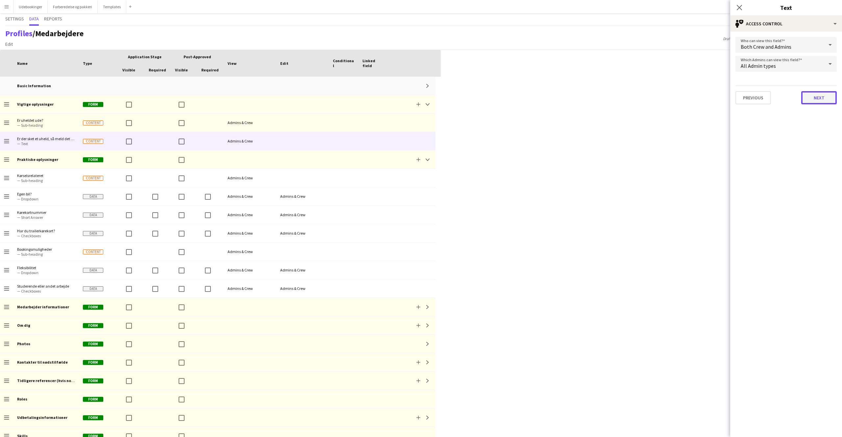
click at [497, 101] on button "Next" at bounding box center [819, 97] width 36 height 13
click at [497, 87] on app-edit-data-type-advanced-settings "Conditional Logic Use conditional logic Previous Next Finish" at bounding box center [786, 234] width 112 height 405
click at [497, 82] on button "Finish" at bounding box center [824, 79] width 25 height 13
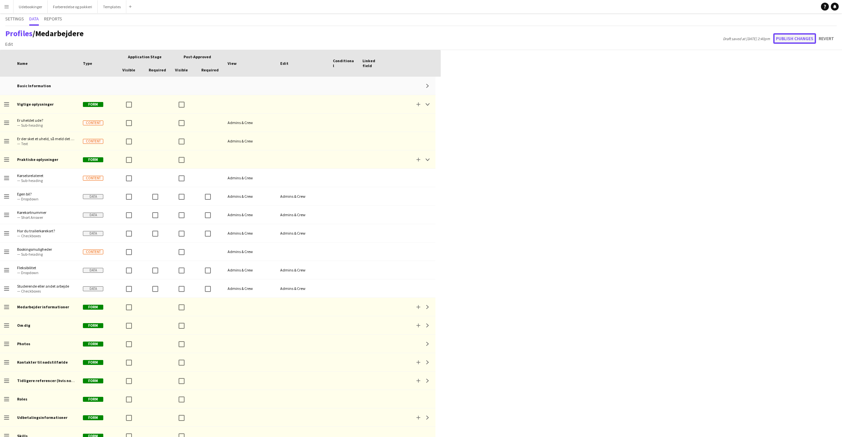
click at [497, 40] on button "Publish changes" at bounding box center [794, 38] width 43 height 11
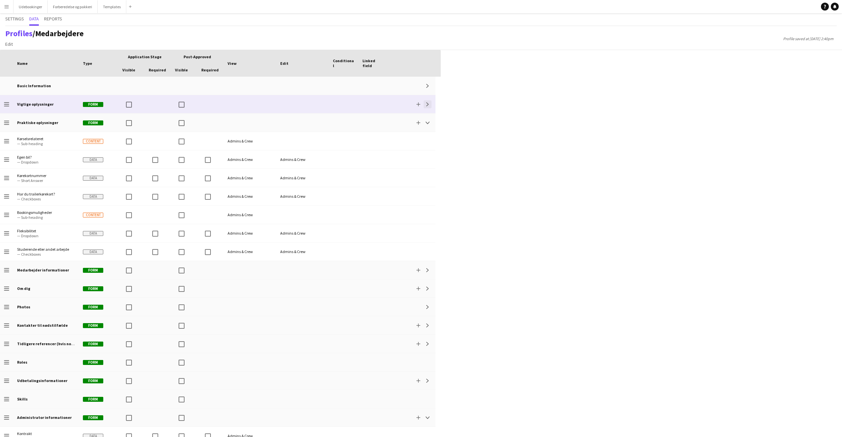
click at [427, 103] on app-icon "Expand" at bounding box center [428, 104] width 4 height 4
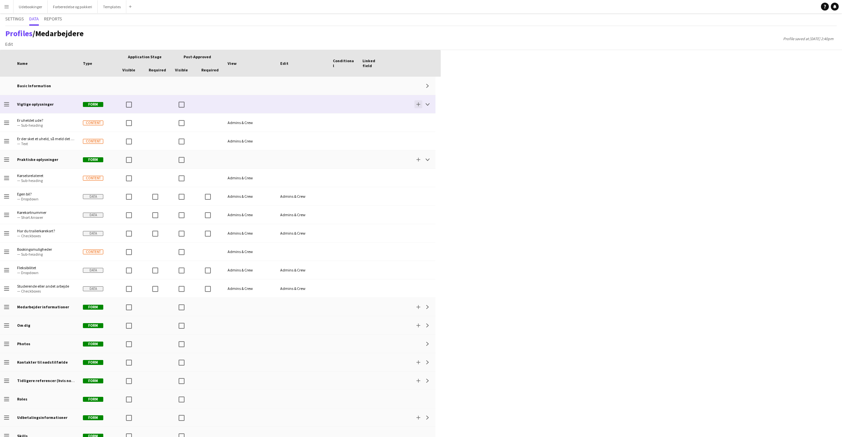
click at [416, 104] on app-icon "Add" at bounding box center [418, 104] width 4 height 4
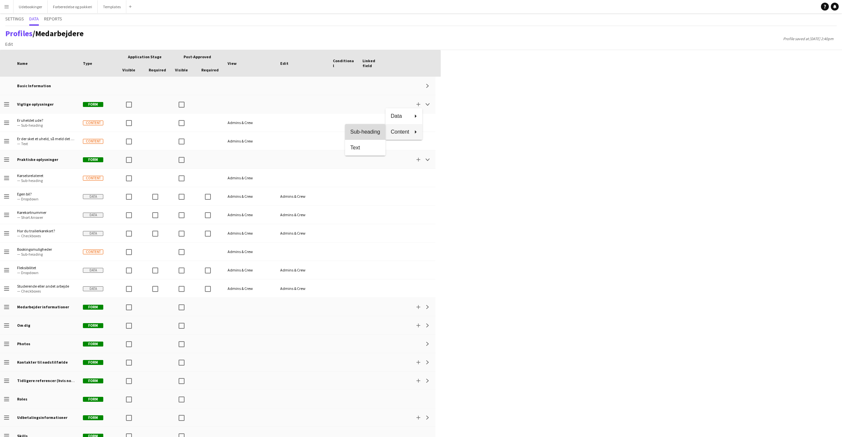
click at [361, 134] on span "Sub-heading" at bounding box center [365, 132] width 30 height 6
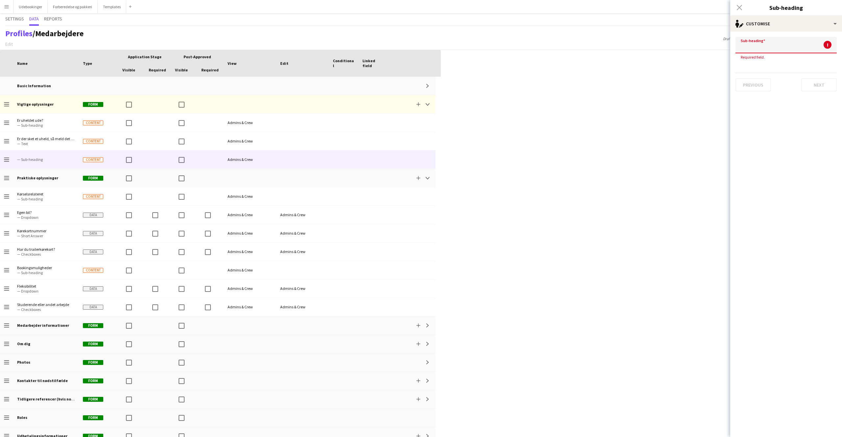
click at [497, 45] on input at bounding box center [785, 45] width 101 height 16
type input "*"
type input "**********"
click at [497, 81] on button "Next" at bounding box center [819, 78] width 36 height 13
click at [497, 95] on button "Next" at bounding box center [819, 97] width 36 height 13
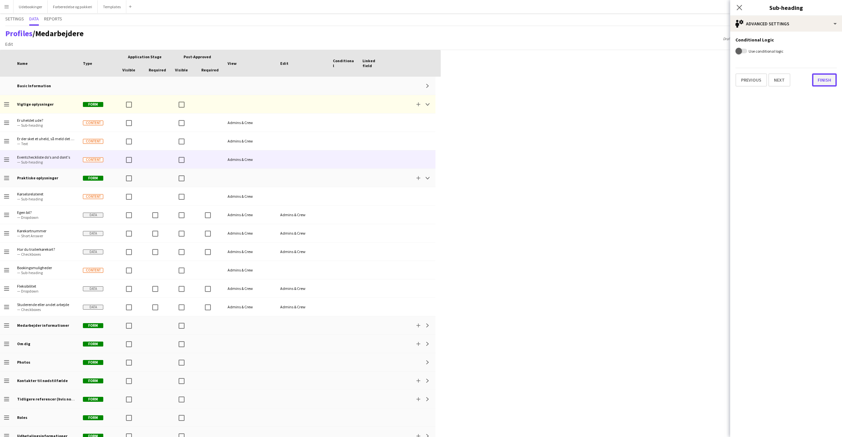
click at [497, 79] on button "Finish" at bounding box center [824, 79] width 25 height 13
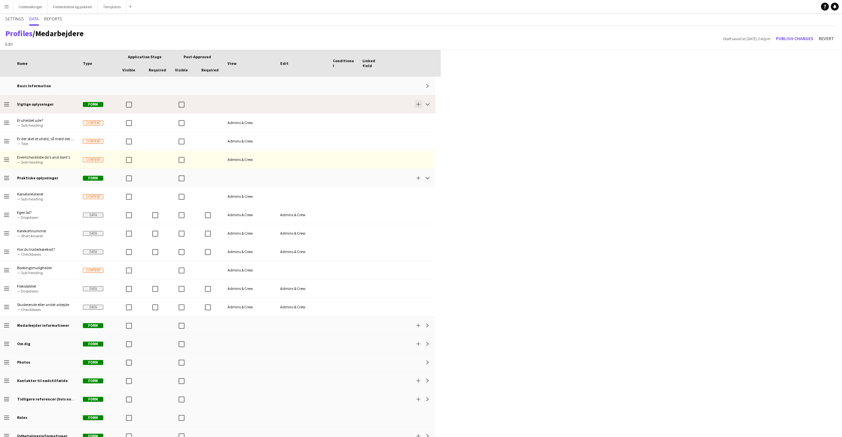
click at [420, 106] on button "Add" at bounding box center [418, 104] width 8 height 8
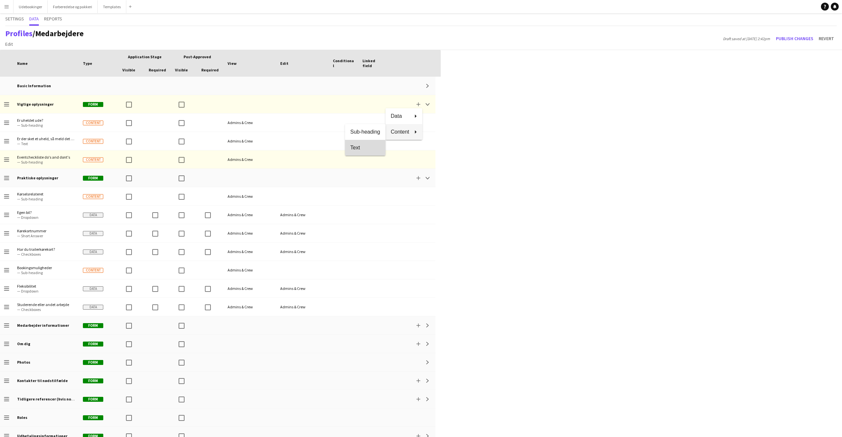
click at [372, 147] on span "Text" at bounding box center [365, 147] width 30 height 6
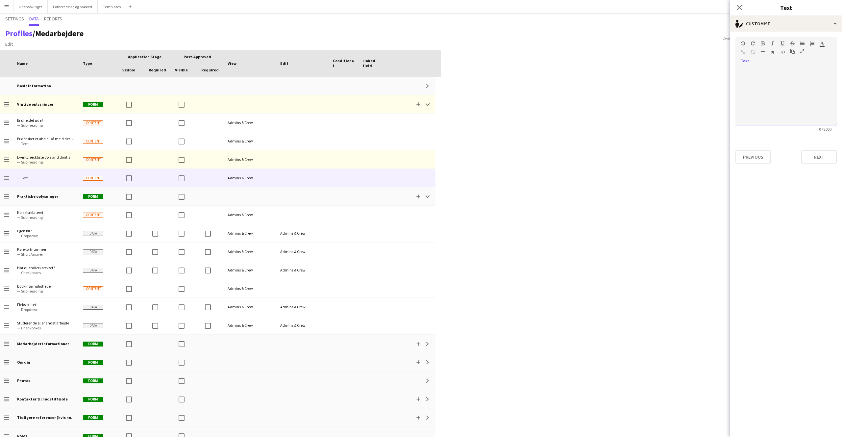
click at [497, 67] on div at bounding box center [785, 95] width 101 height 59
drag, startPoint x: 794, startPoint y: 78, endPoint x: 785, endPoint y: 78, distance: 8.9
click at [497, 78] on div "**********" at bounding box center [785, 95] width 101 height 59
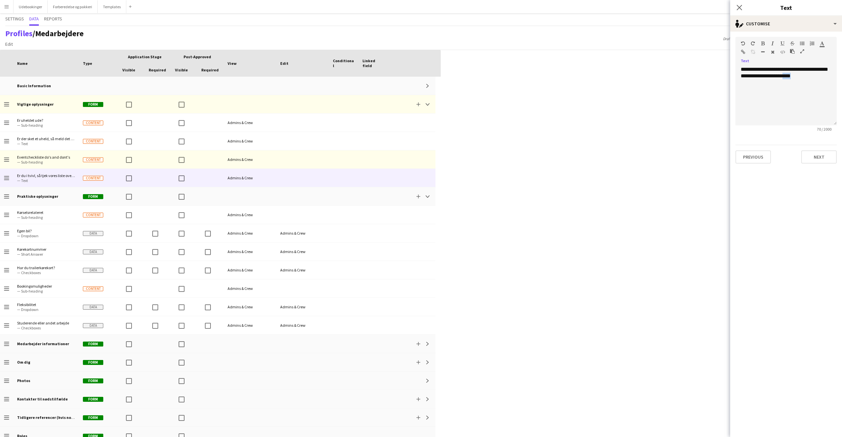
click at [497, 50] on icon "button" at bounding box center [743, 52] width 4 height 5
click at [497, 81] on div "**********" at bounding box center [785, 95] width 101 height 59
drag, startPoint x: 799, startPoint y: 76, endPoint x: 733, endPoint y: 71, distance: 66.3
click at [497, 71] on form "**********" at bounding box center [786, 100] width 112 height 137
click at [497, 79] on div "**********" at bounding box center [785, 95] width 101 height 59
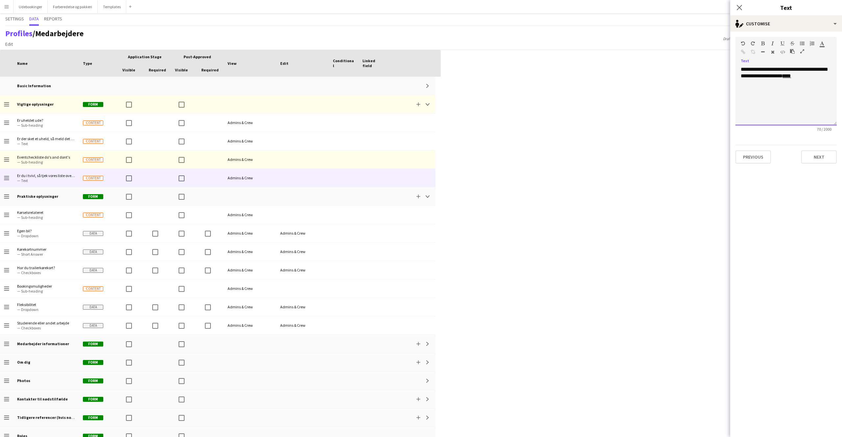
click at [497, 76] on div "**********" at bounding box center [785, 95] width 101 height 59
click at [497, 82] on div "**********" at bounding box center [785, 95] width 101 height 59
click at [497, 155] on button "Next" at bounding box center [819, 156] width 36 height 13
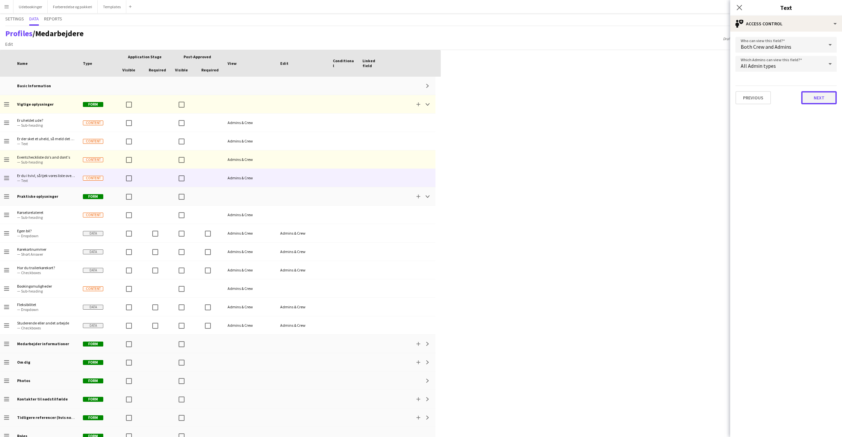
click at [497, 93] on button "Next" at bounding box center [819, 97] width 36 height 13
click at [497, 75] on button "Finish" at bounding box center [824, 79] width 25 height 13
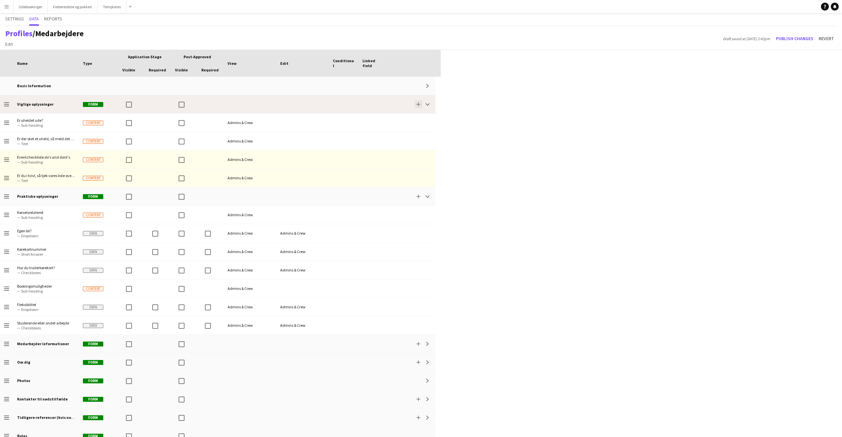
click at [418, 104] on app-icon "Add" at bounding box center [418, 104] width 4 height 4
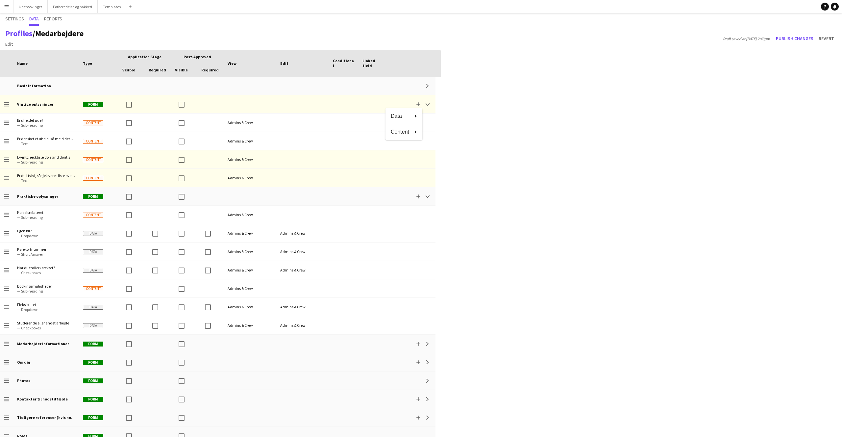
click at [497, 36] on div at bounding box center [421, 218] width 842 height 437
click at [497, 41] on button "Publish changes" at bounding box center [794, 38] width 43 height 11
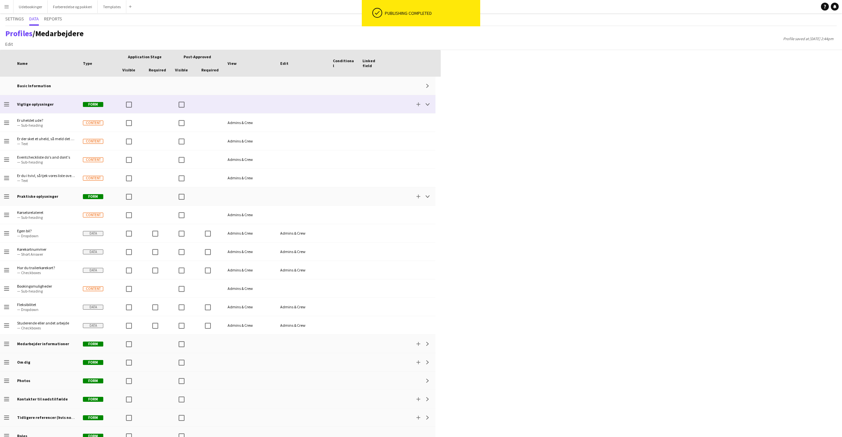
click at [416, 108] on div "Add Collapse" at bounding box center [411, 104] width 47 height 18
click at [418, 106] on button "Add" at bounding box center [418, 104] width 8 height 8
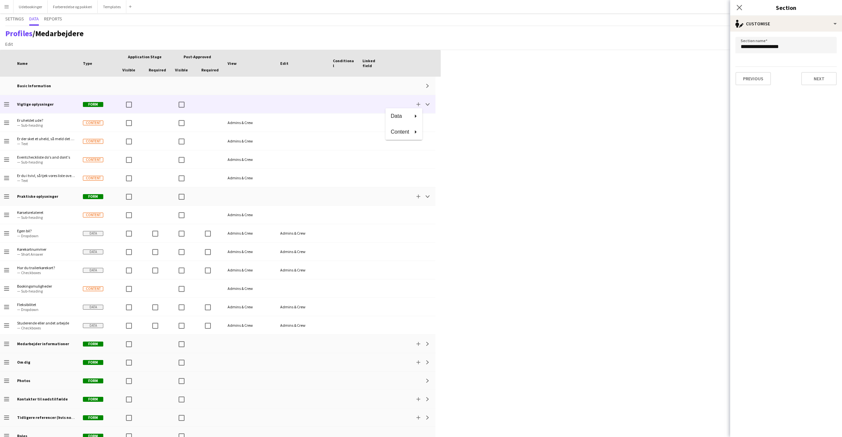
click at [497, 52] on div at bounding box center [421, 218] width 842 height 437
drag, startPoint x: 484, startPoint y: 132, endPoint x: 438, endPoint y: 116, distance: 48.4
click at [484, 132] on div "Press SPACE to select this row Drag here to set row groups Drag here to set col…" at bounding box center [421, 243] width 842 height 387
click at [418, 104] on app-icon "Add" at bounding box center [418, 104] width 4 height 4
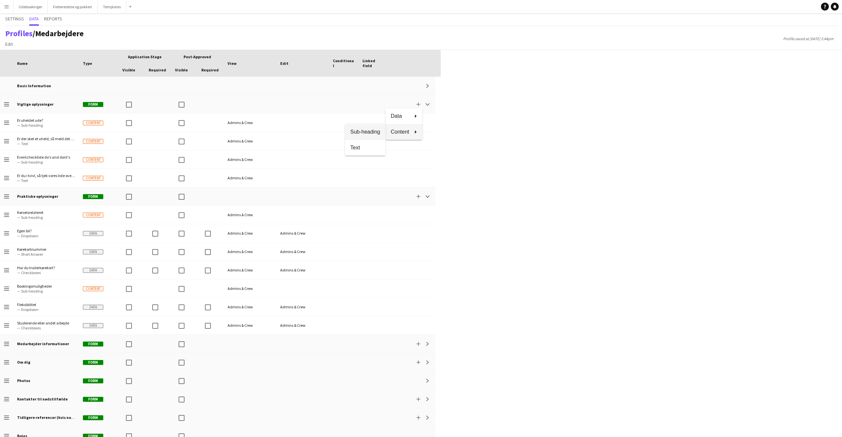
click at [371, 135] on button "Sub-heading" at bounding box center [365, 132] width 40 height 16
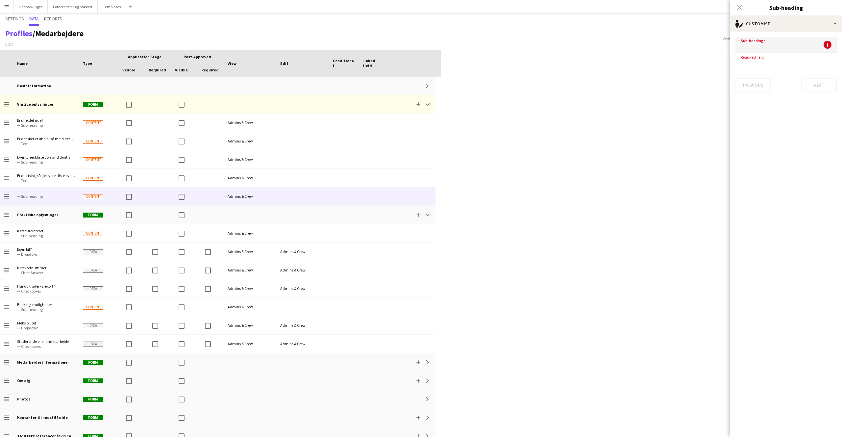
click at [497, 44] on input at bounding box center [785, 45] width 101 height 16
type input "**********"
click at [497, 77] on button "Next" at bounding box center [819, 78] width 36 height 13
click at [497, 93] on button "Next" at bounding box center [819, 97] width 36 height 13
click at [497, 79] on button "Finish" at bounding box center [824, 79] width 25 height 13
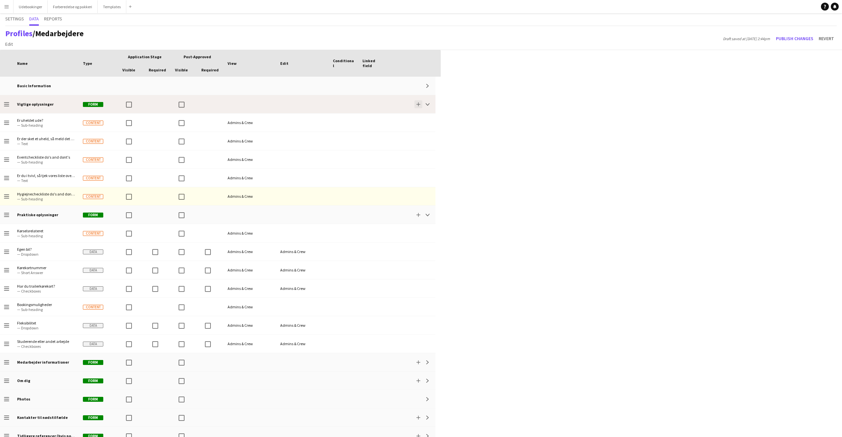
click at [416, 103] on app-icon "Add" at bounding box center [418, 104] width 4 height 4
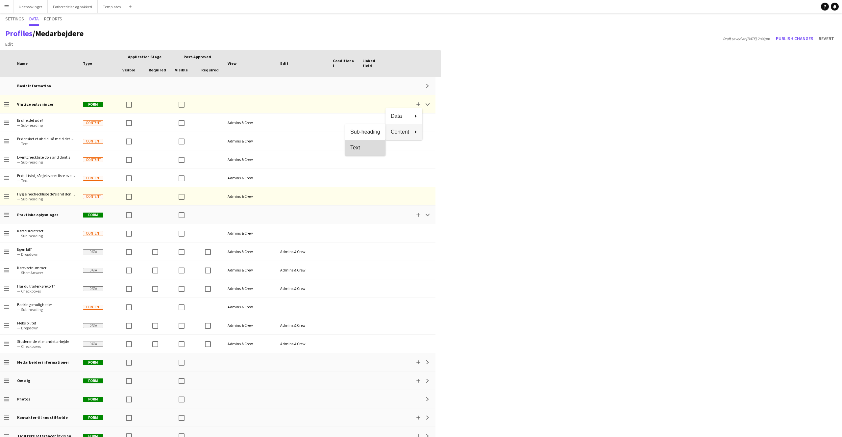
click at [368, 144] on button "Text" at bounding box center [365, 148] width 40 height 16
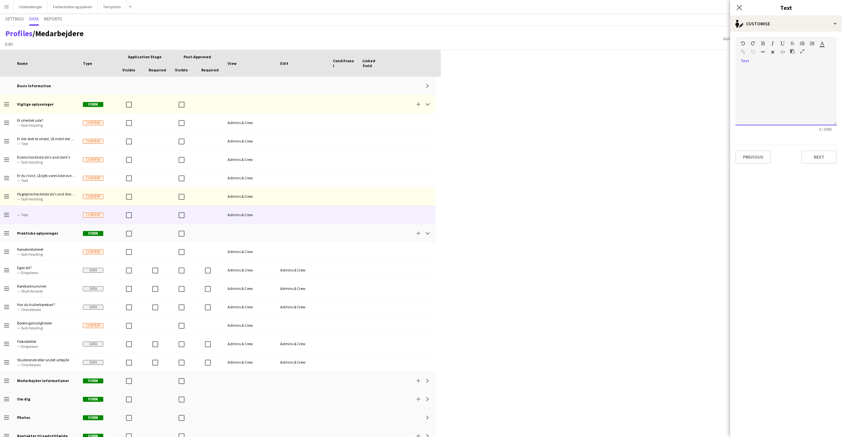
click at [497, 70] on div at bounding box center [785, 95] width 101 height 59
paste div
click at [497, 76] on div "**********" at bounding box center [785, 95] width 101 height 59
drag, startPoint x: 771, startPoint y: 76, endPoint x: 784, endPoint y: 79, distance: 14.0
click at [497, 78] on span "**********" at bounding box center [784, 73] width 87 height 12
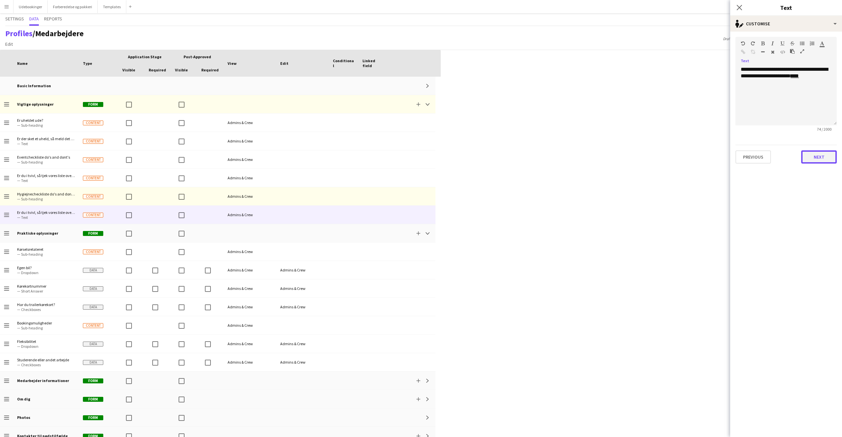
click at [497, 159] on button "Next" at bounding box center [819, 156] width 36 height 13
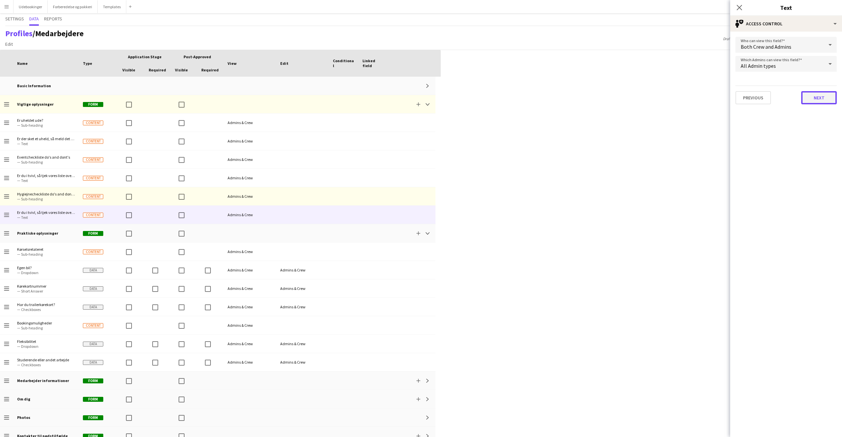
click at [497, 100] on button "Next" at bounding box center [819, 97] width 36 height 13
click at [497, 74] on button "Finish" at bounding box center [824, 79] width 25 height 13
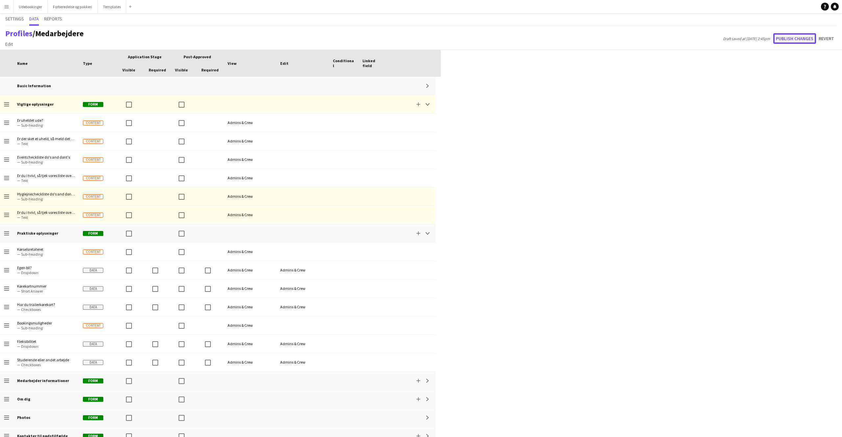
click at [497, 37] on button "Publish changes" at bounding box center [794, 38] width 43 height 11
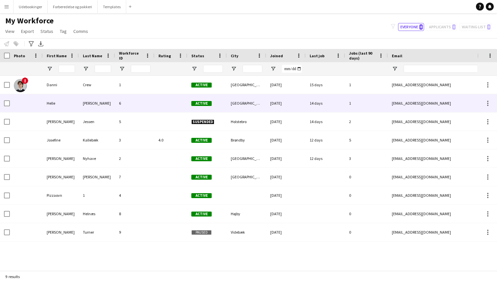
click at [84, 103] on div "Petersen" at bounding box center [97, 103] width 36 height 18
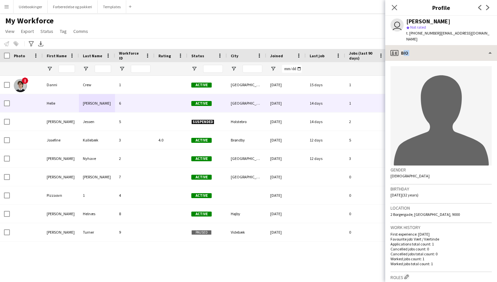
drag, startPoint x: 418, startPoint y: 57, endPoint x: 416, endPoint y: 48, distance: 8.4
click at [416, 48] on div "profile Bio Bio Bio Company application Company application Praktiske oplysning…" at bounding box center [441, 163] width 112 height 237
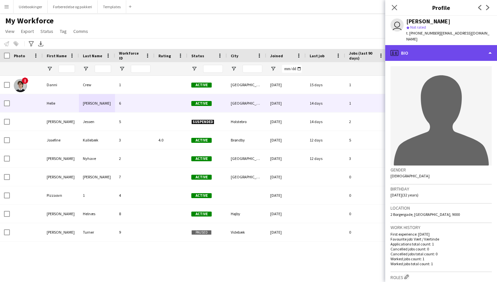
click at [416, 48] on div "profile Bio" at bounding box center [441, 53] width 112 height 16
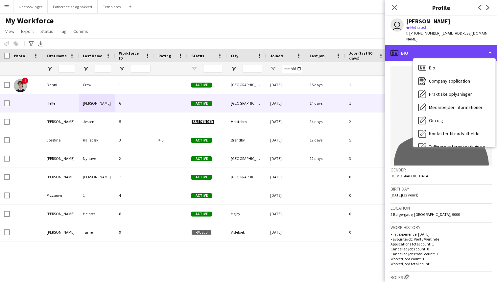
scroll to position [62, 0]
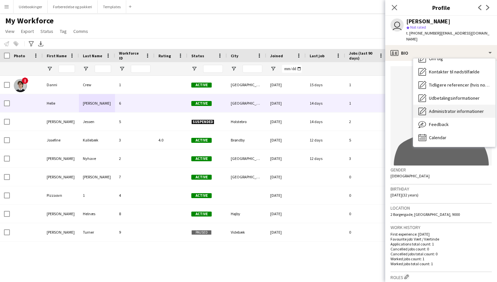
click at [448, 108] on span "Administrator informationer" at bounding box center [456, 111] width 55 height 6
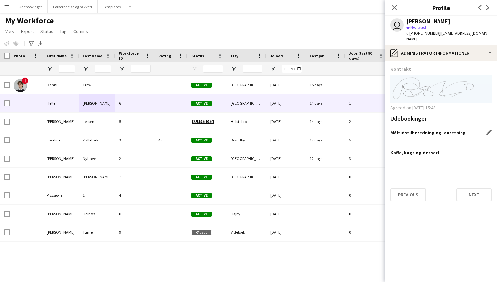
click at [485, 130] on div "Måltidstilberedning og -anretning Edit this field" at bounding box center [441, 133] width 101 height 6
click at [487, 130] on app-icon "Edit this field" at bounding box center [489, 132] width 5 height 5
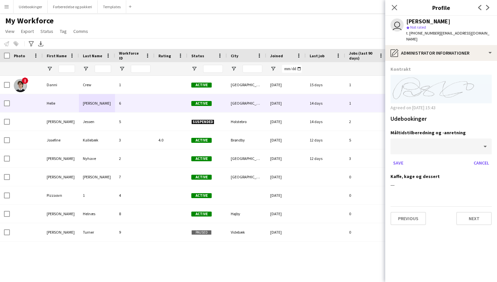
click at [450, 138] on div at bounding box center [435, 146] width 88 height 16
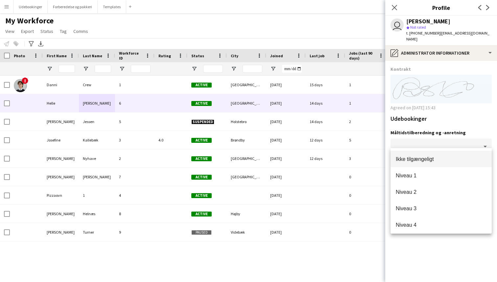
click at [414, 163] on mat-option "Ikke tilgængeligt" at bounding box center [441, 159] width 101 height 16
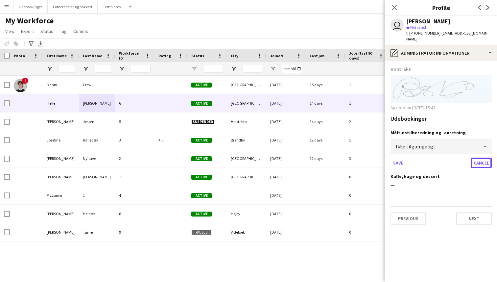
drag, startPoint x: 486, startPoint y: 160, endPoint x: 418, endPoint y: 160, distance: 67.7
click at [424, 161] on div "Save Cancel" at bounding box center [441, 163] width 101 height 11
click at [406, 160] on div "Save Cancel" at bounding box center [441, 163] width 101 height 11
click at [401, 159] on button "Save" at bounding box center [398, 163] width 15 height 11
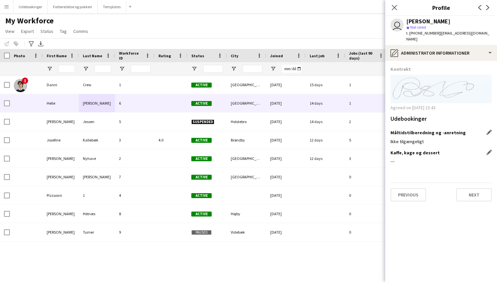
click at [473, 158] on div "---" at bounding box center [441, 161] width 101 height 6
click at [486, 150] on div "Kaffe, kage og dessert Edit this field ---" at bounding box center [441, 160] width 101 height 20
click at [488, 150] on app-icon "Edit this field" at bounding box center [489, 152] width 5 height 5
click at [420, 164] on div at bounding box center [435, 166] width 88 height 16
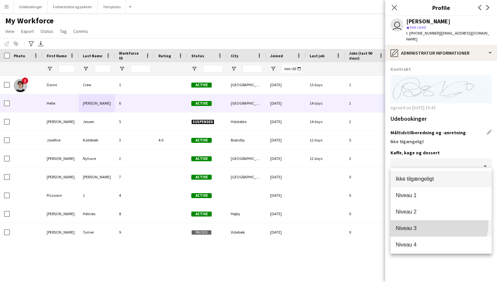
click at [414, 221] on mat-option "Niveau 3" at bounding box center [441, 228] width 101 height 16
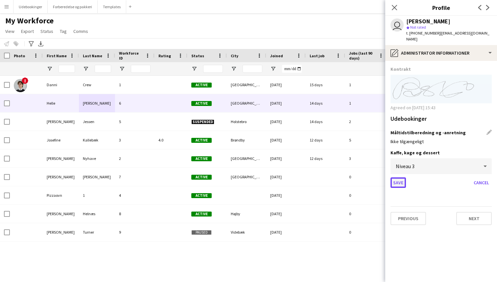
click at [402, 181] on button "Save" at bounding box center [398, 182] width 15 height 11
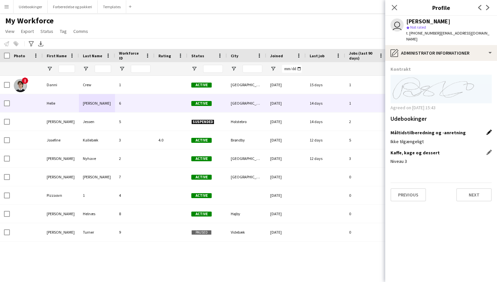
click at [487, 130] on app-icon "Edit this field" at bounding box center [489, 132] width 5 height 5
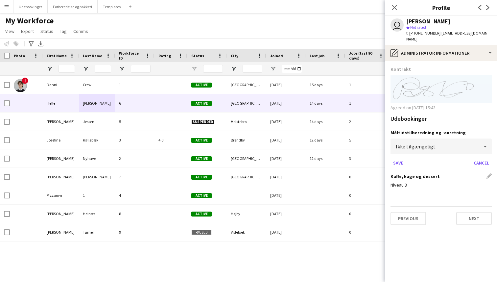
click at [457, 143] on div "Ikke tilgængeligt" at bounding box center [435, 146] width 88 height 16
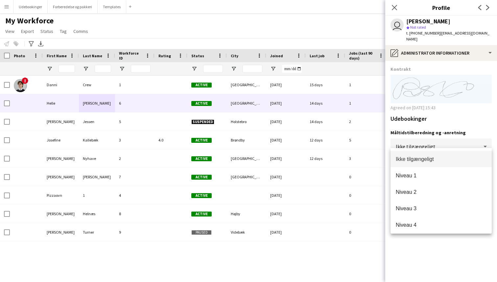
click at [456, 141] on div at bounding box center [248, 141] width 497 height 282
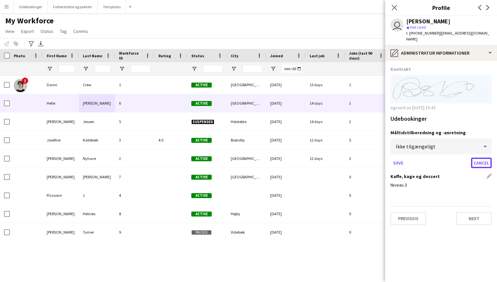
click at [482, 158] on button "Cancel" at bounding box center [481, 163] width 21 height 11
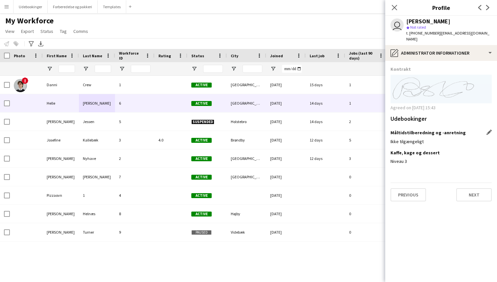
click at [467, 138] on div "Måltidstilberedning og -anretning Edit this field Ikke tilgængeligt" at bounding box center [441, 140] width 101 height 20
click at [494, 131] on app-section-data-types "Kontrakt Agreed on 13-08-2025 15:43 Udebookinger Måltidstilberedning og -anretn…" at bounding box center [441, 171] width 112 height 221
click at [488, 130] on app-icon "Edit this field" at bounding box center [489, 132] width 5 height 5
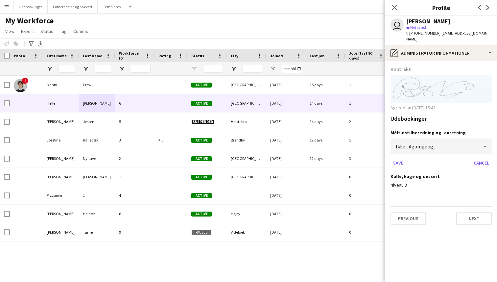
click at [427, 146] on div "Ikke tilgængeligt" at bounding box center [435, 146] width 88 height 16
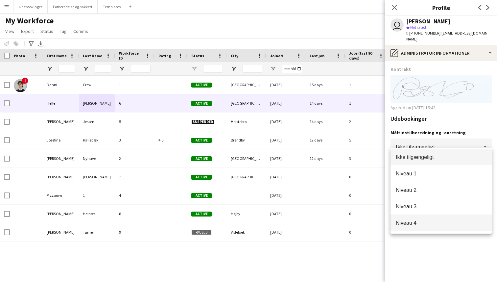
scroll to position [0, 0]
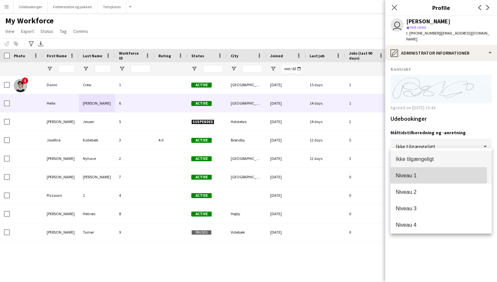
click at [408, 176] on span "Niveau 1" at bounding box center [441, 175] width 91 height 6
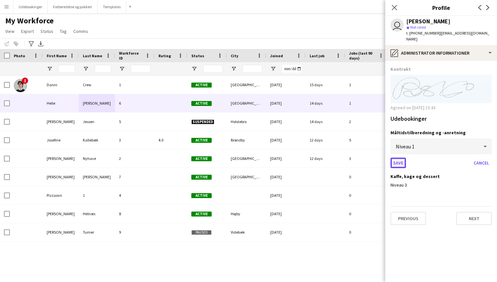
click at [405, 159] on button "Save" at bounding box center [398, 163] width 15 height 11
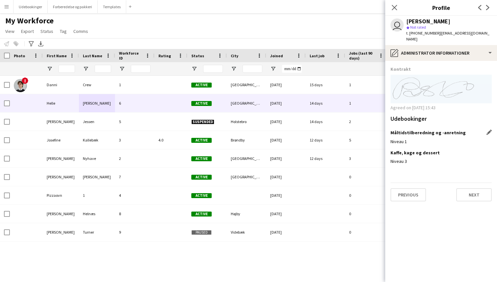
click at [430, 218] on app-section-data-types "Kontrakt Agreed on 13-08-2025 15:43 Udebookinger Måltidstilberedning og -anretn…" at bounding box center [441, 171] width 112 height 221
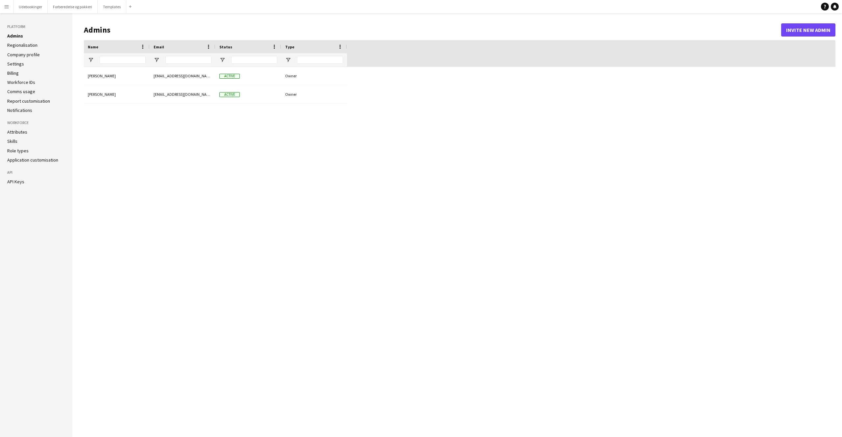
type input "**********"
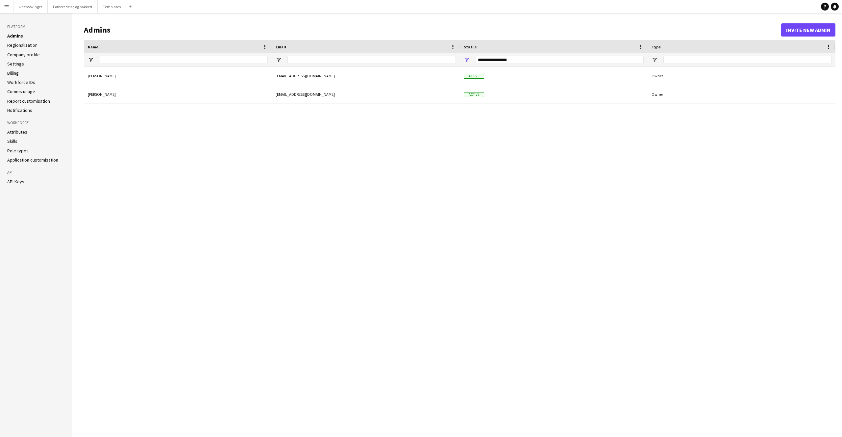
click at [10, 7] on button "Menu" at bounding box center [6, 6] width 13 height 13
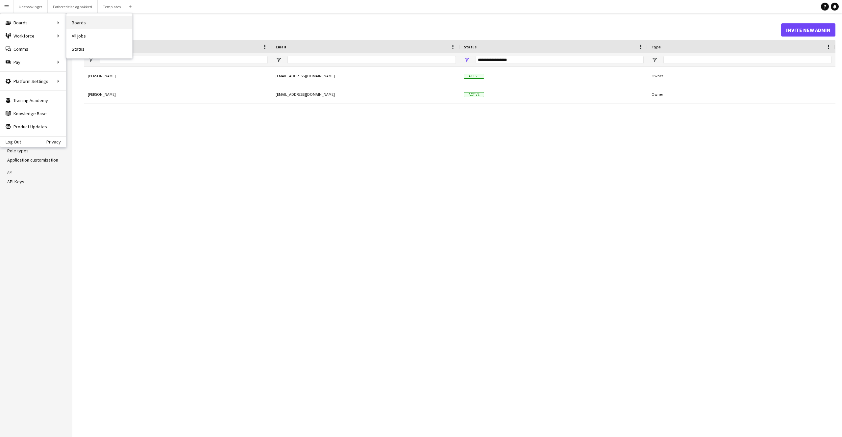
click at [78, 22] on link "Boards" at bounding box center [99, 22] width 66 height 13
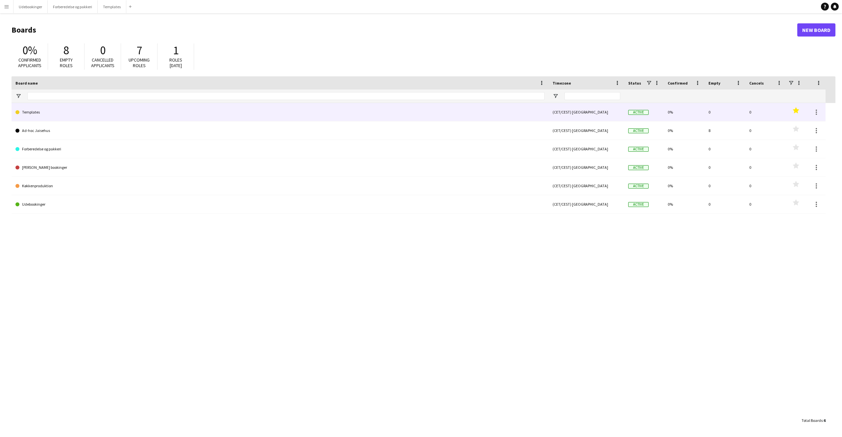
click at [42, 114] on link "Templates" at bounding box center [279, 112] width 529 height 18
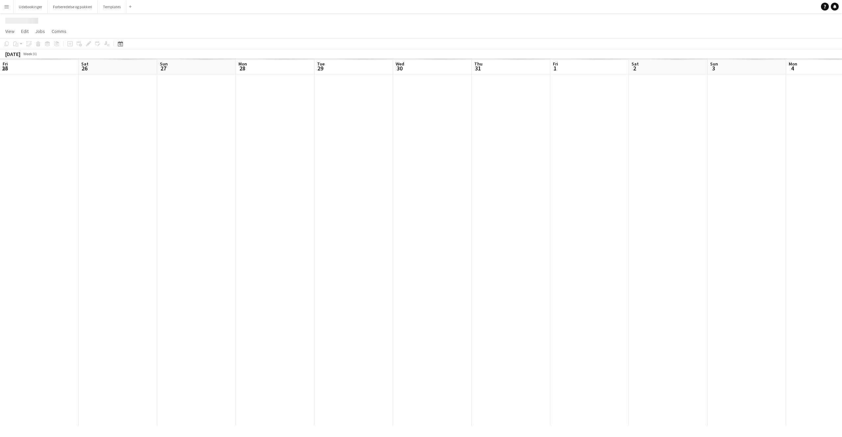
scroll to position [0, 241]
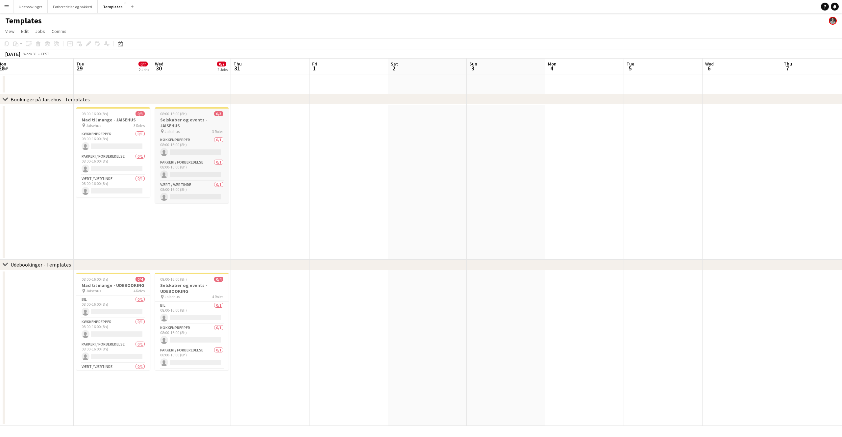
click at [178, 123] on h3 "Selskaber og events - JAISEHUS" at bounding box center [192, 123] width 74 height 12
click at [88, 120] on h3 "Mad til mange - JAISEHUS" at bounding box center [113, 120] width 74 height 6
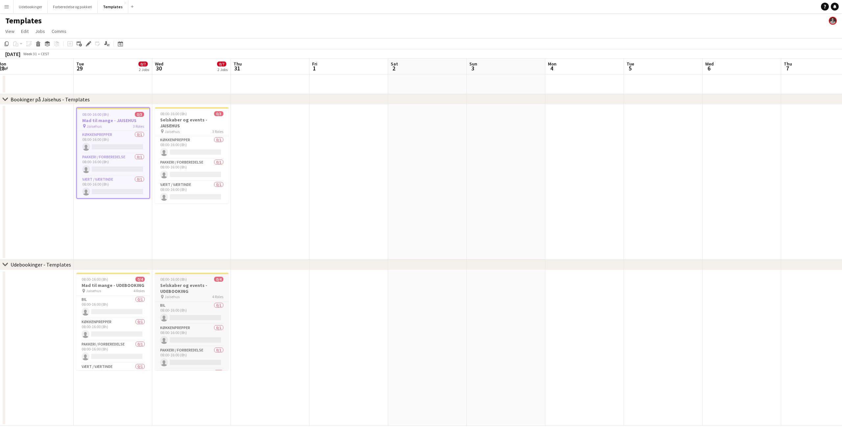
click at [181, 287] on h3 "Selskaber og events - UDEBOOKING" at bounding box center [192, 288] width 74 height 12
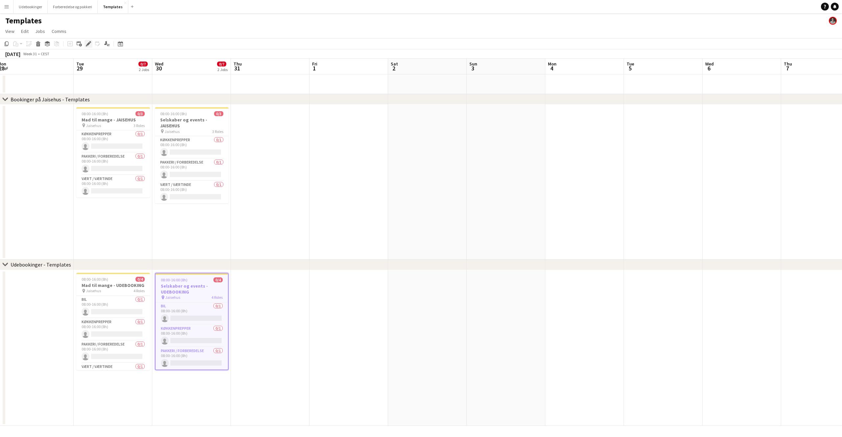
click at [89, 44] on icon at bounding box center [88, 44] width 4 height 4
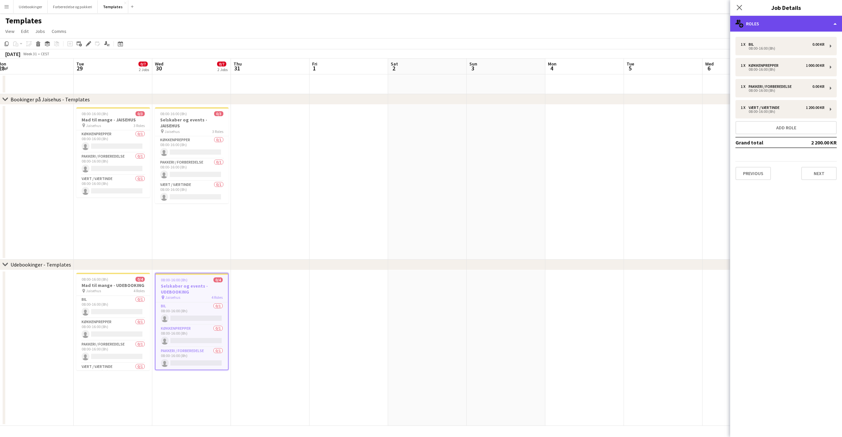
click at [753, 28] on div "multiple-users-add Roles" at bounding box center [786, 24] width 112 height 16
click at [755, 26] on div "multiple-users-add Roles" at bounding box center [786, 24] width 112 height 16
click at [810, 27] on div "multiple-users-add Roles" at bounding box center [786, 24] width 112 height 16
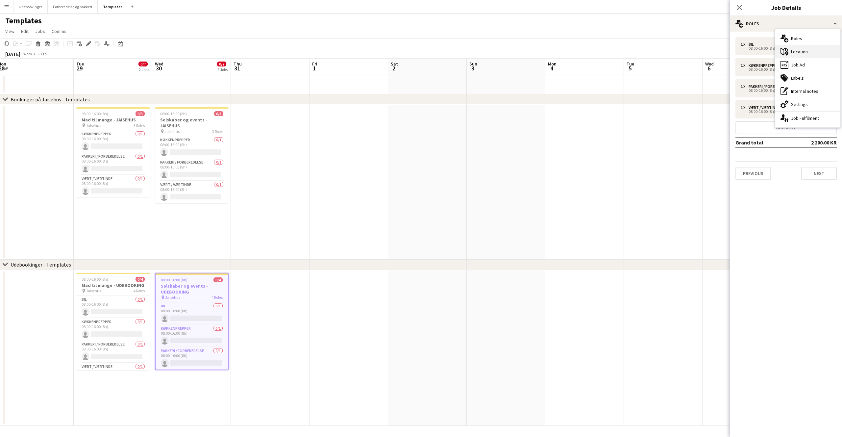
click at [799, 52] on div "maps-pin-1 Location" at bounding box center [807, 51] width 65 height 13
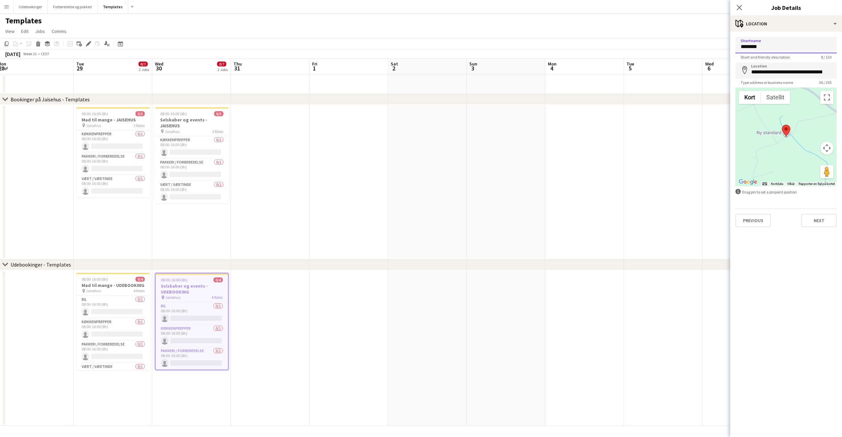
click at [777, 45] on input "********" at bounding box center [785, 45] width 101 height 16
click at [774, 29] on div "maps-pin-1 Location" at bounding box center [786, 24] width 112 height 16
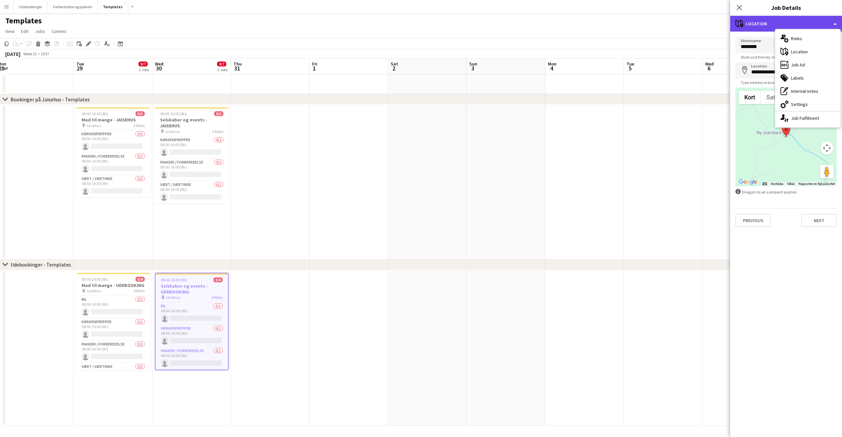
click at [757, 27] on div "maps-pin-1 Location" at bounding box center [786, 24] width 112 height 16
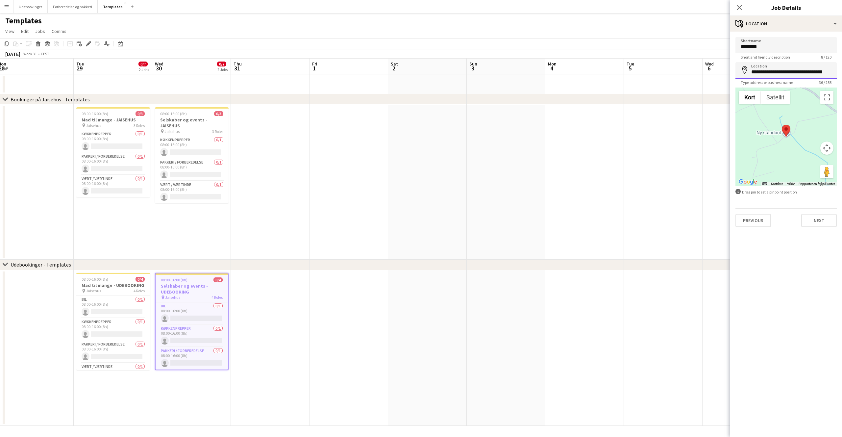
click at [779, 72] on input "**********" at bounding box center [785, 70] width 101 height 16
click at [789, 219] on div "Previous Next" at bounding box center [785, 217] width 101 height 19
click at [778, 22] on div "maps-pin-1 Location" at bounding box center [786, 24] width 112 height 16
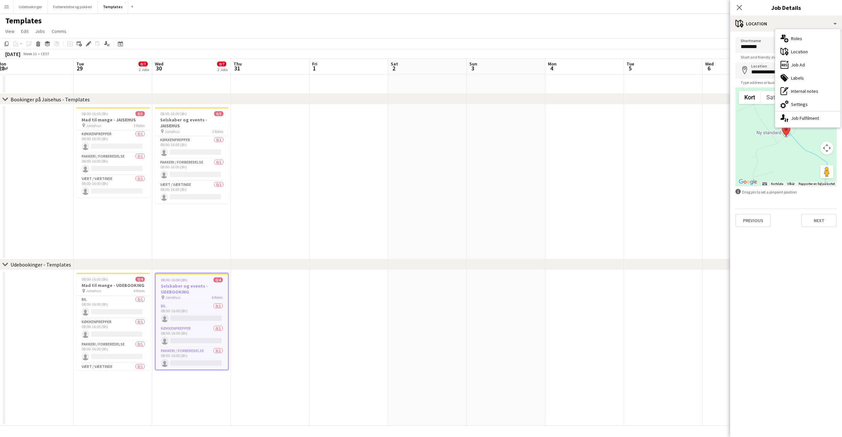
click at [781, 356] on mat-expansion-panel "**********" at bounding box center [786, 234] width 112 height 405
click at [277, 175] on app-date-cell at bounding box center [270, 182] width 79 height 155
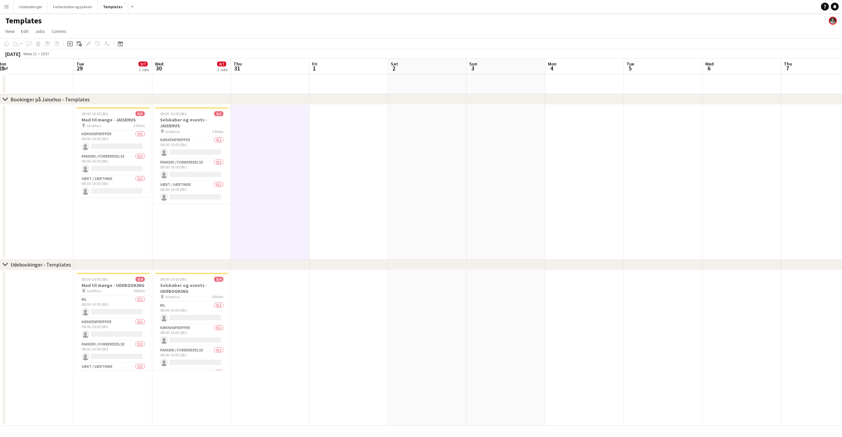
click at [238, 34] on app-page-menu "View Day view expanded Day view collapsed Month view Date picker Jump to [DATE]…" at bounding box center [421, 32] width 842 height 12
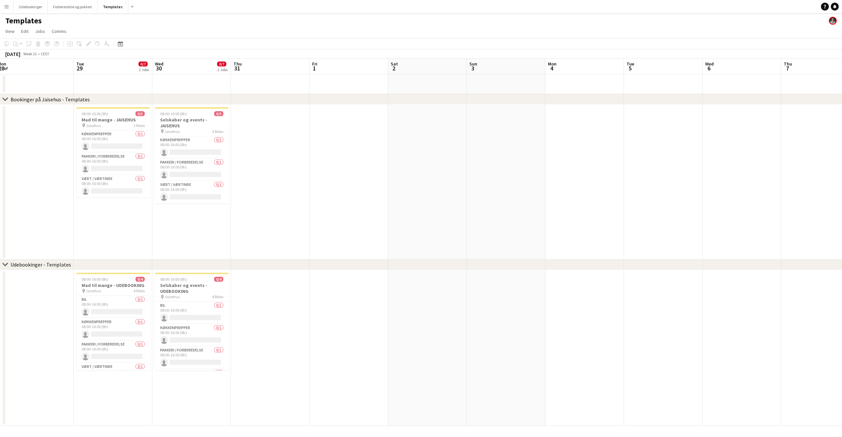
click at [274, 71] on app-board-header-date "Thu 31" at bounding box center [270, 67] width 79 height 16
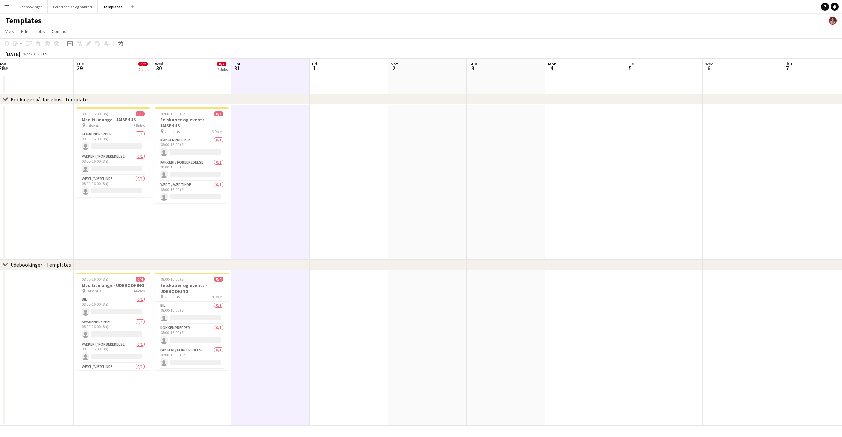
click at [239, 54] on div "[DATE] Week 31 • CEST" at bounding box center [421, 53] width 842 height 9
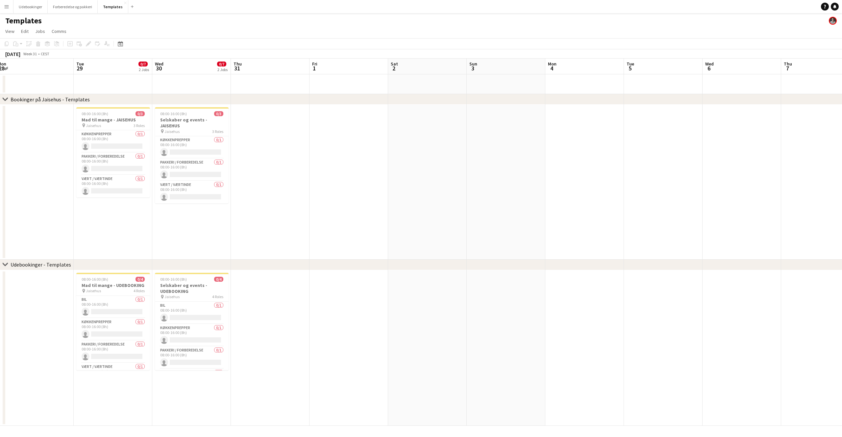
click at [138, 51] on div "[DATE] Week 31 • CEST" at bounding box center [421, 53] width 842 height 9
